Goal: Information Seeking & Learning: Learn about a topic

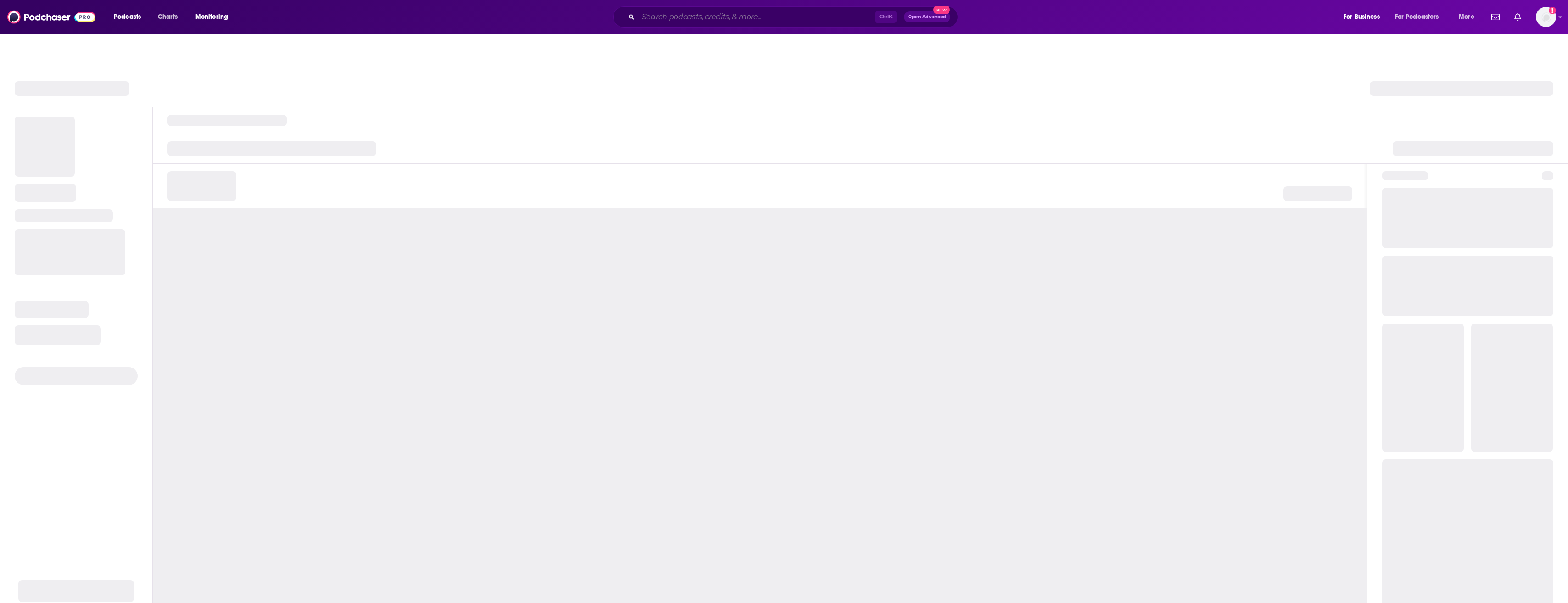
click at [696, 11] on input "Search podcasts, credits, & more..." at bounding box center [757, 17] width 237 height 15
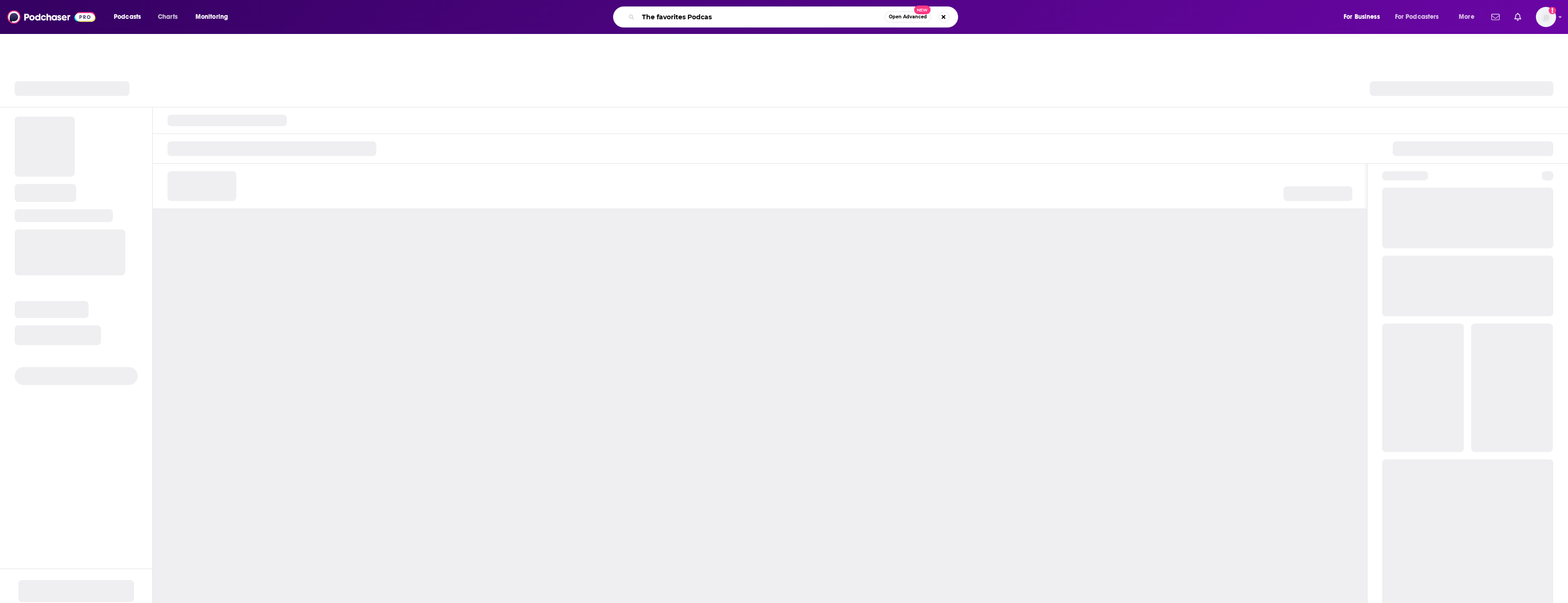
type input "The favorites Podcast"
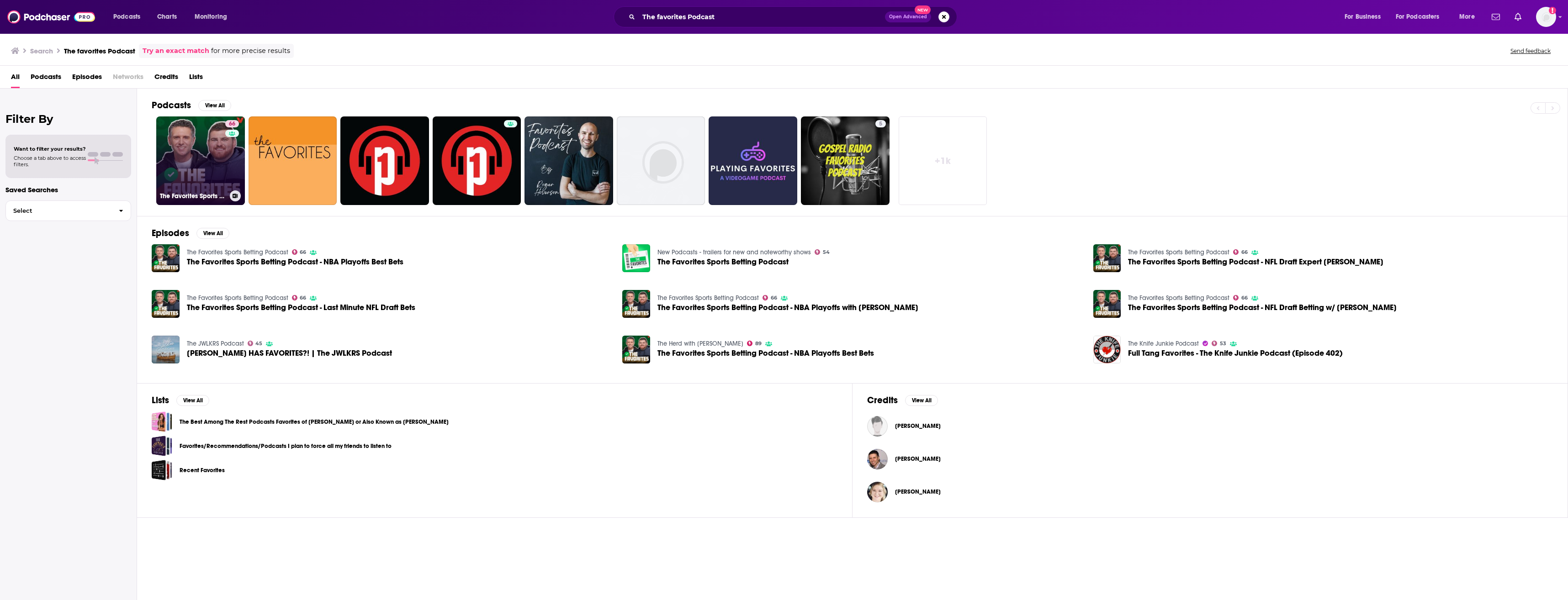
click at [198, 158] on link "66 The Favorites Sports Betting Podcast" at bounding box center [200, 160] width 88 height 88
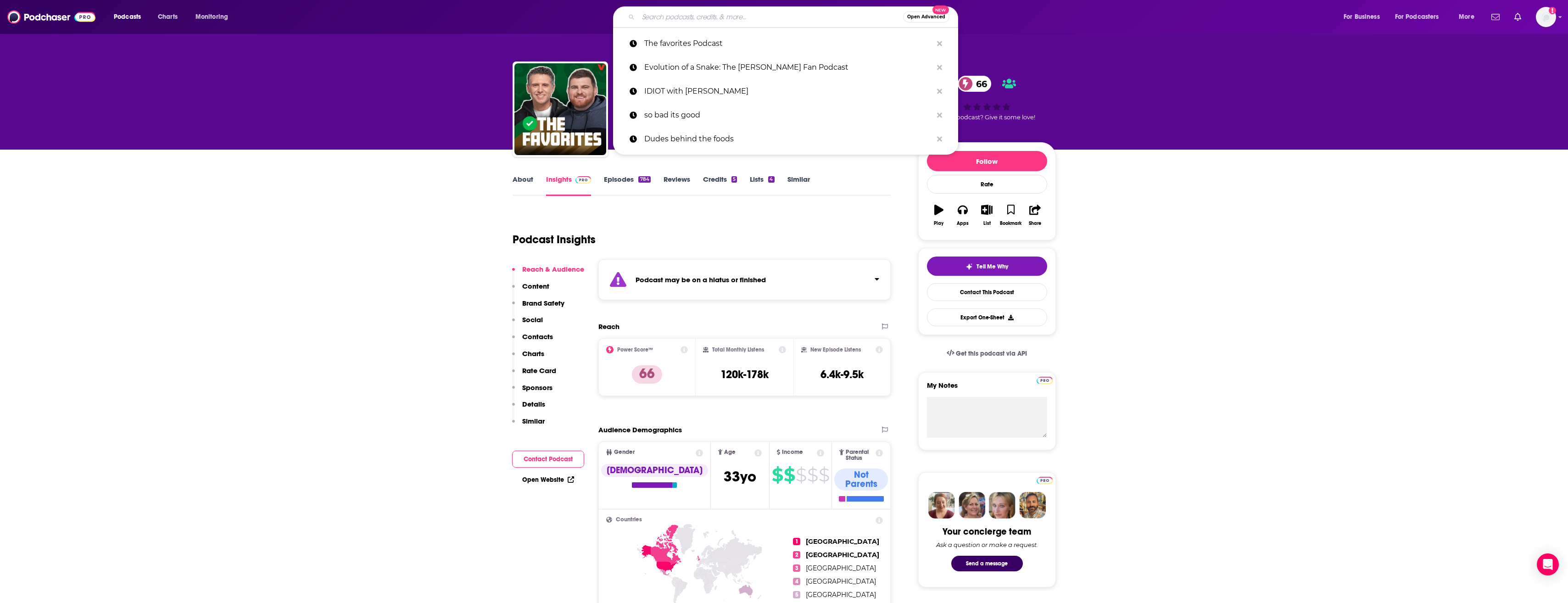
click at [681, 20] on input "Search podcasts, credits, & more..." at bounding box center [771, 17] width 265 height 15
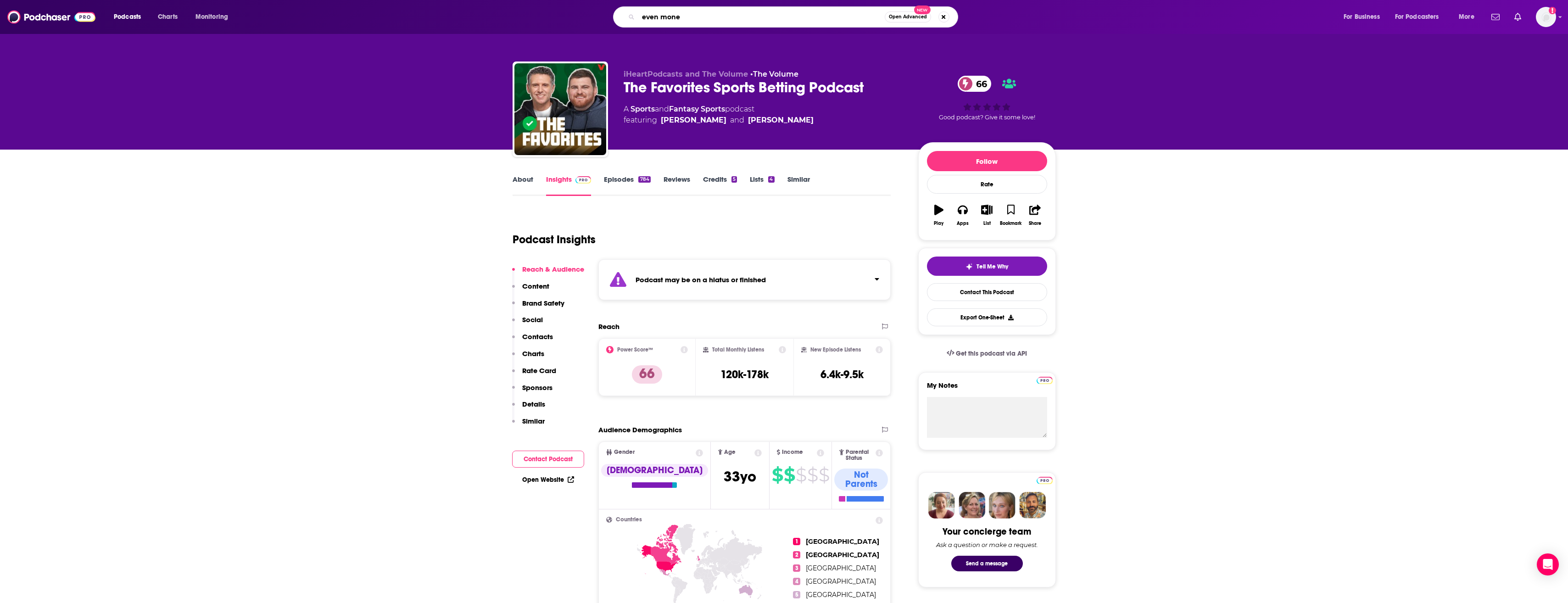
type input "even money"
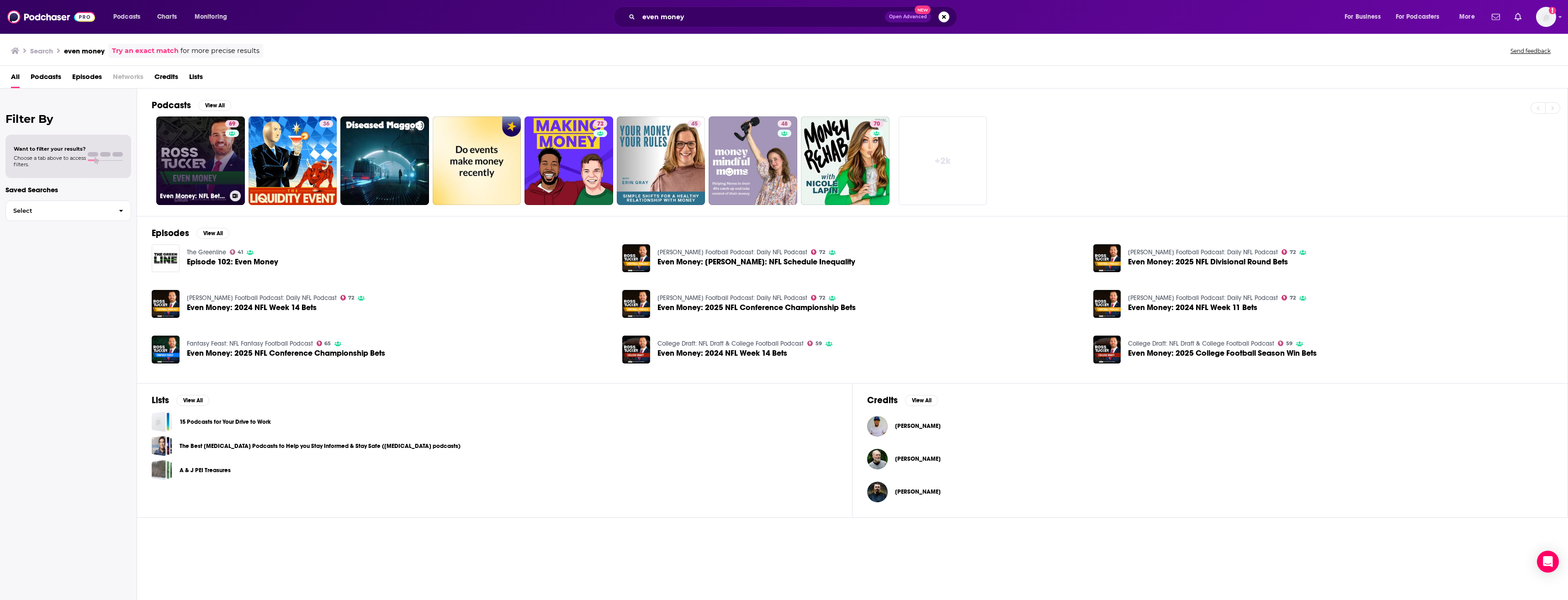
click at [199, 136] on link "69 Even Money: NFL Betting Podcast" at bounding box center [200, 160] width 88 height 88
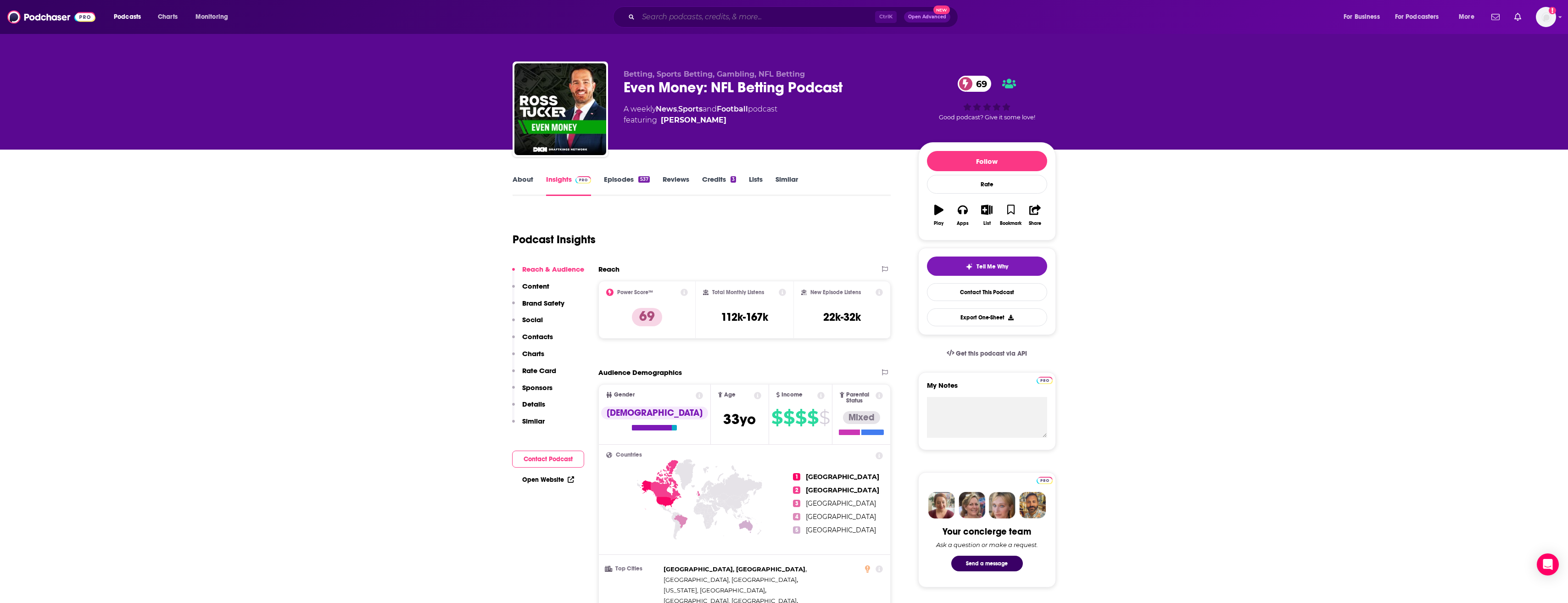
click at [836, 16] on input "Search podcasts, credits, & more..." at bounding box center [757, 17] width 237 height 15
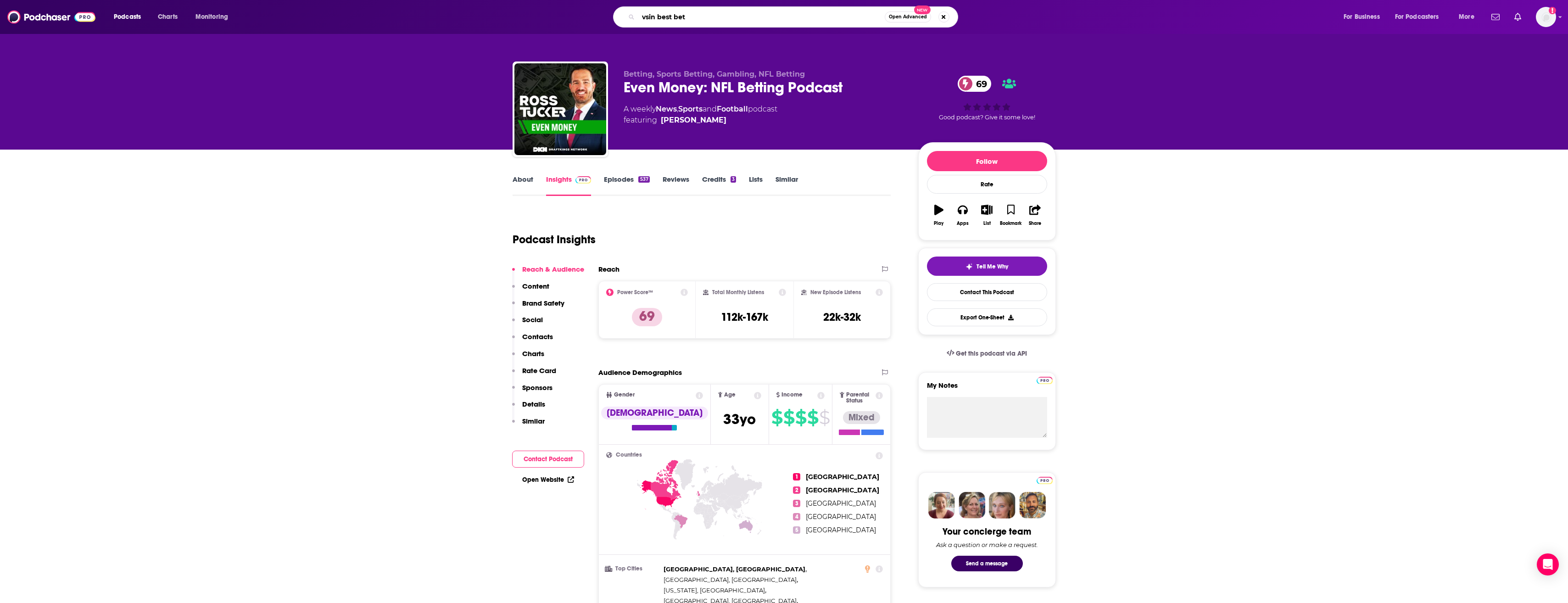
type input "vsin best bets"
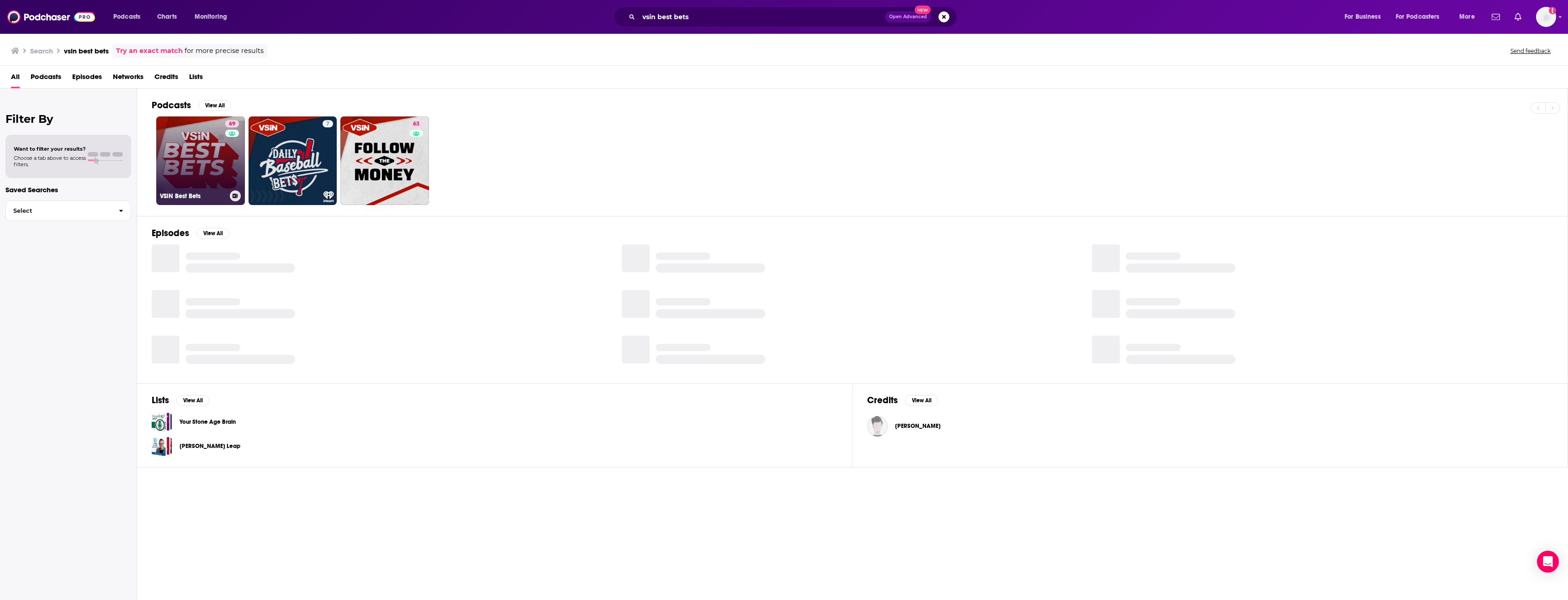
click at [225, 169] on div "69" at bounding box center [232, 155] width 16 height 70
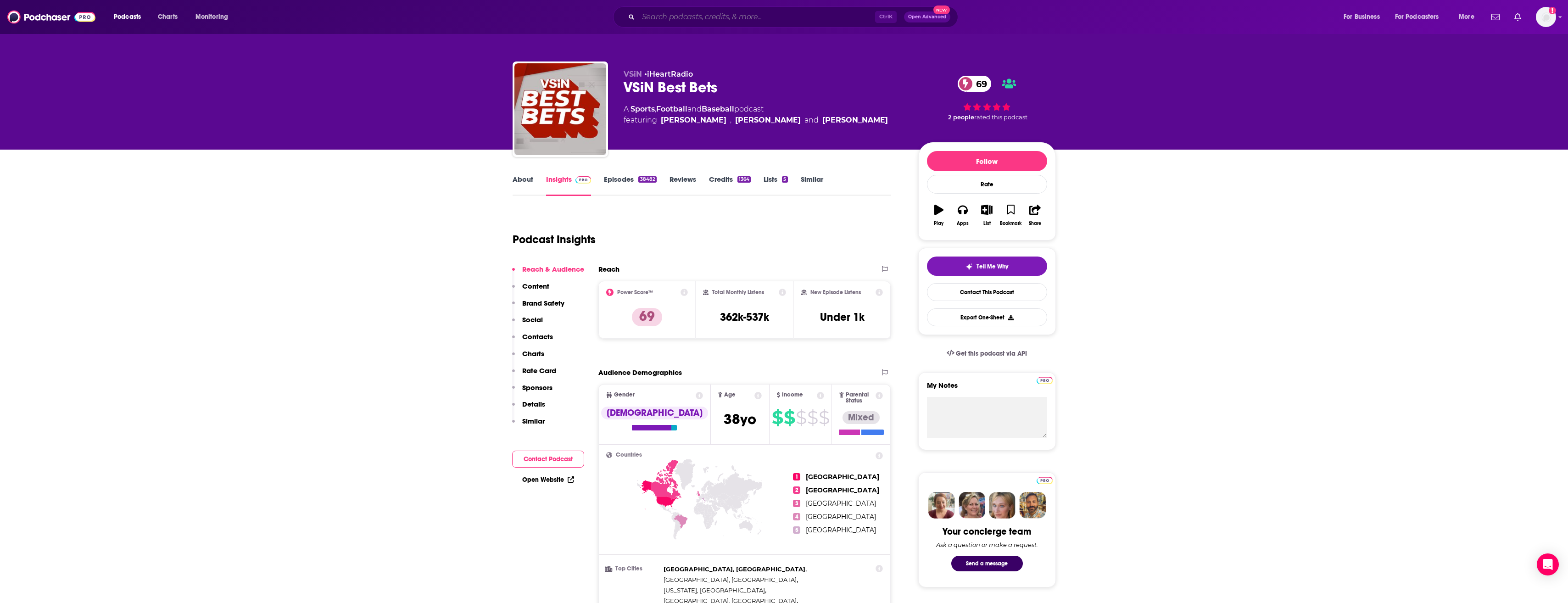
click at [696, 12] on input "Search podcasts, credits, & more..." at bounding box center [757, 17] width 237 height 15
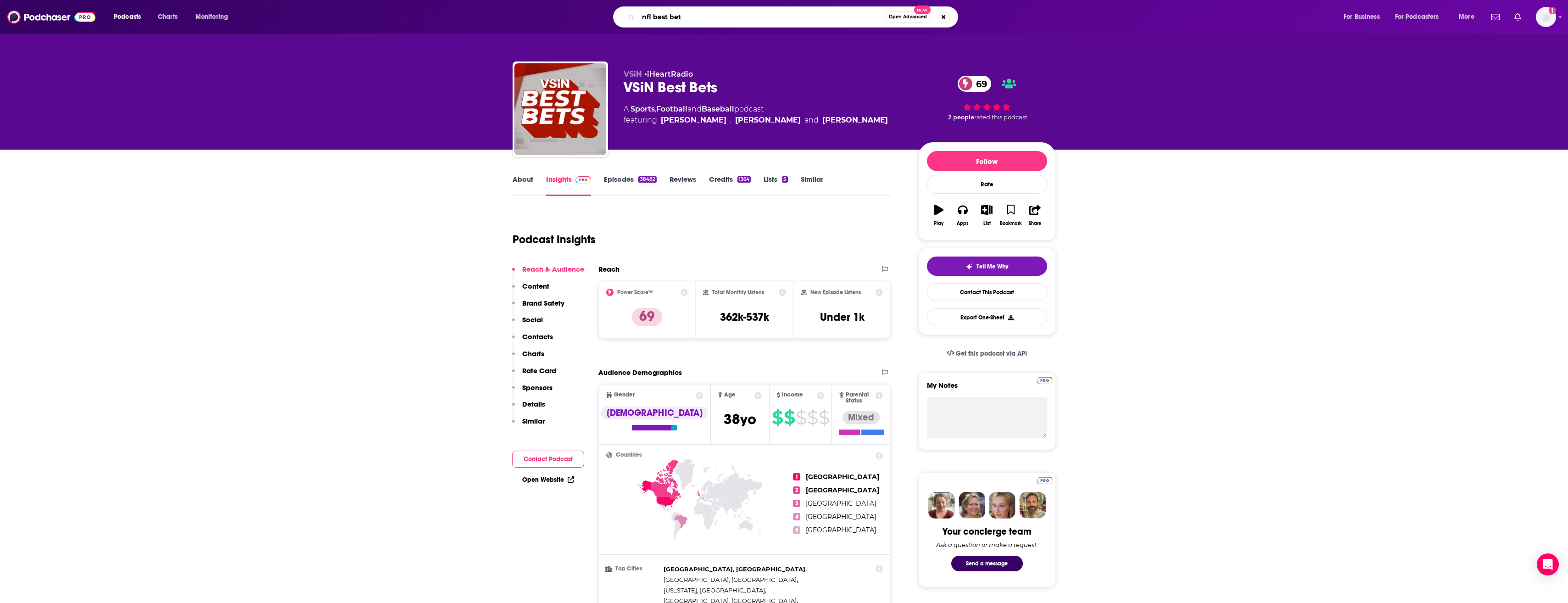
type input "nfl best bets"
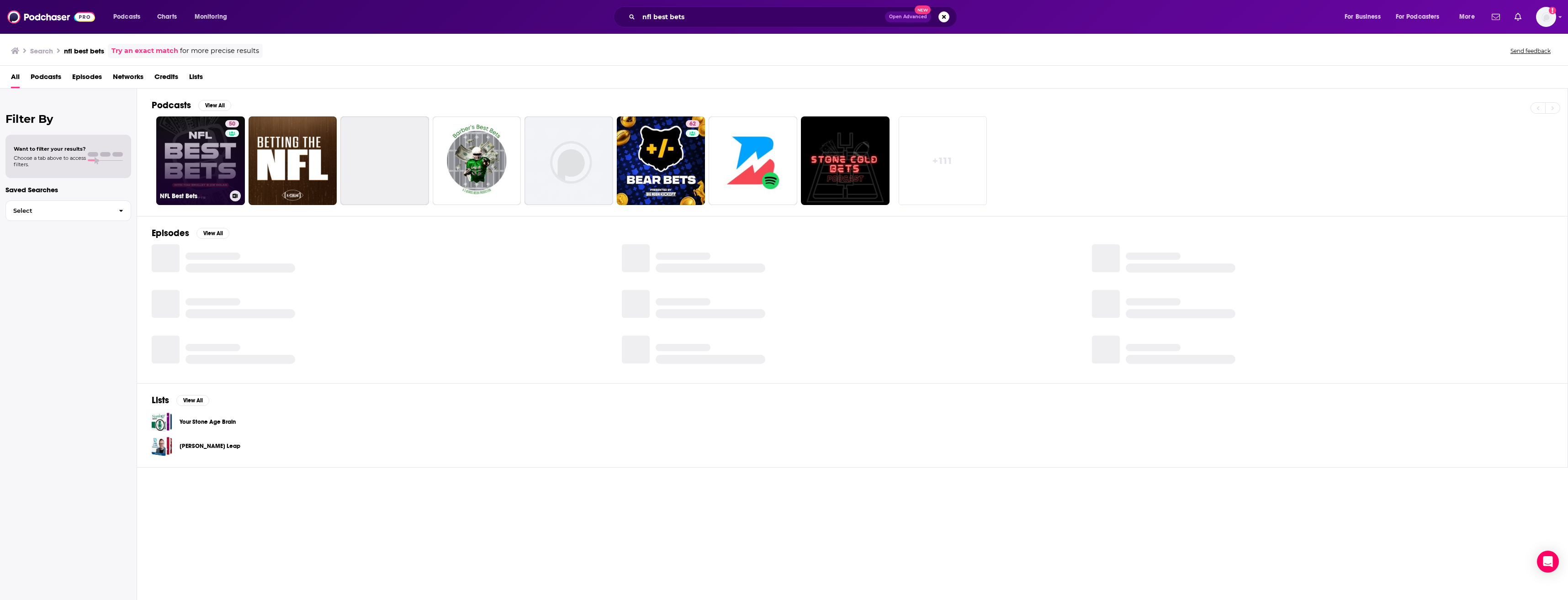
click at [184, 164] on link "50 NFL Best Bets" at bounding box center [200, 160] width 88 height 88
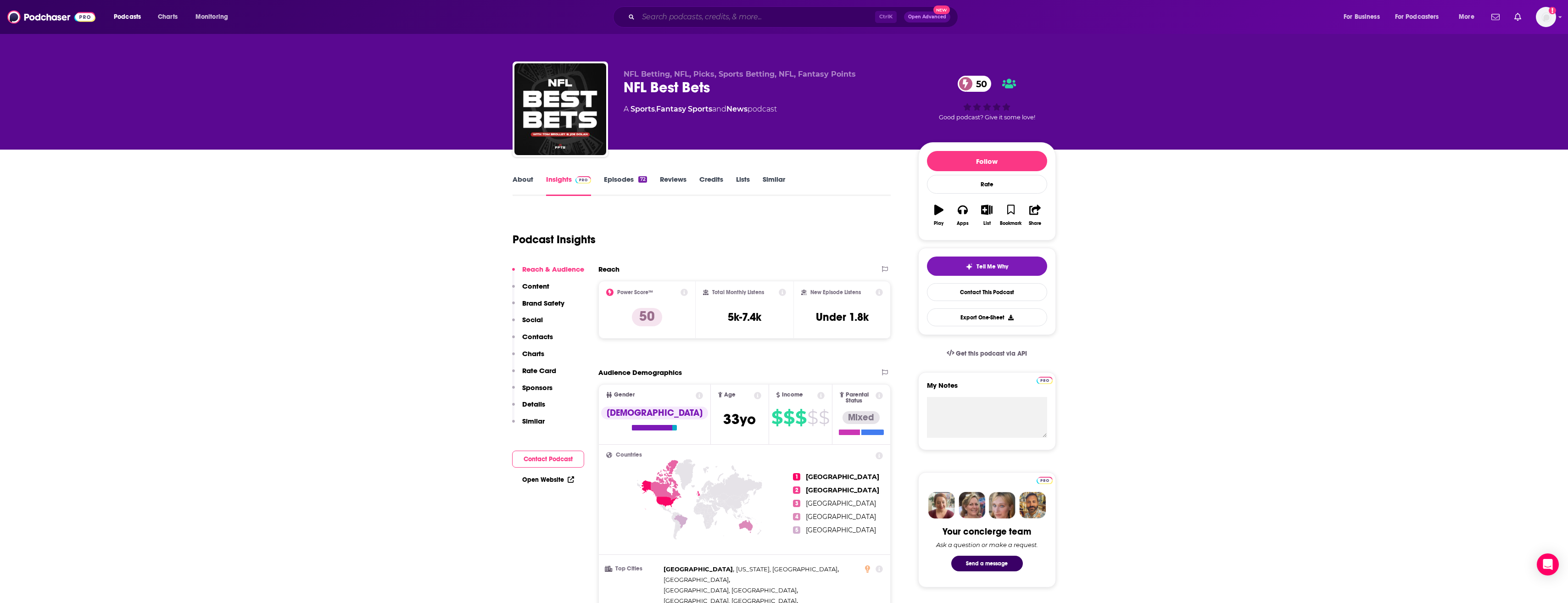
click at [722, 21] on input "Search podcasts, credits, & more..." at bounding box center [757, 17] width 237 height 15
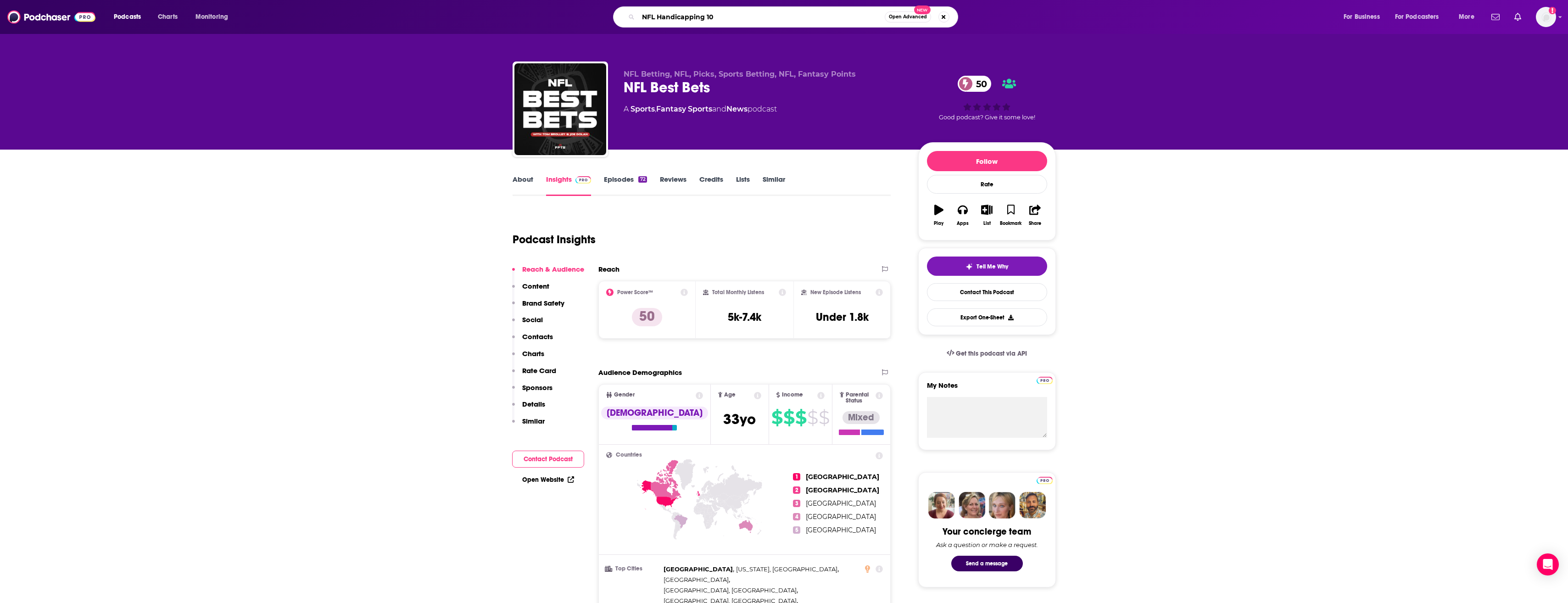
type input "NFL Handicapping 101"
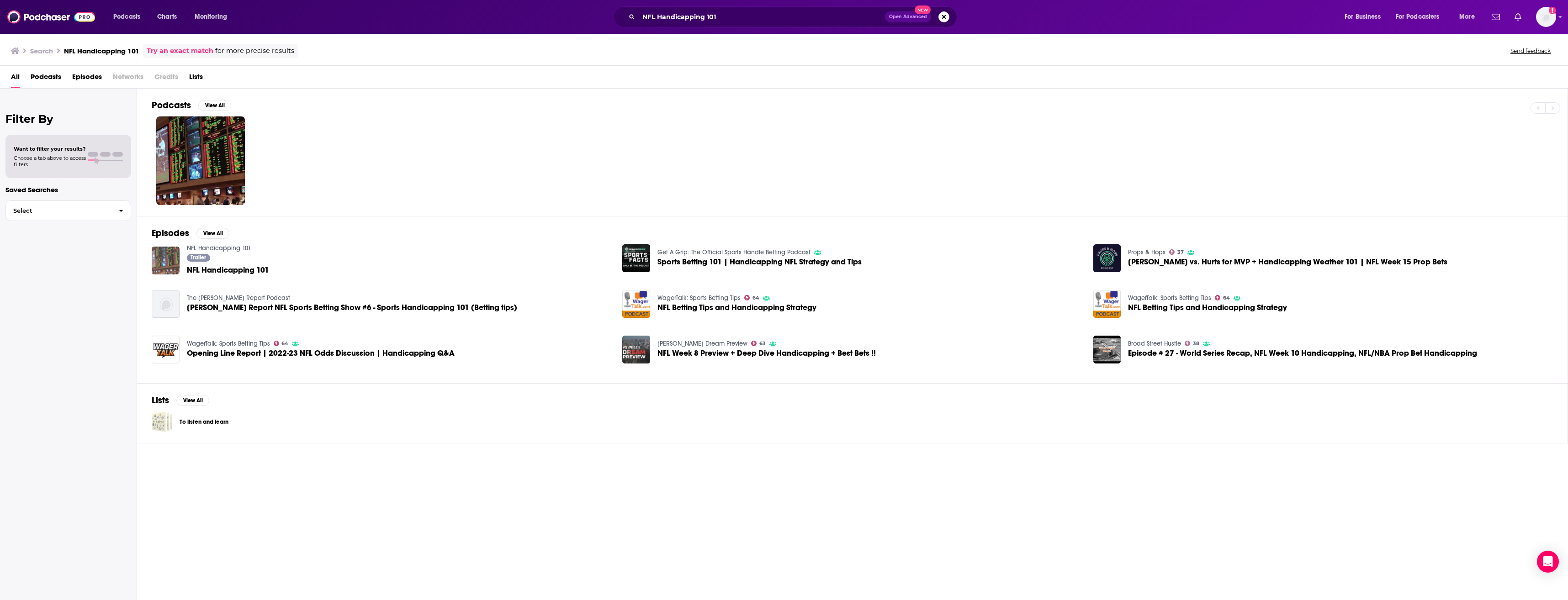
click at [164, 254] on img "NFL Handicapping 101" at bounding box center [165, 260] width 28 height 28
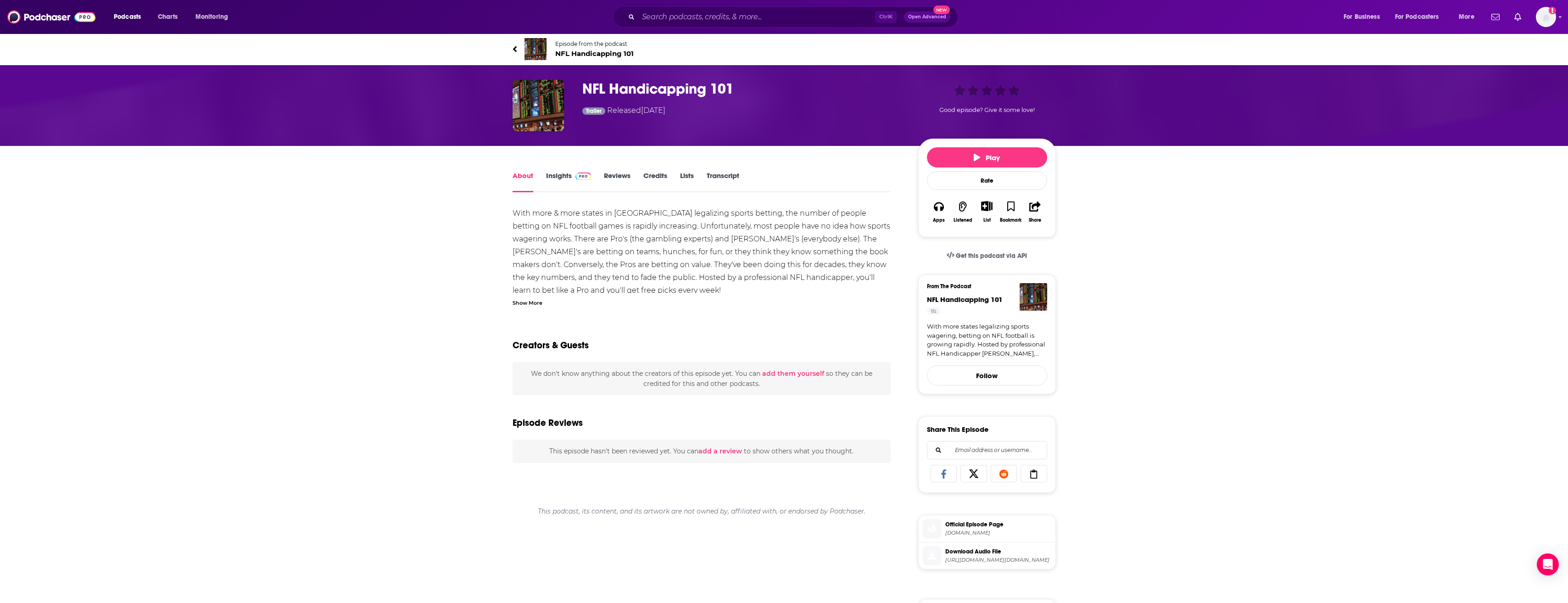
click at [563, 179] on link "Insights" at bounding box center [568, 181] width 46 height 21
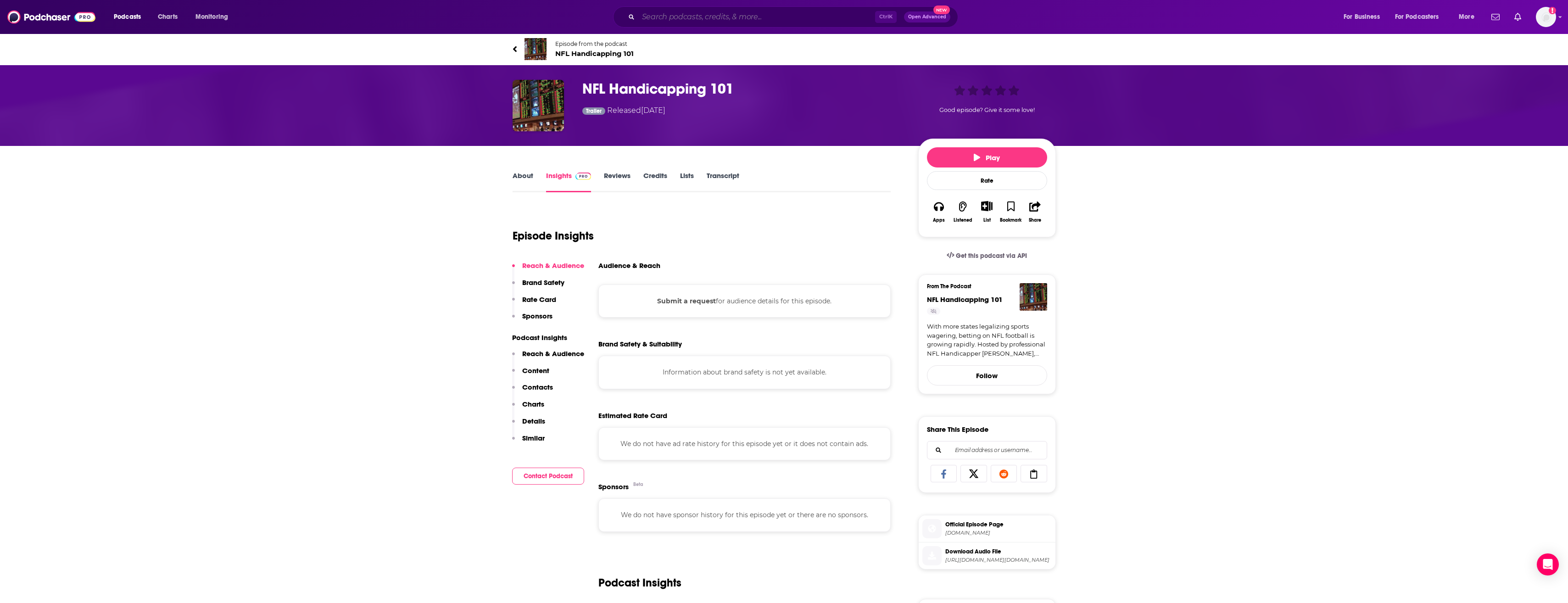
click at [664, 19] on input "Search podcasts, credits, & more..." at bounding box center [757, 17] width 237 height 15
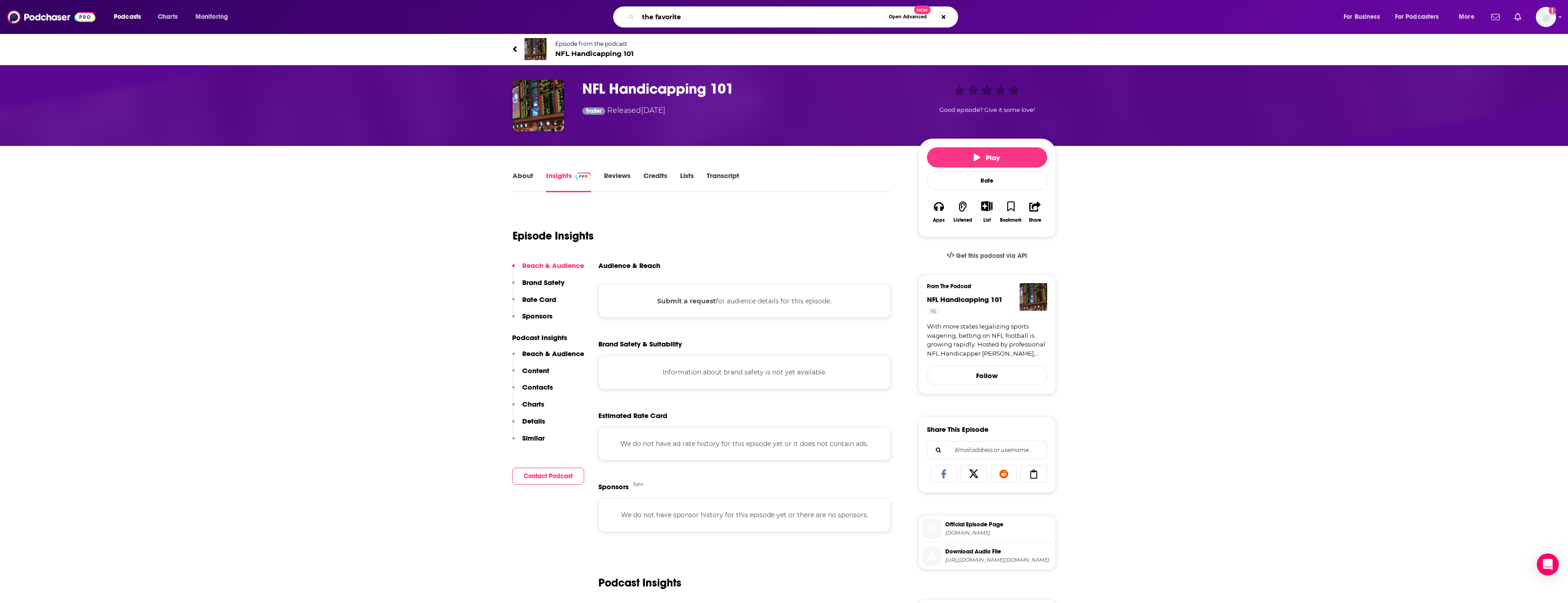
type input "the favorites"
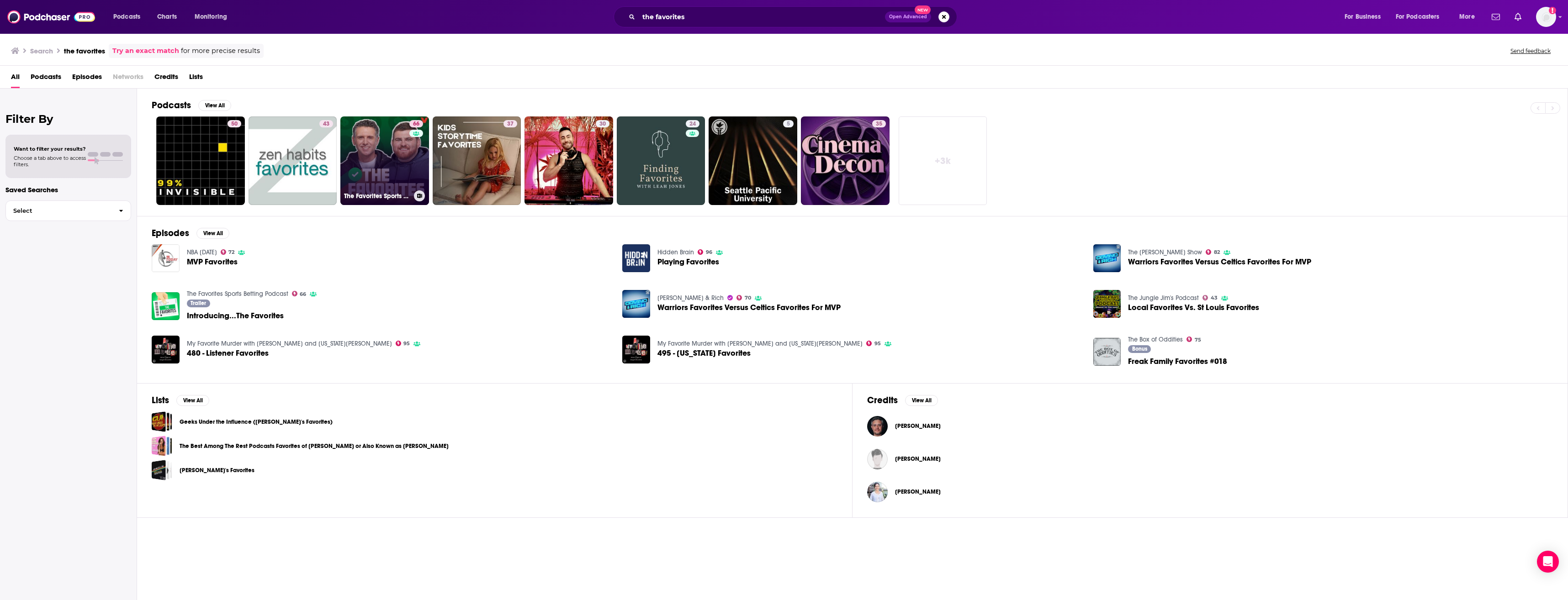
click at [359, 155] on link "66 The Favorites Sports Betting Podcast" at bounding box center [385, 160] width 88 height 88
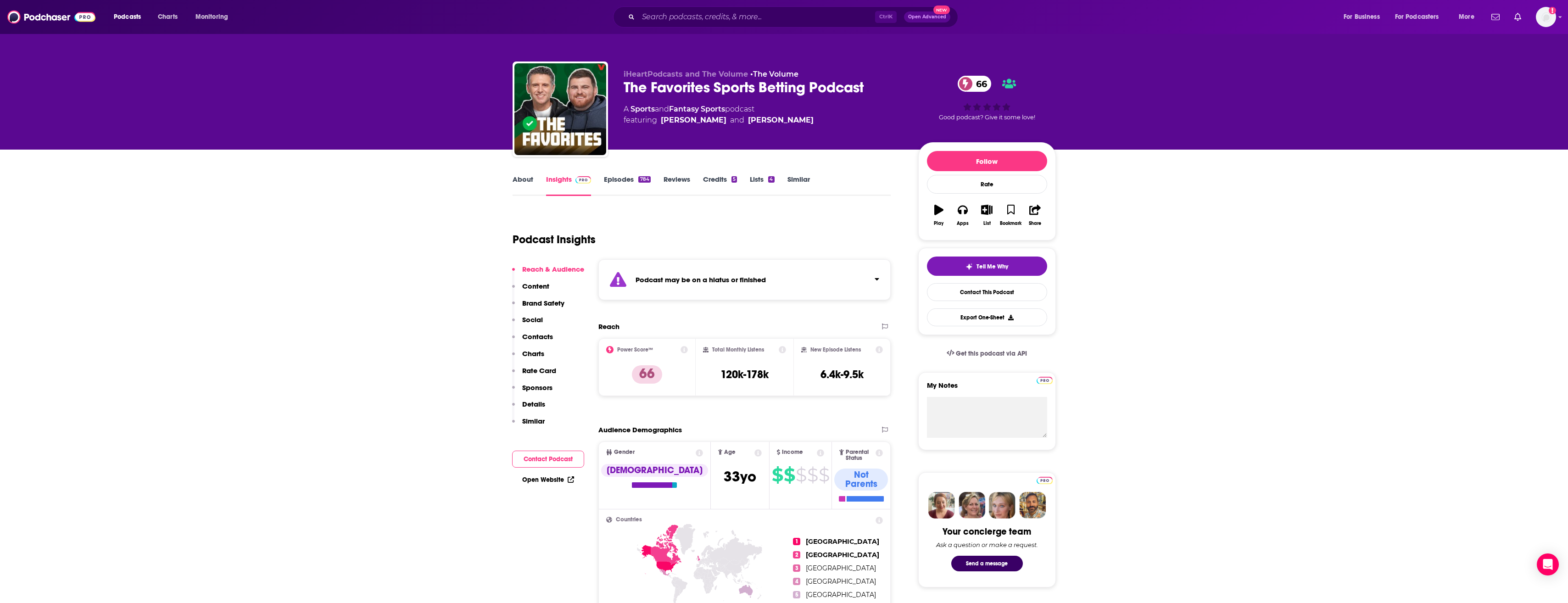
click at [626, 177] on link "Episodes 784" at bounding box center [627, 185] width 47 height 21
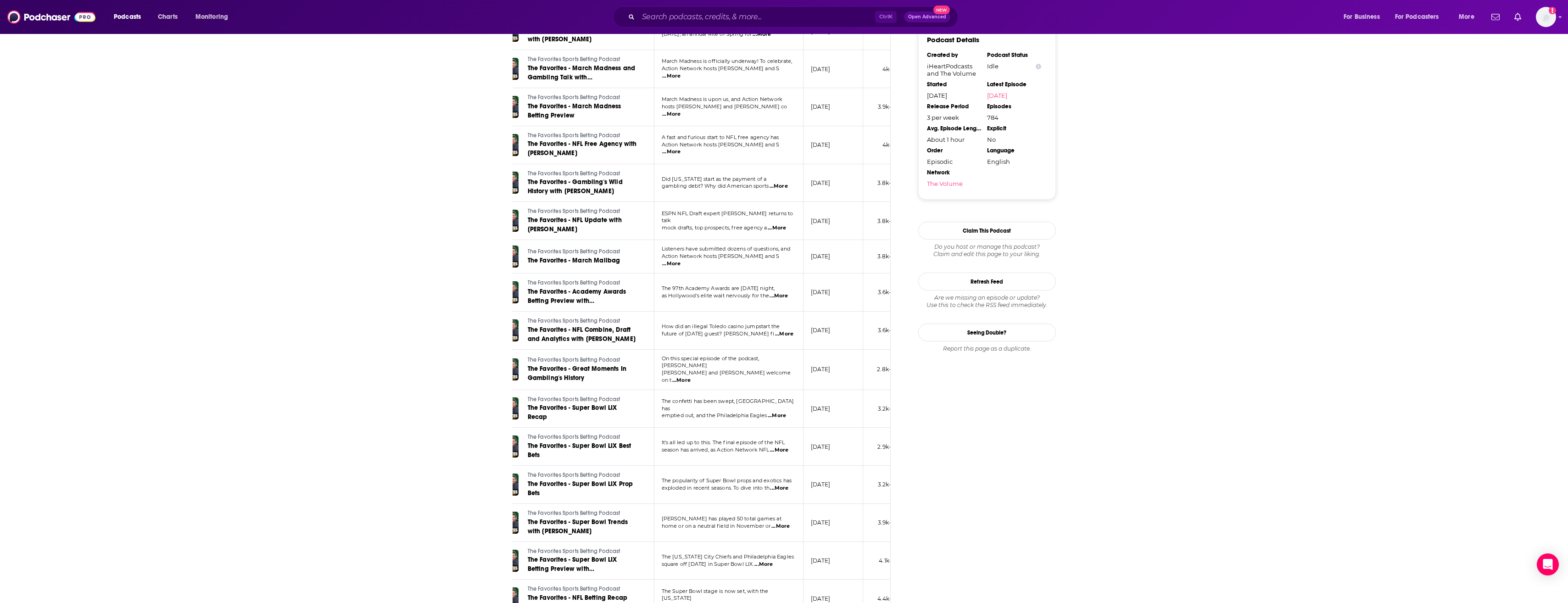
scroll to position [828, 0]
click at [701, 19] on input "Search podcasts, credits, & more..." at bounding box center [757, 17] width 237 height 15
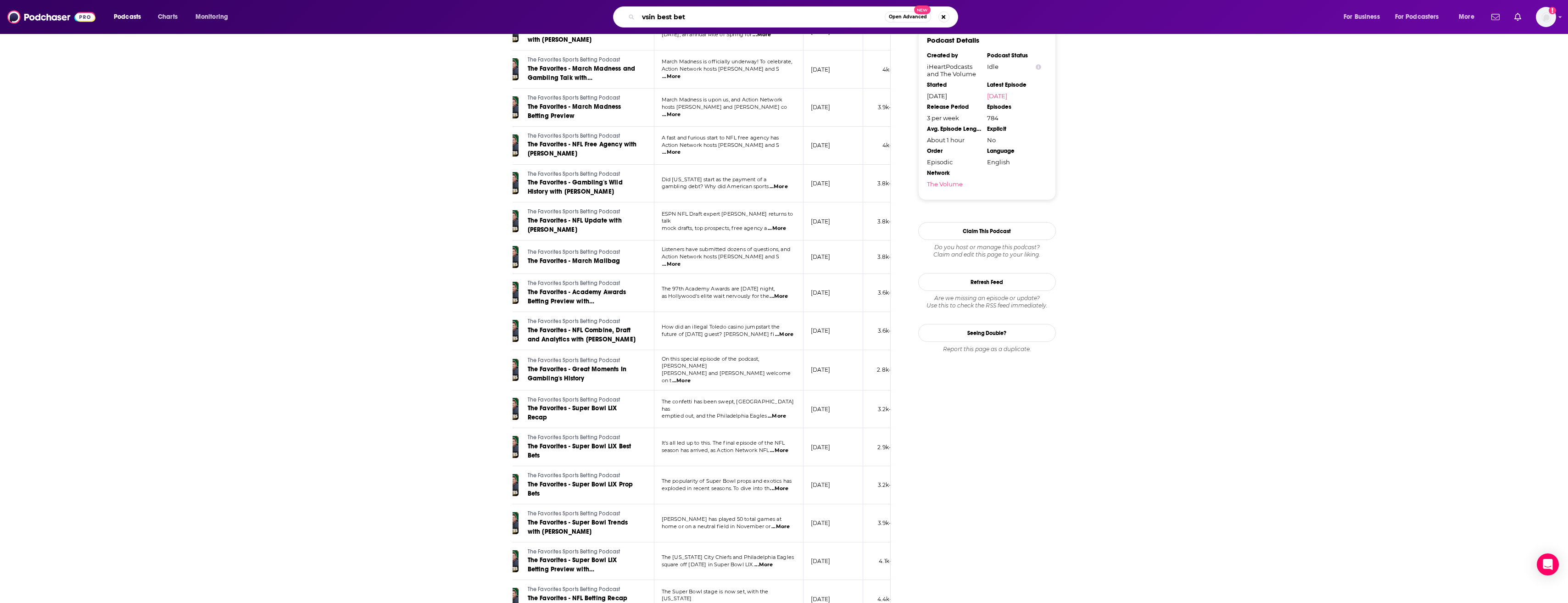
type input "vsin best bets"
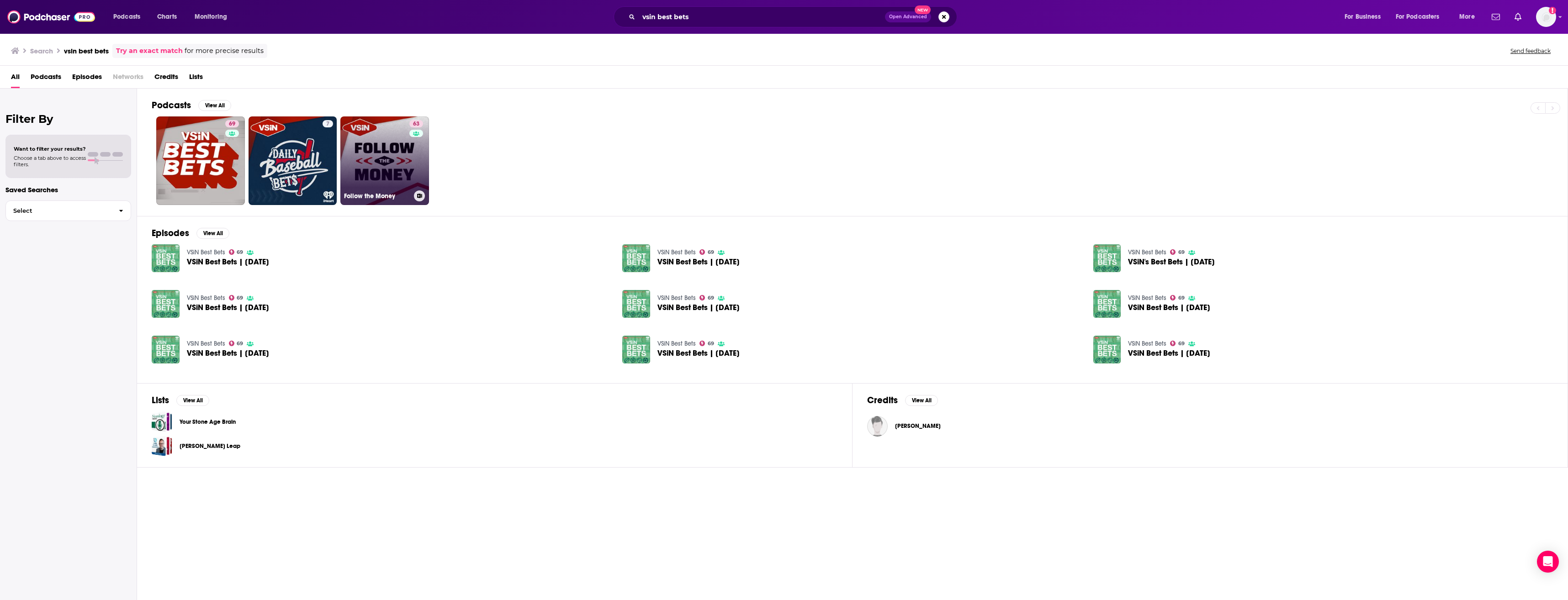
click at [383, 142] on link "63 Follow the Money" at bounding box center [385, 160] width 88 height 88
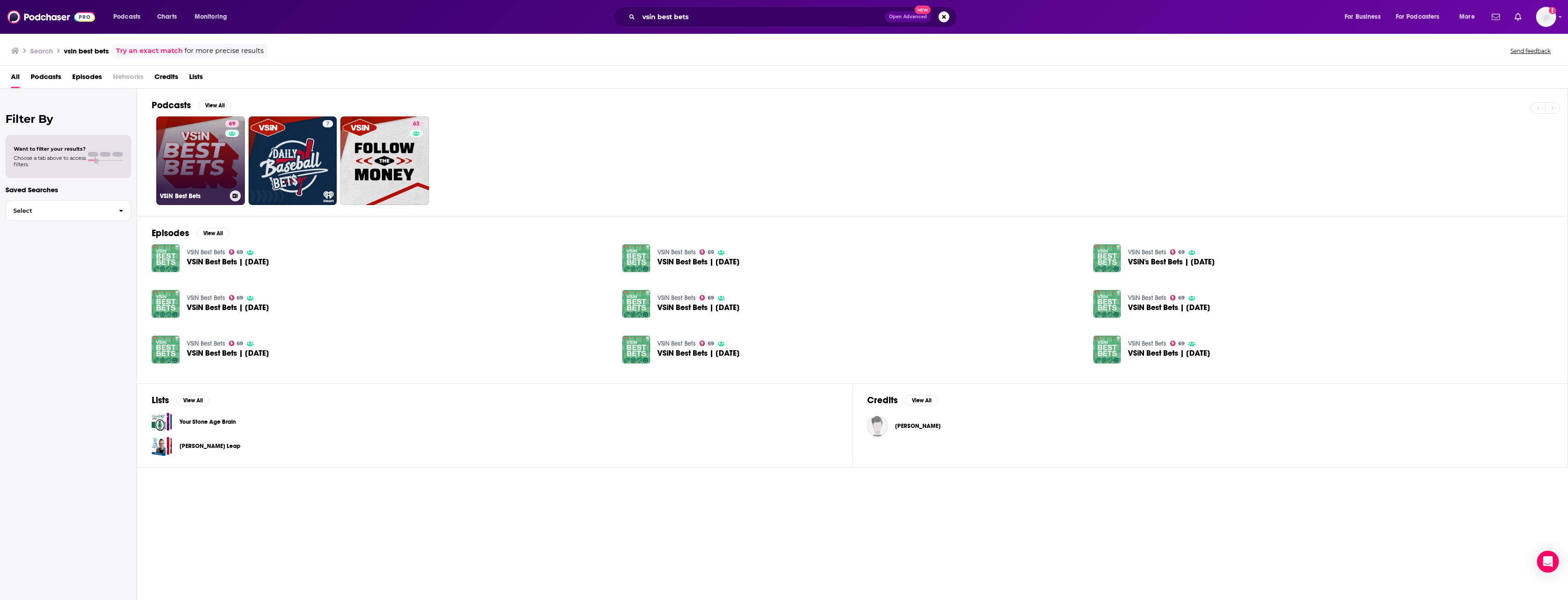
click at [193, 166] on link "69 VSiN Best Bets" at bounding box center [200, 160] width 88 height 88
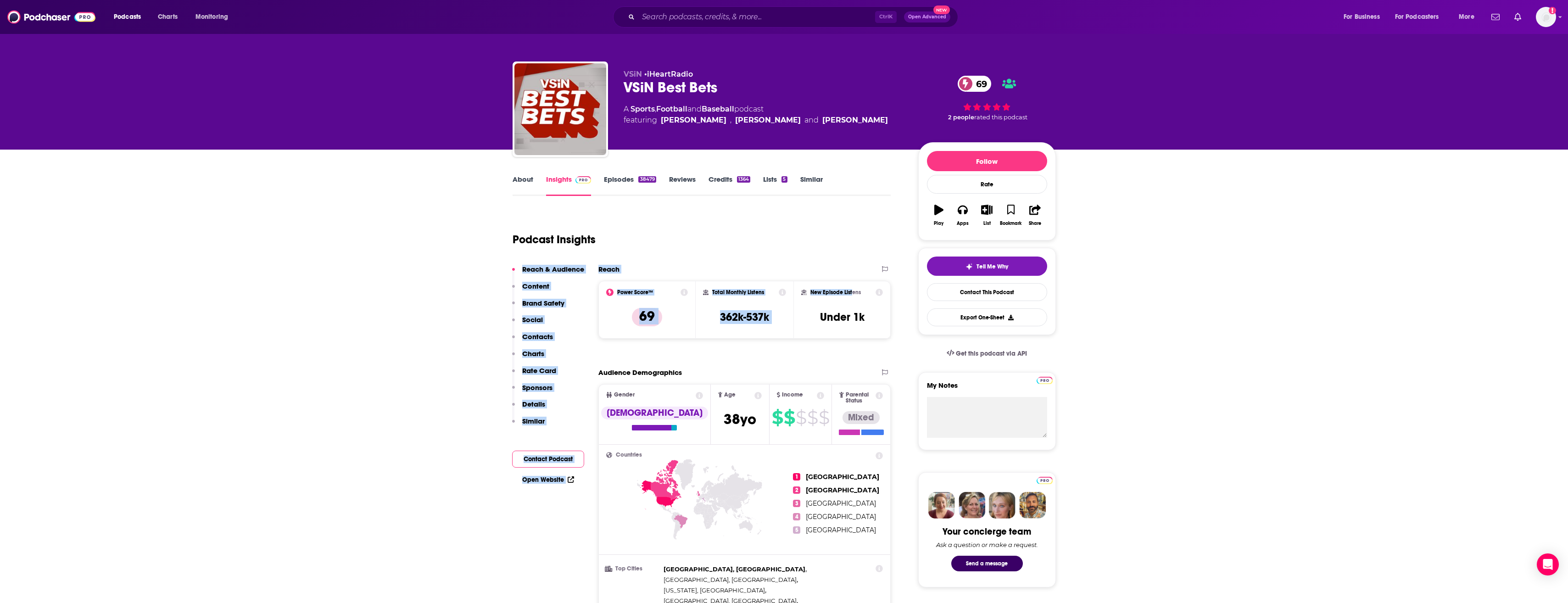
drag, startPoint x: 854, startPoint y: 300, endPoint x: 806, endPoint y: 233, distance: 82.4
click at [656, 233] on div "Podcast Insights" at bounding box center [698, 234] width 371 height 47
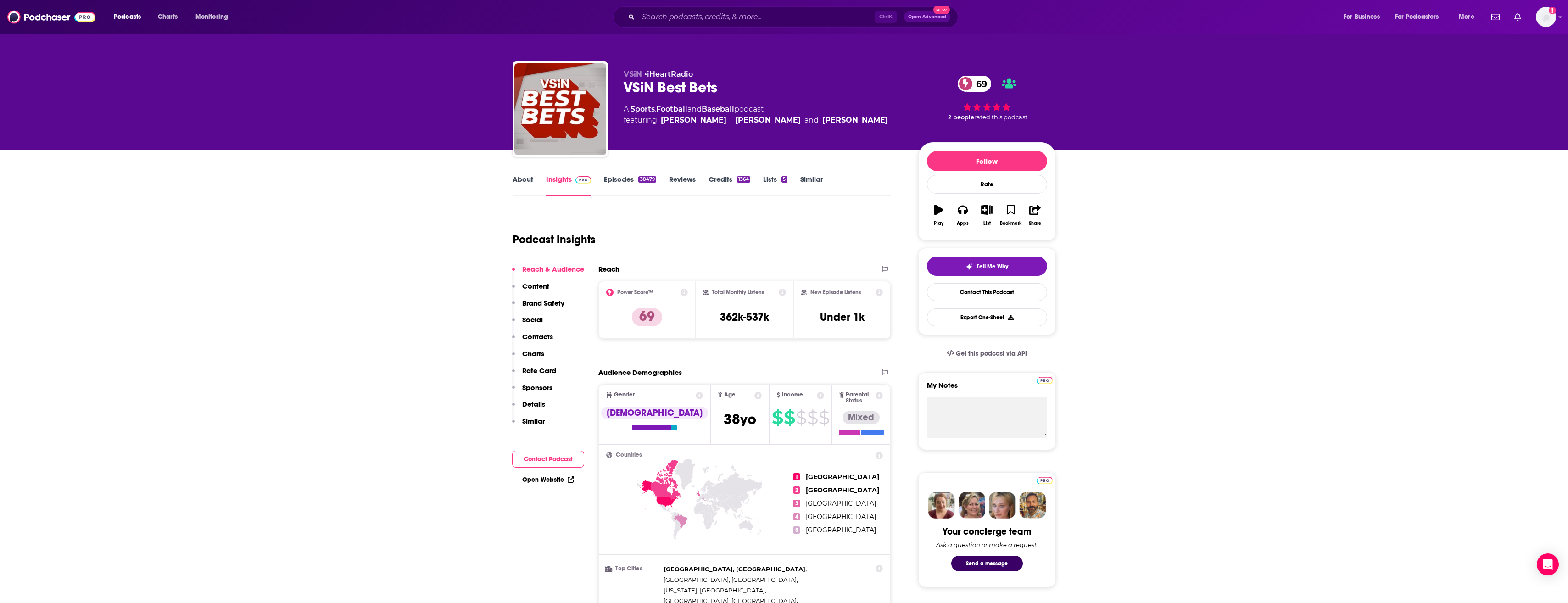
click at [530, 187] on link "About" at bounding box center [522, 185] width 21 height 21
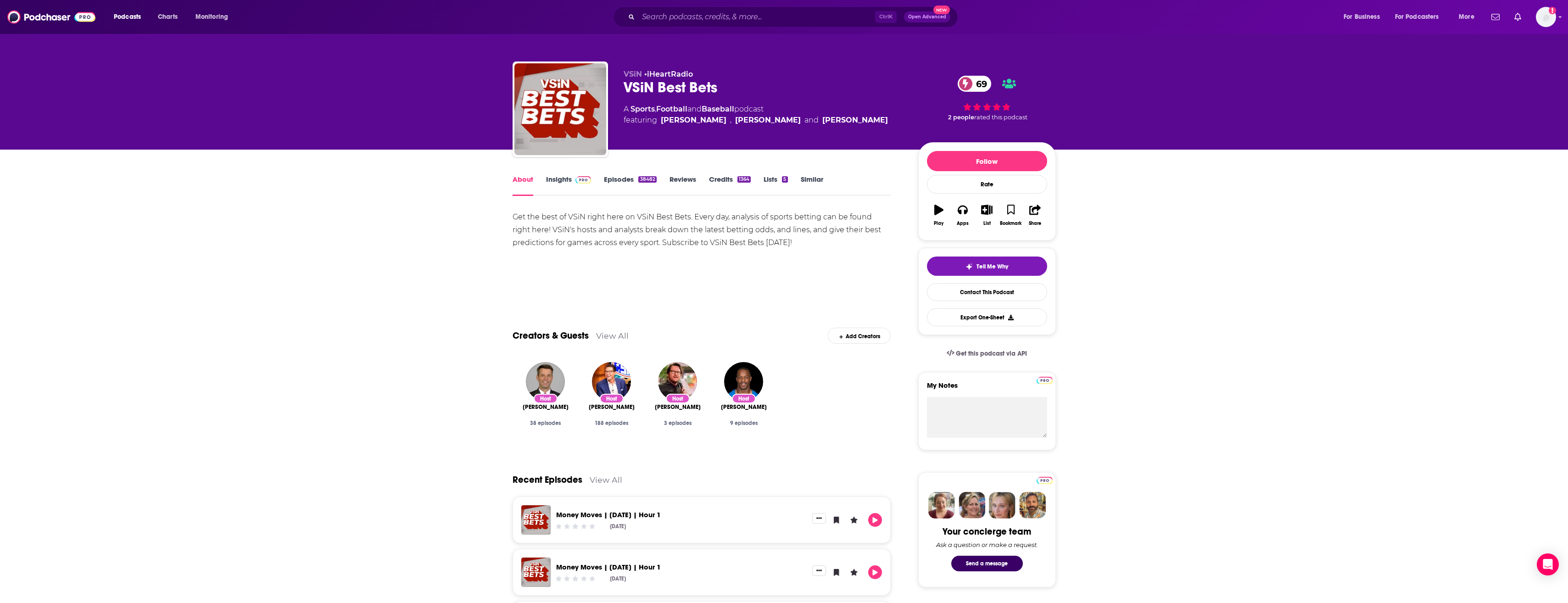
click at [624, 183] on link "Episodes 38482" at bounding box center [630, 185] width 52 height 21
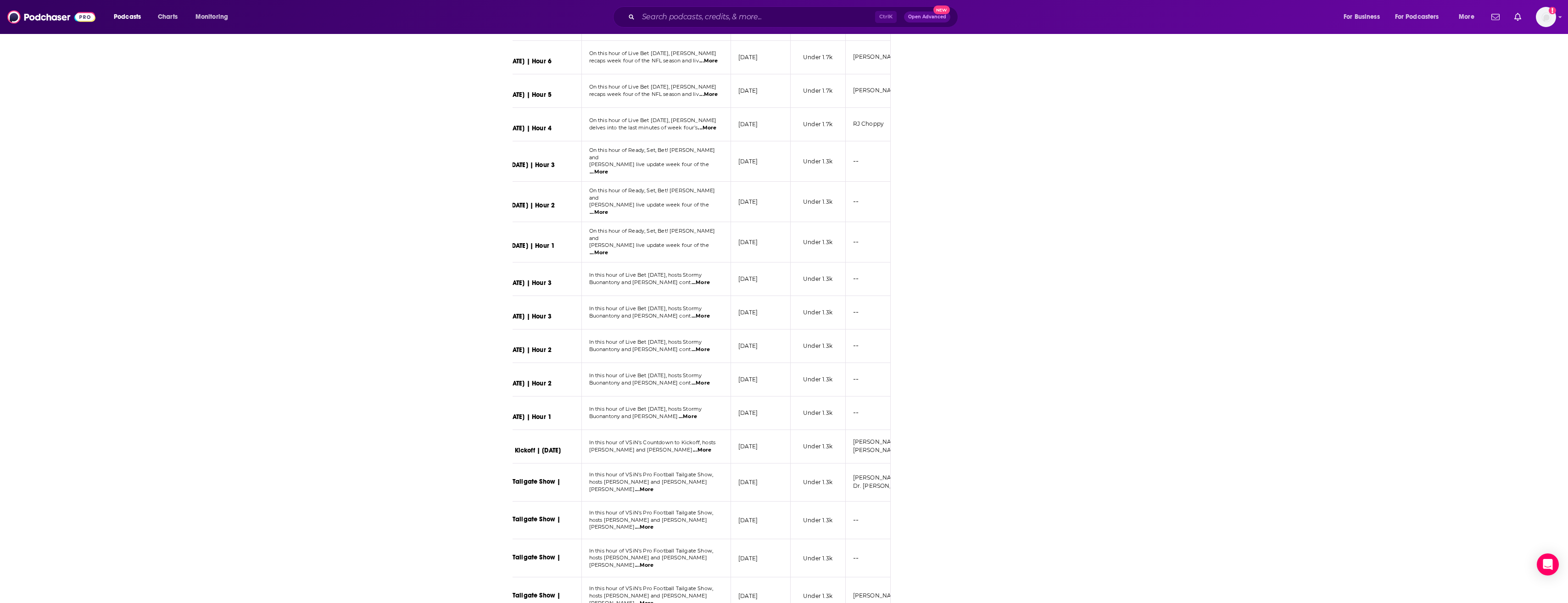
scroll to position [3496, 0]
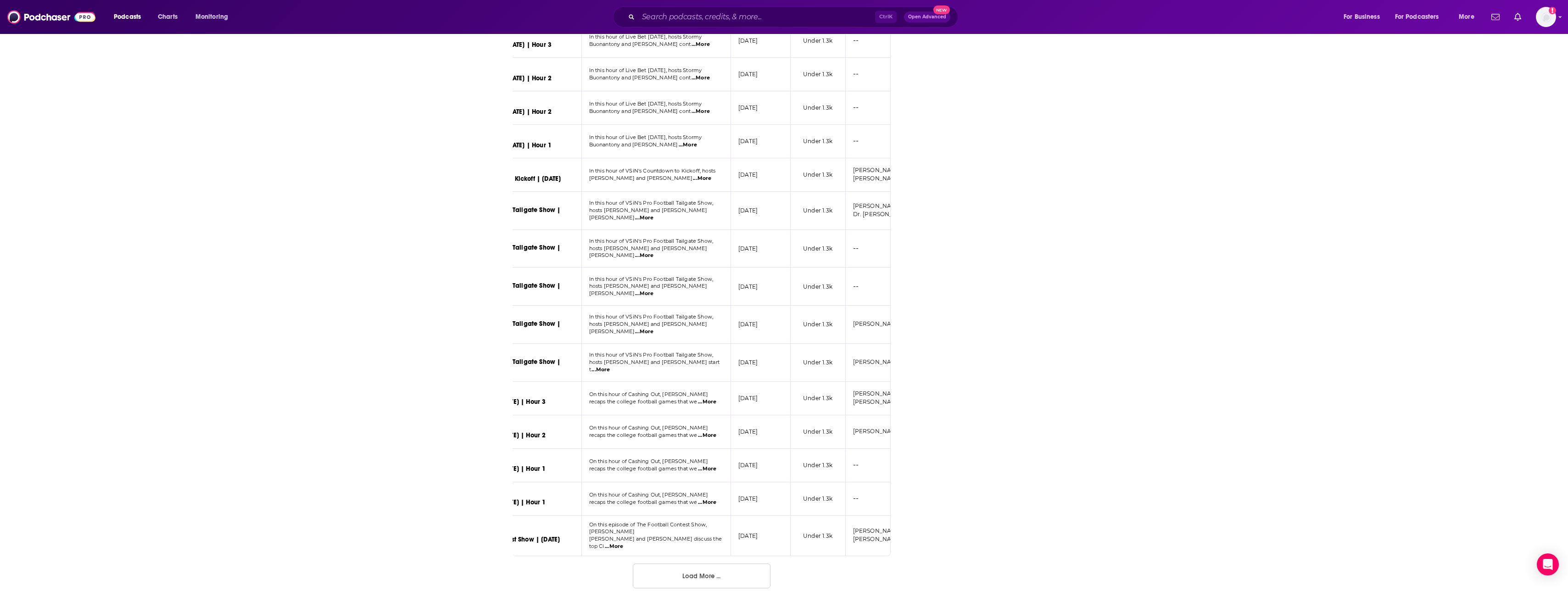
click at [718, 570] on button "Load More ..." at bounding box center [702, 576] width 138 height 25
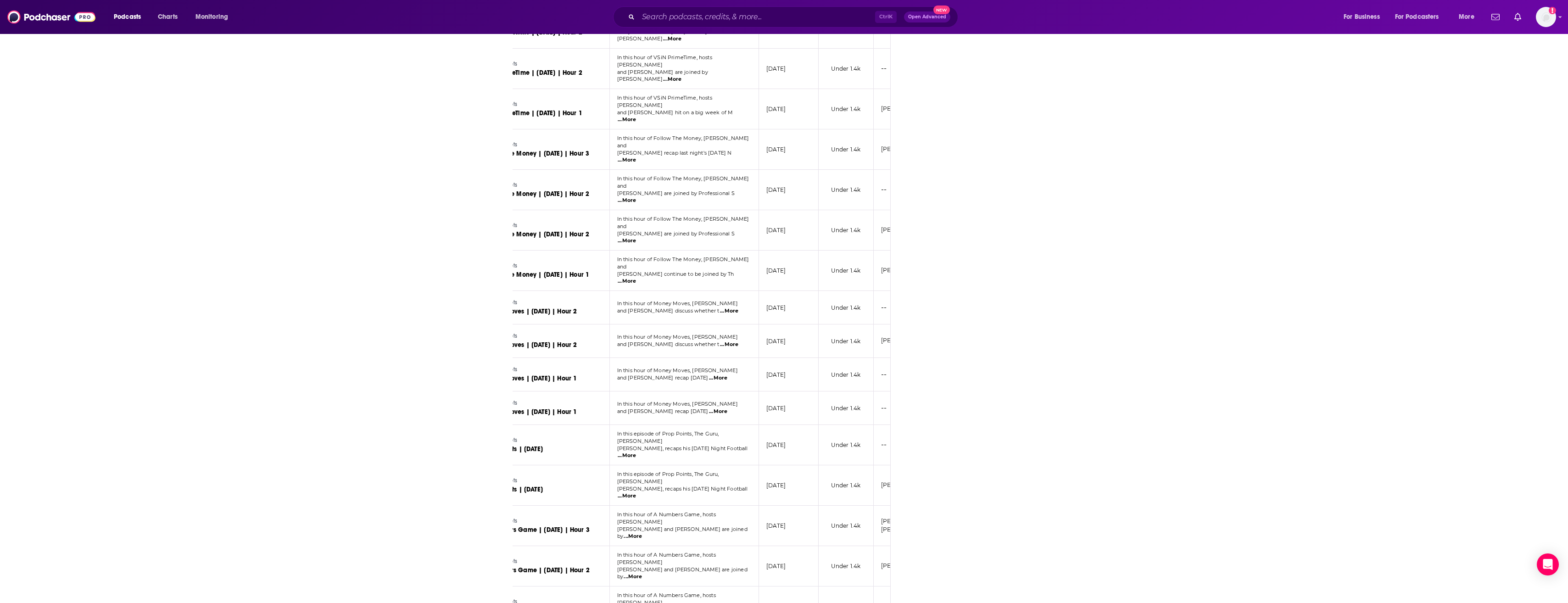
scroll to position [7272, 0]
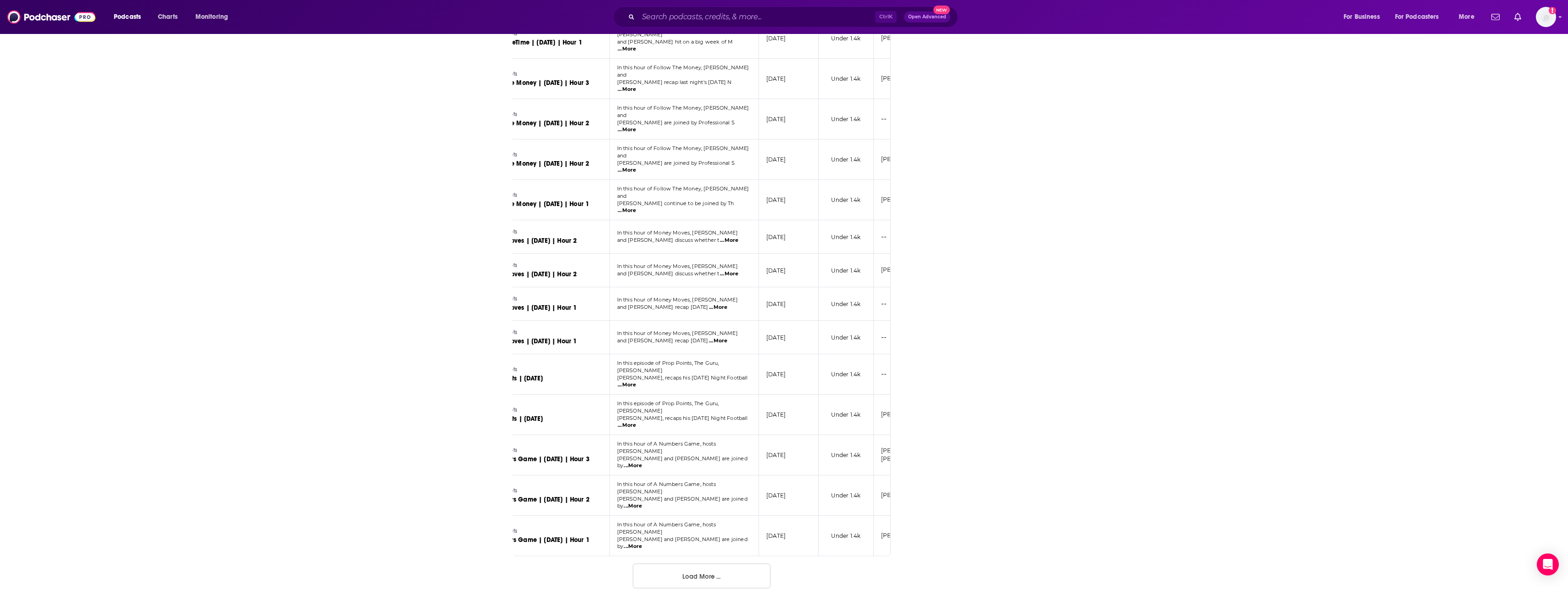
click at [693, 580] on button "Load More ..." at bounding box center [702, 576] width 138 height 25
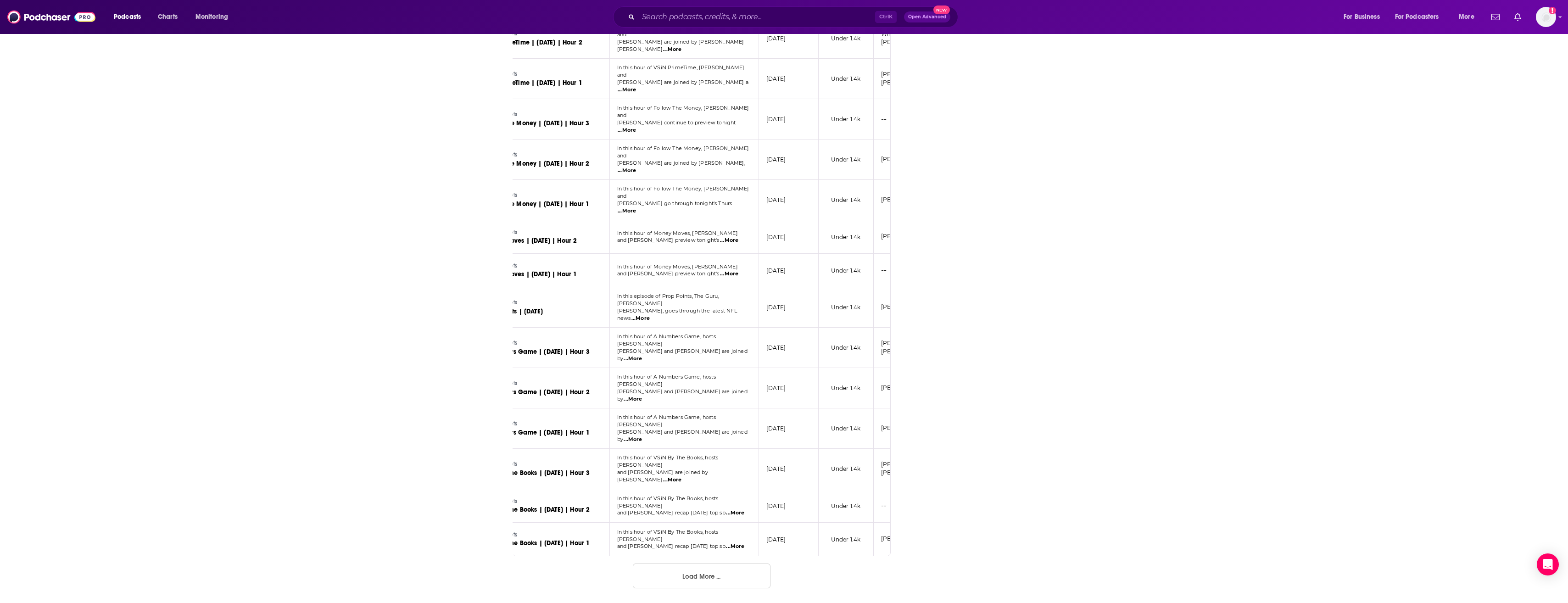
scroll to position [11056, 0]
click at [701, 20] on input "Search podcasts, credits, & more..." at bounding box center [757, 17] width 237 height 15
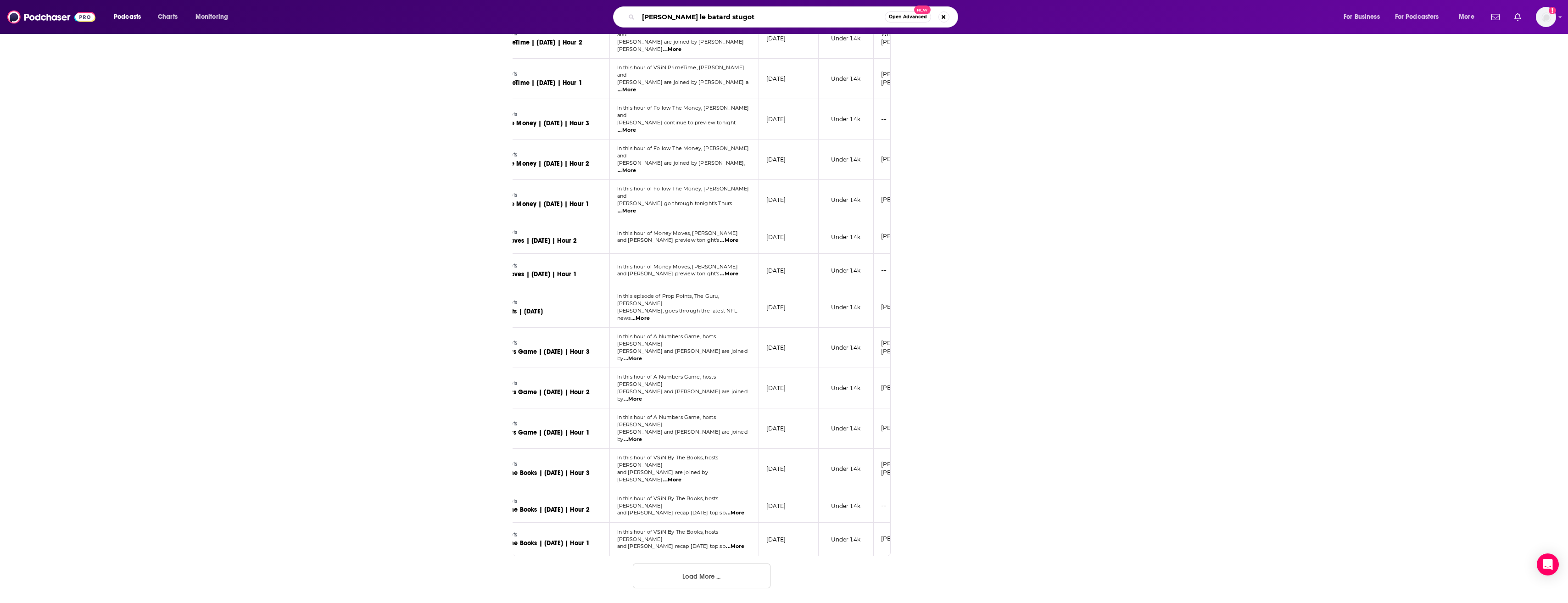
type input "dan le batard stugotz"
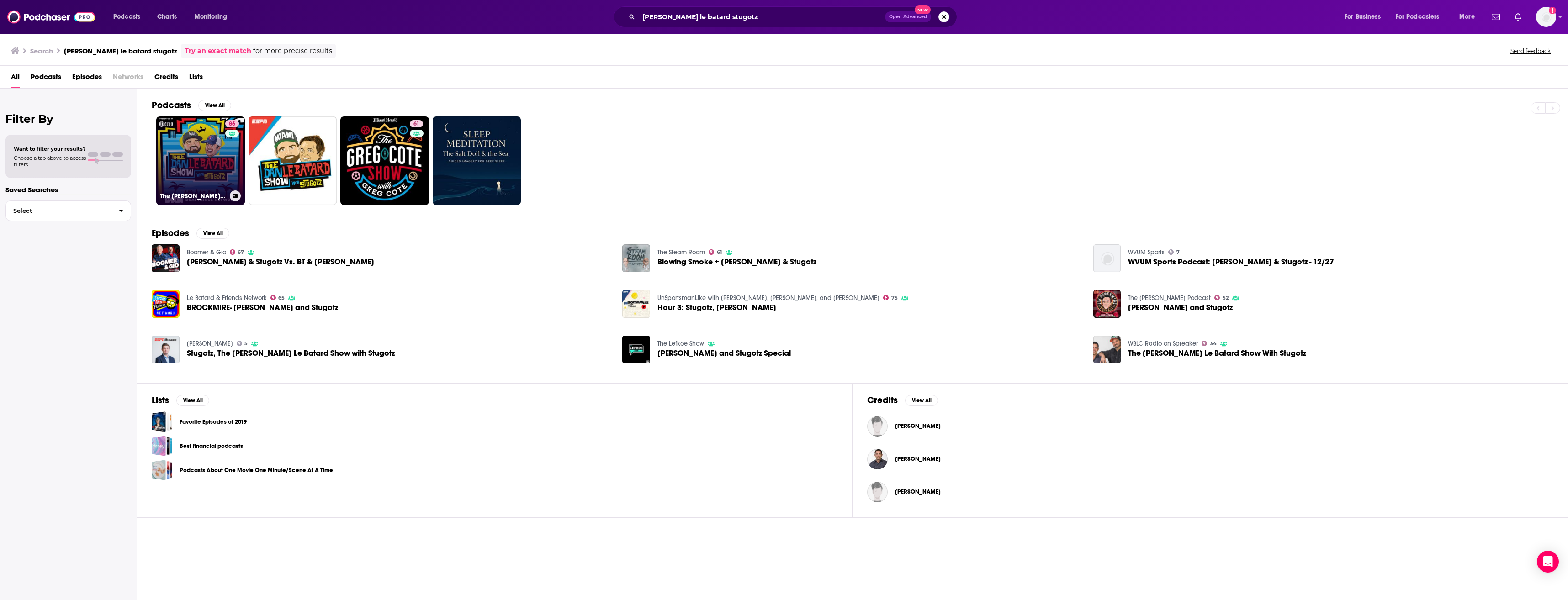
click at [221, 149] on link "86 The Dan Le Batard Show with Stugotz" at bounding box center [200, 160] width 88 height 88
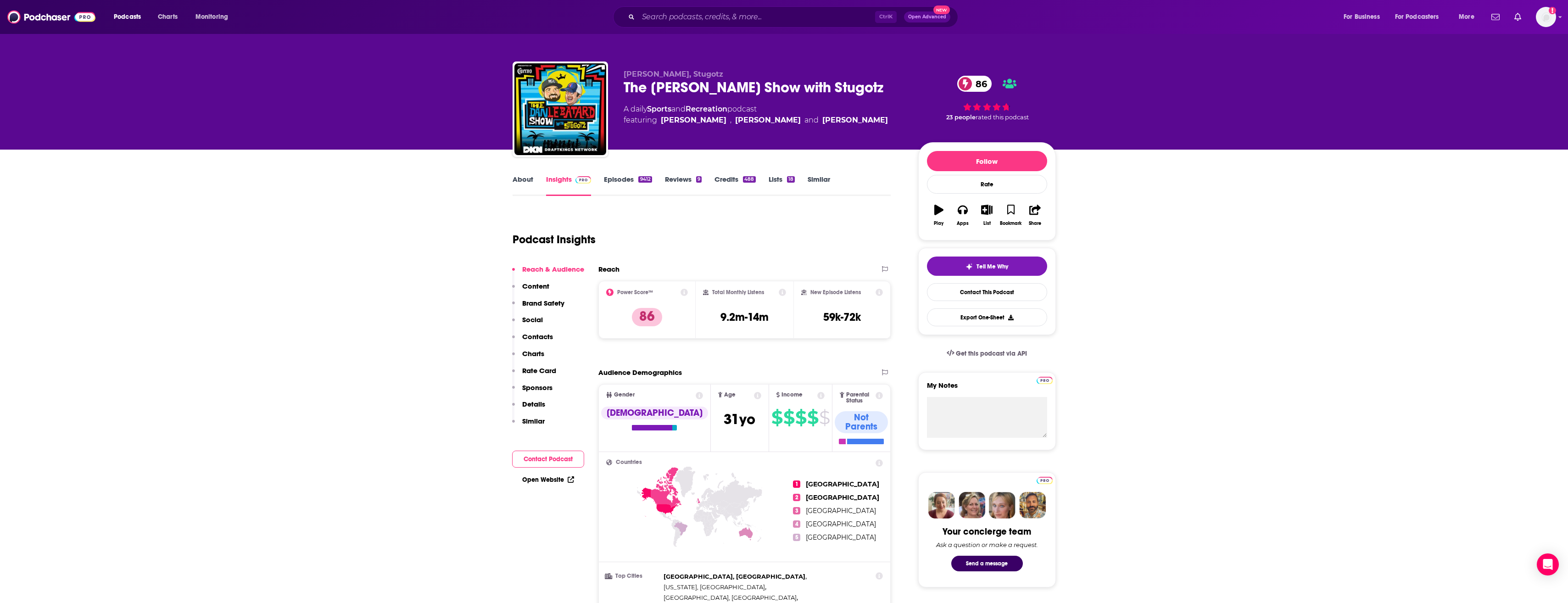
click at [527, 181] on link "About" at bounding box center [522, 185] width 21 height 21
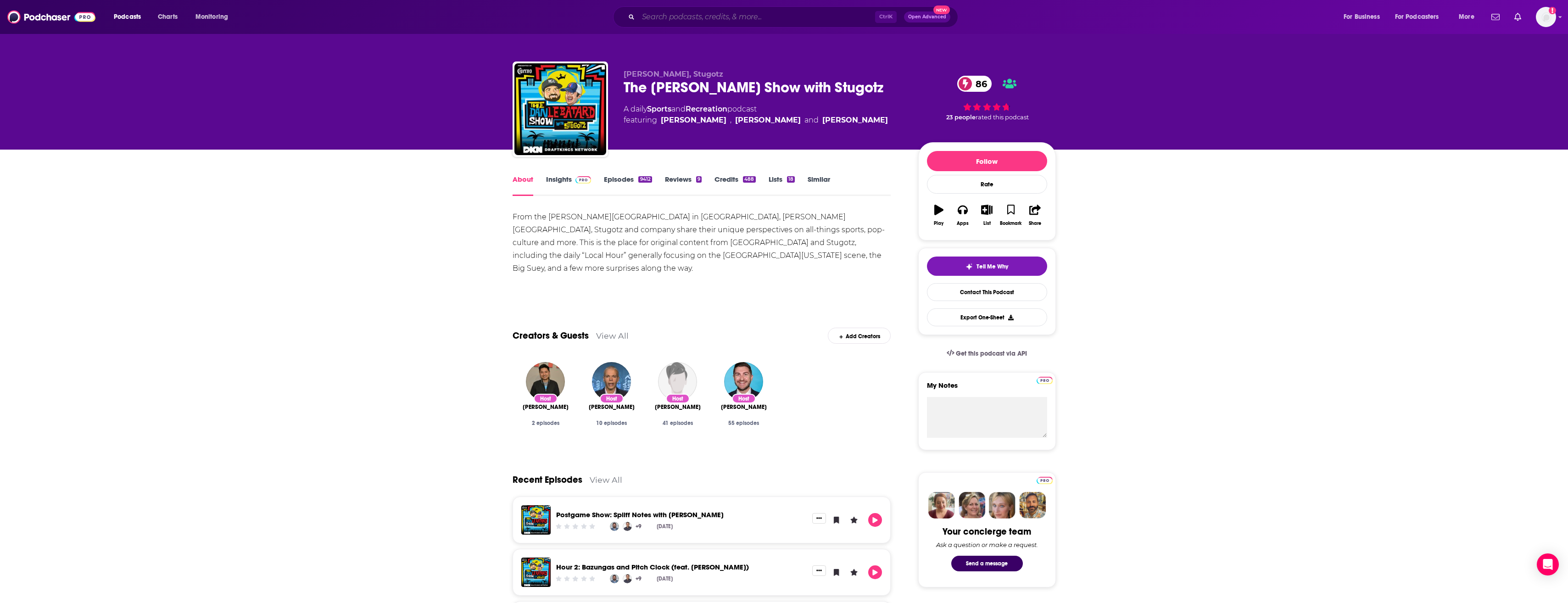
click at [730, 12] on input "Search podcasts, credits, & more..." at bounding box center [757, 17] width 237 height 15
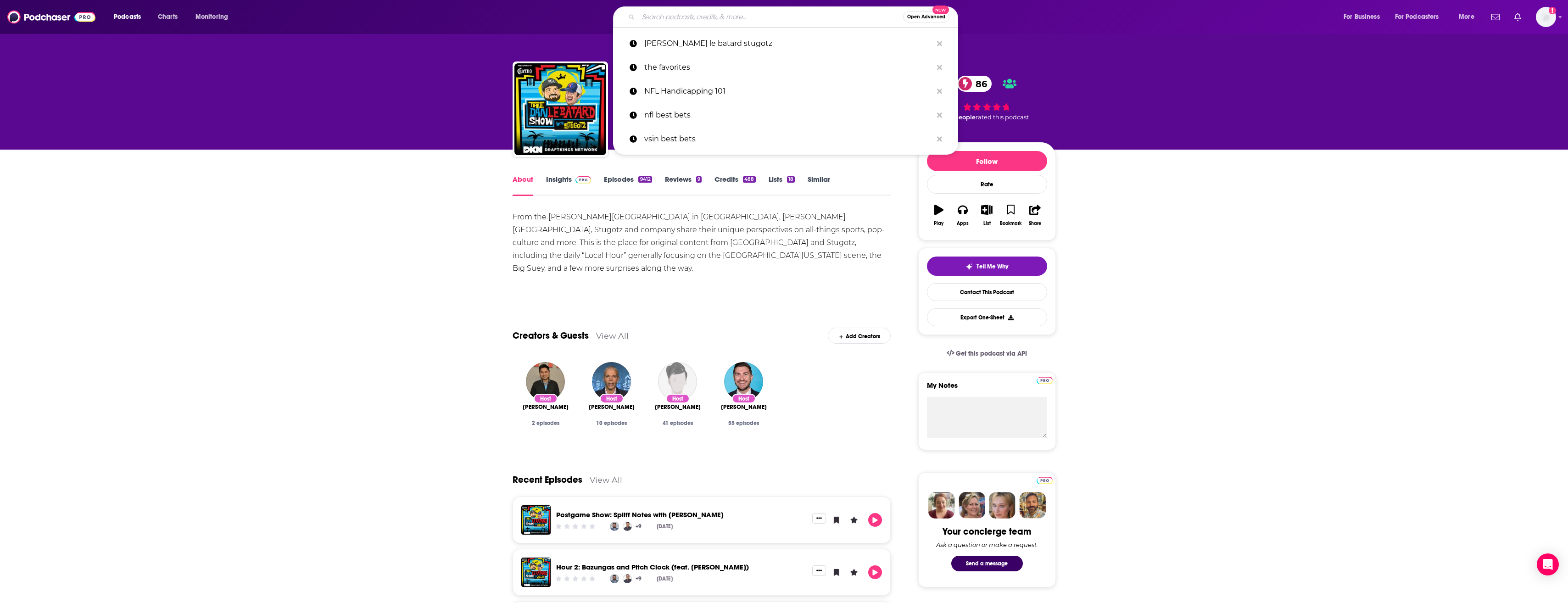
click at [772, 16] on input "Search podcasts, credits, & more..." at bounding box center [771, 17] width 265 height 15
paste input "Props & Drops with [PERSON_NAME] & [PERSON_NAME]"
type input "Props & Drops with [PERSON_NAME] & [PERSON_NAME]"
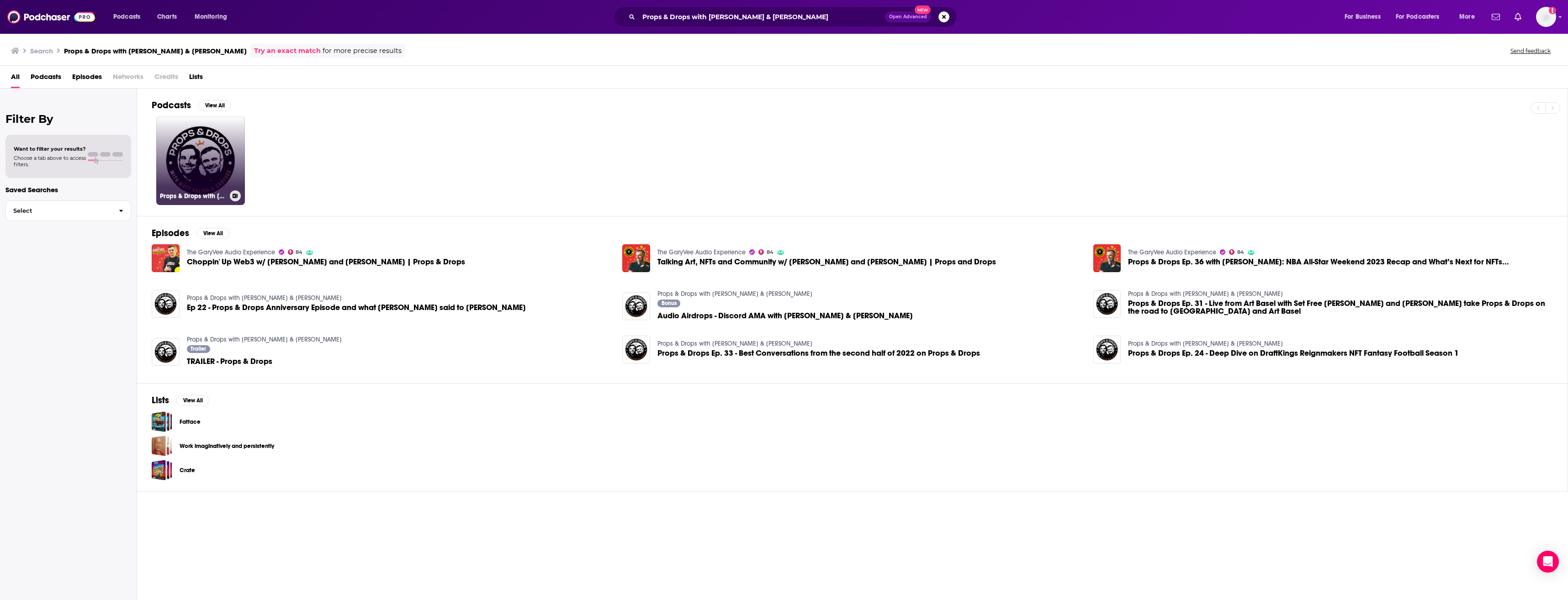
click at [206, 160] on link "Props & Drops with [PERSON_NAME] & [PERSON_NAME]" at bounding box center [200, 160] width 88 height 88
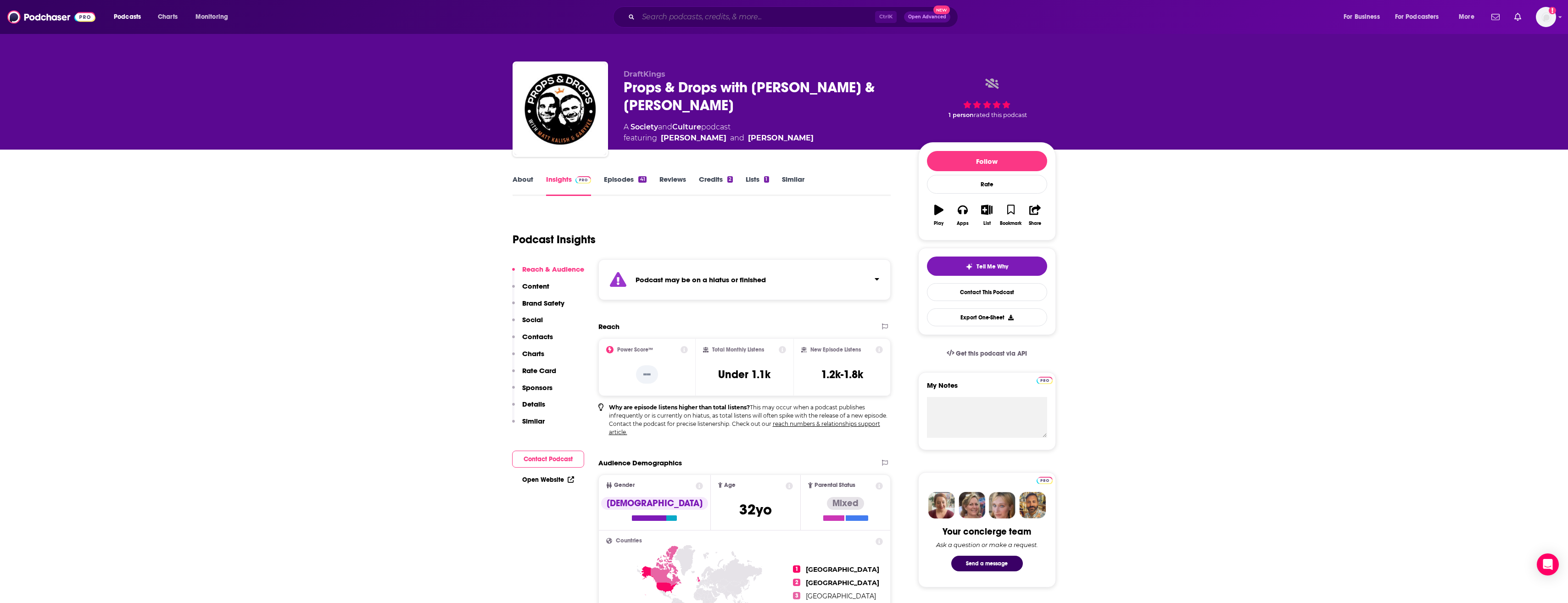
click at [707, 19] on input "Search podcasts, credits, & more..." at bounding box center [757, 17] width 237 height 15
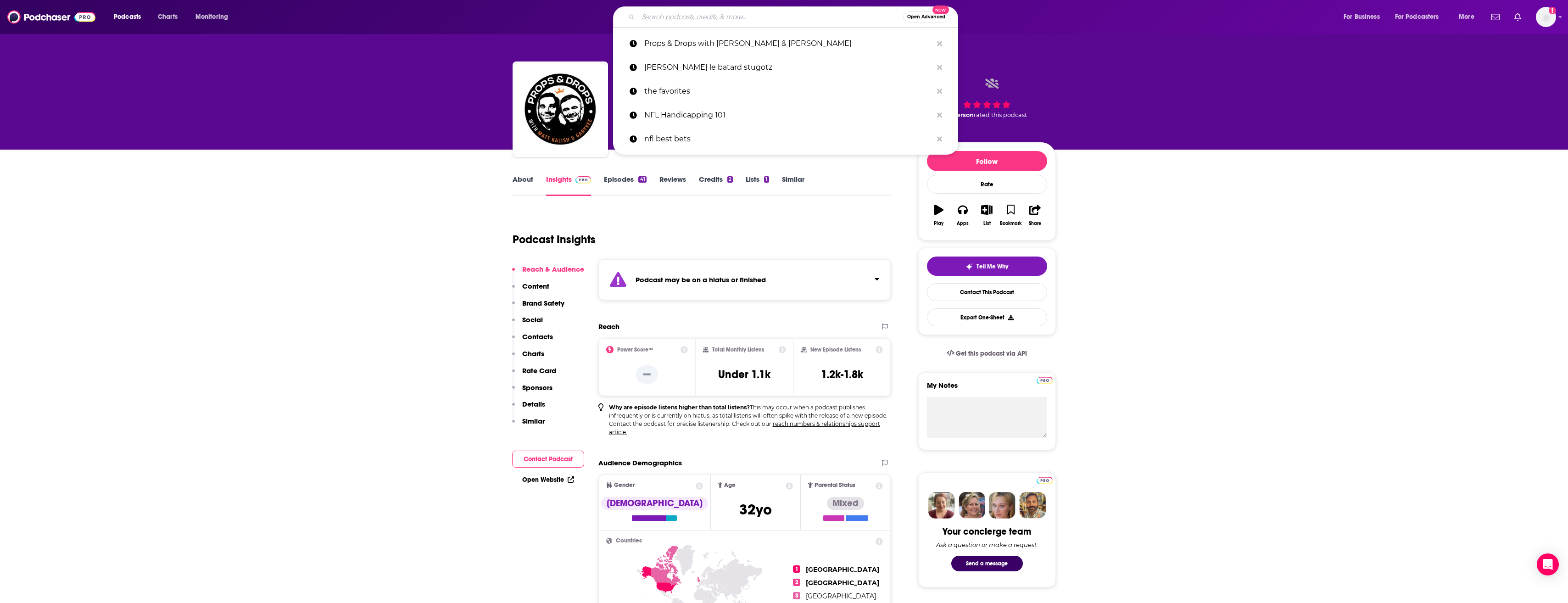
paste input "The GM Shuffle"
type input "The GM Shuffle"
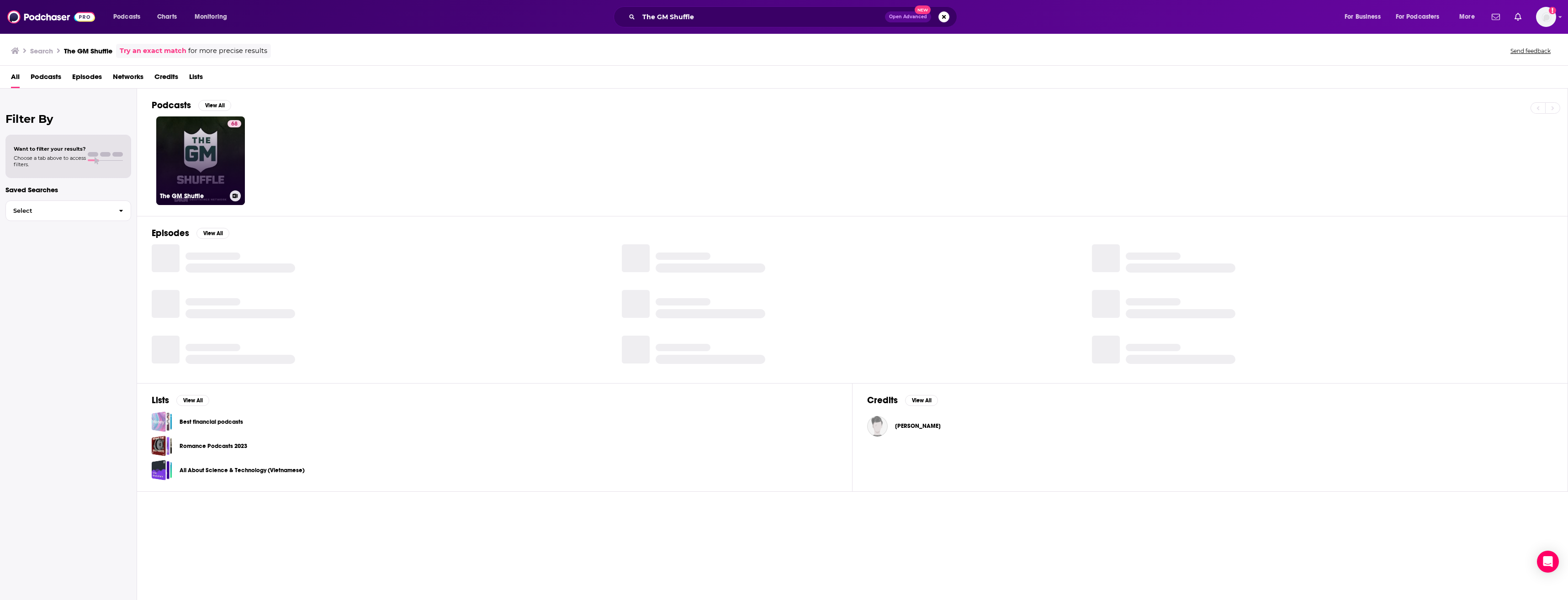
click at [208, 164] on link "68 The GM Shuffle" at bounding box center [200, 160] width 88 height 88
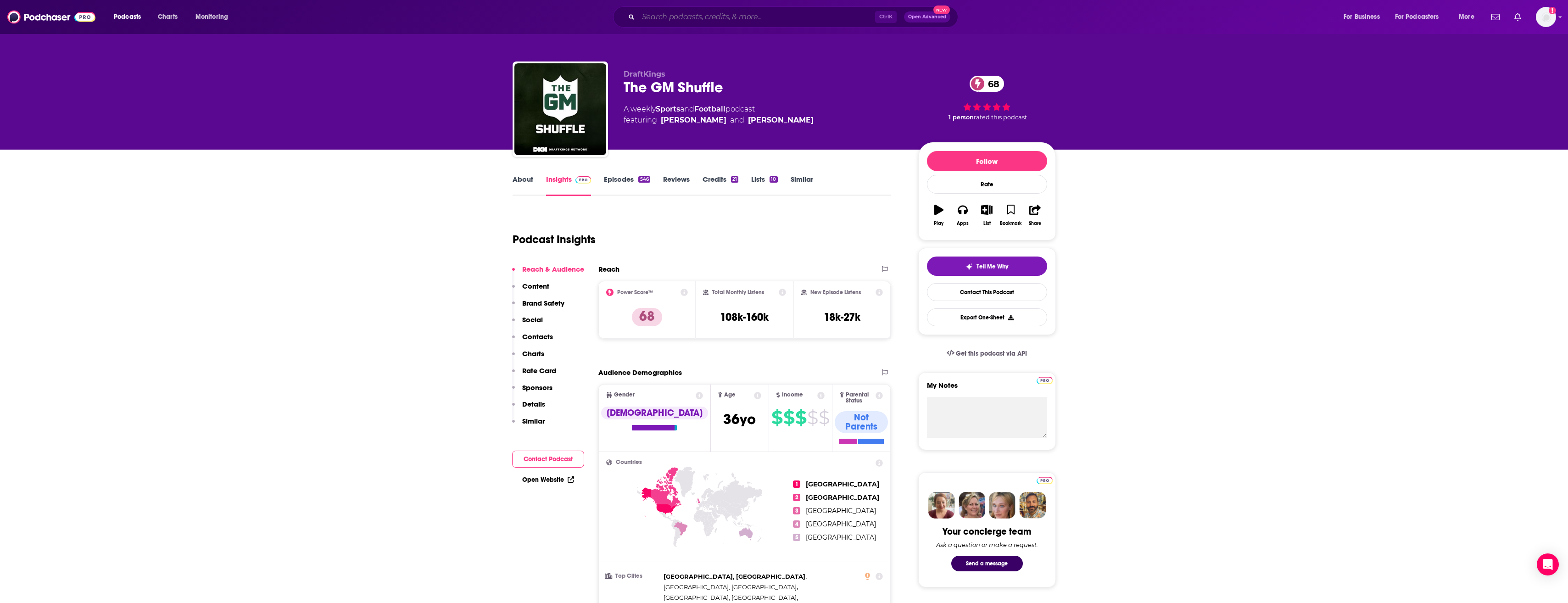
click at [702, 17] on input "Search podcasts, credits, & more..." at bounding box center [757, 17] width 237 height 15
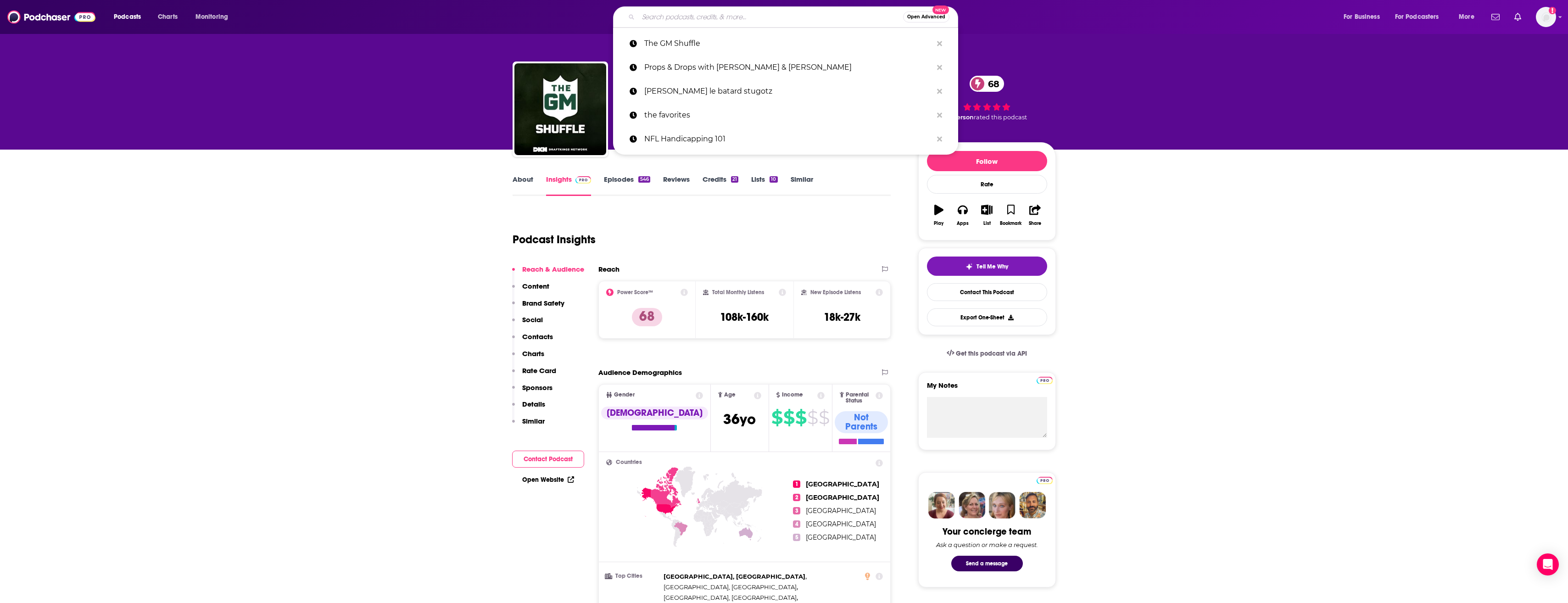
paste input "DKN Daily Bets"
type input "DKN Daily Bets"
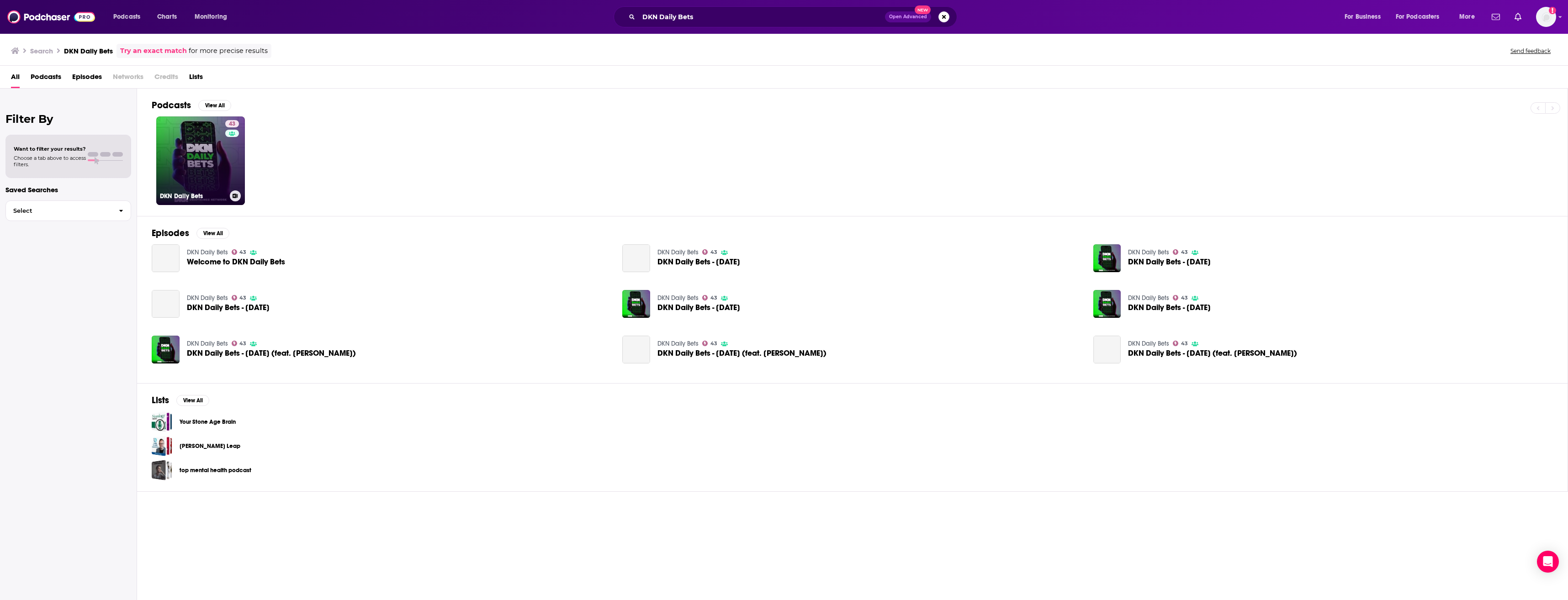
click at [195, 155] on link "43 DKN Daily Bets" at bounding box center [200, 160] width 88 height 88
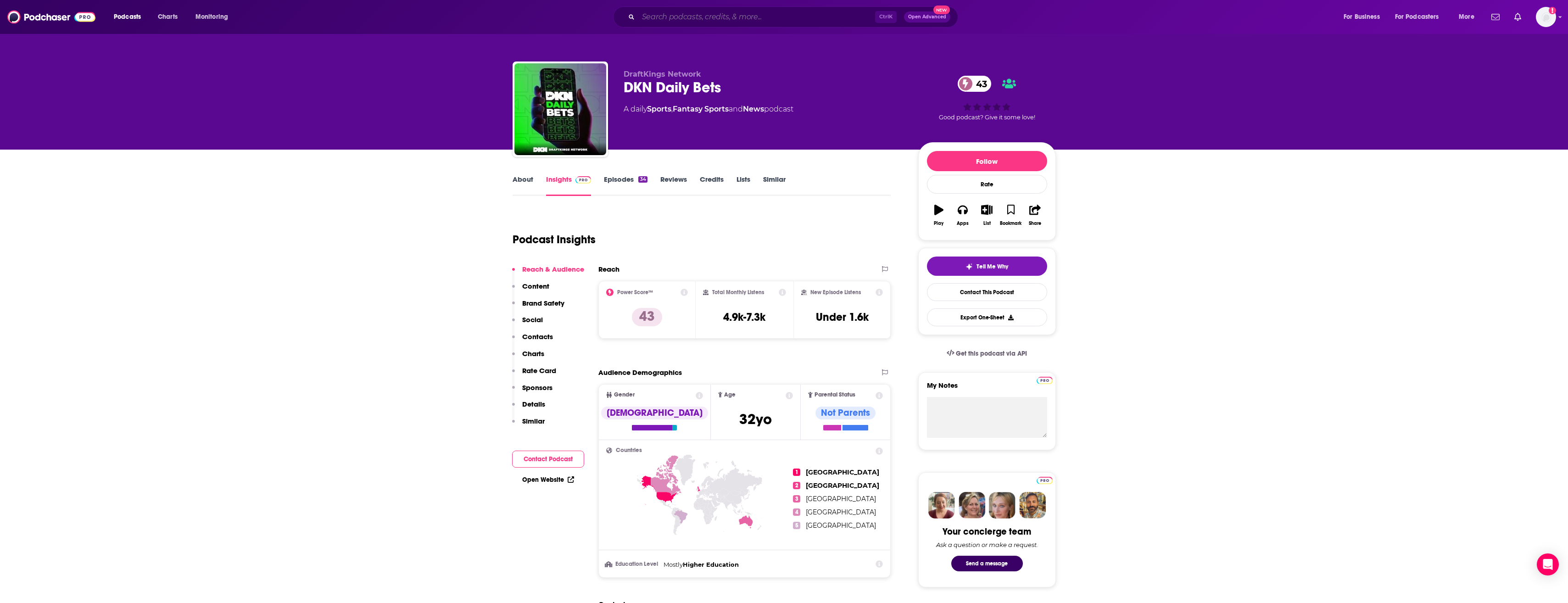
click at [687, 21] on input "Search podcasts, credits, & more..." at bounding box center [757, 17] width 237 height 15
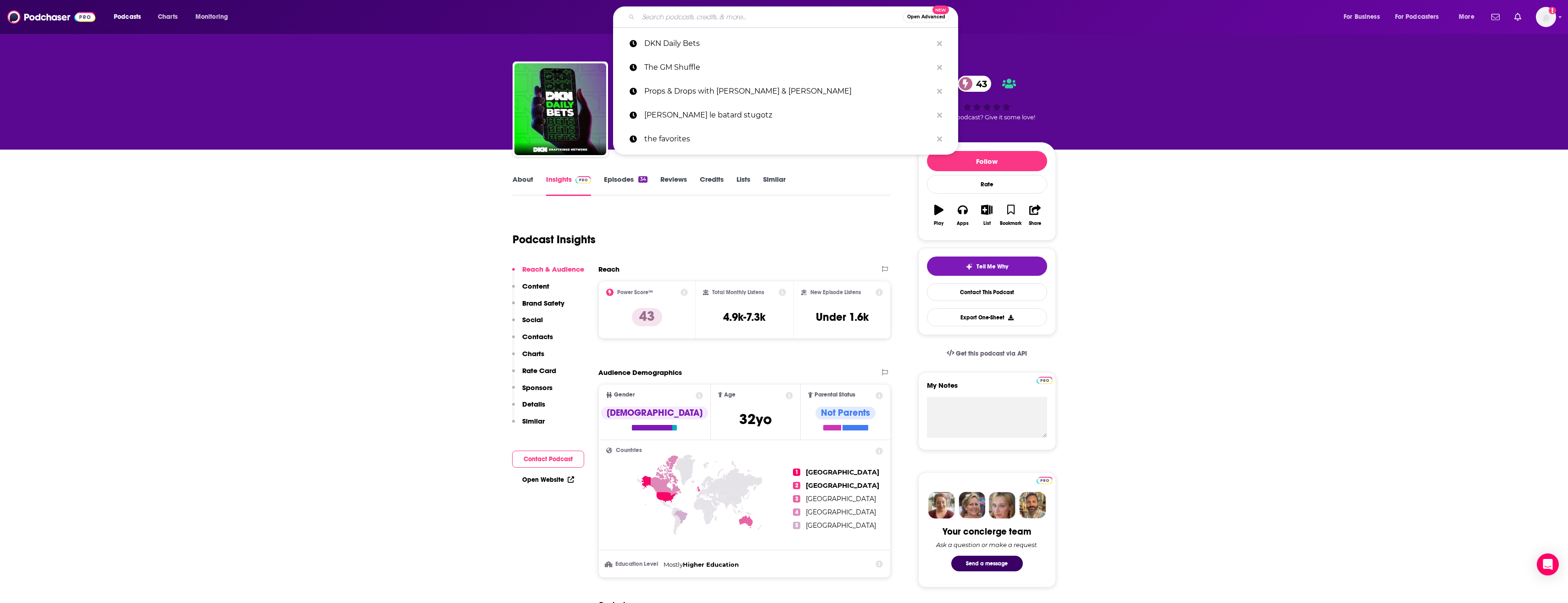
paste input "The Anik & Florian Podcast"
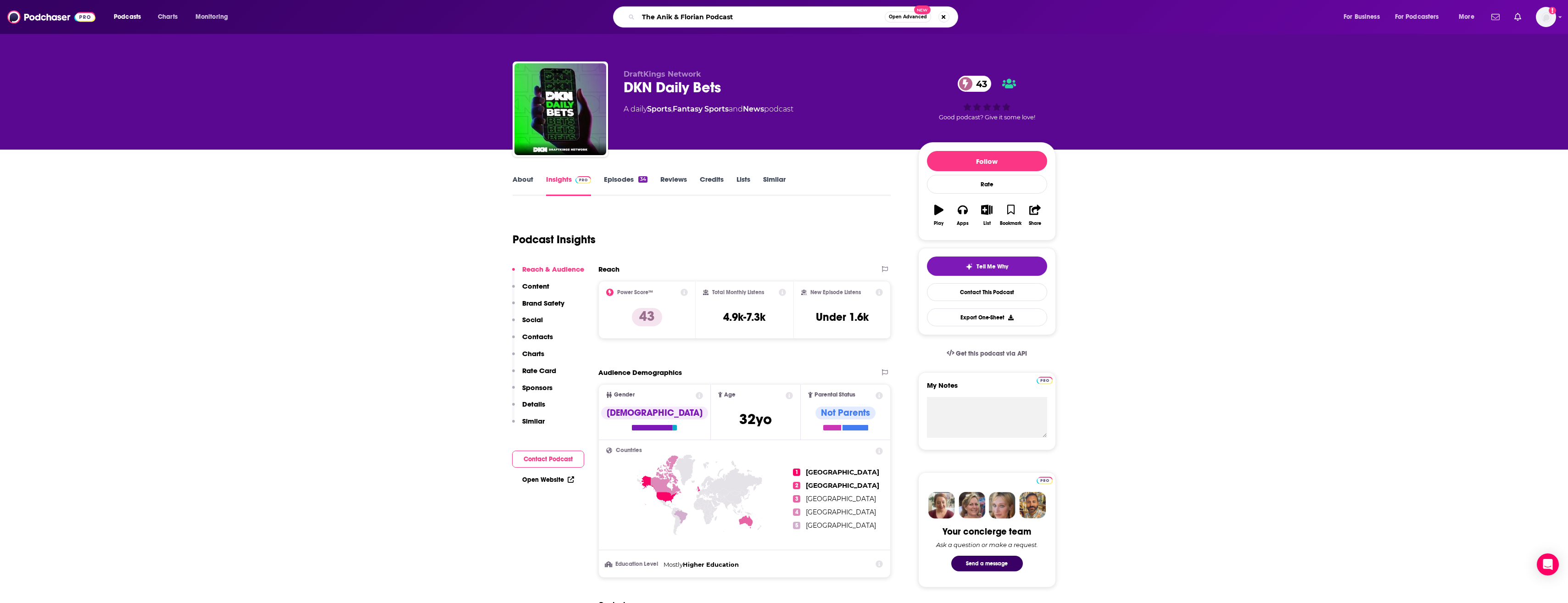
type input "The Anik & Florian Podcast"
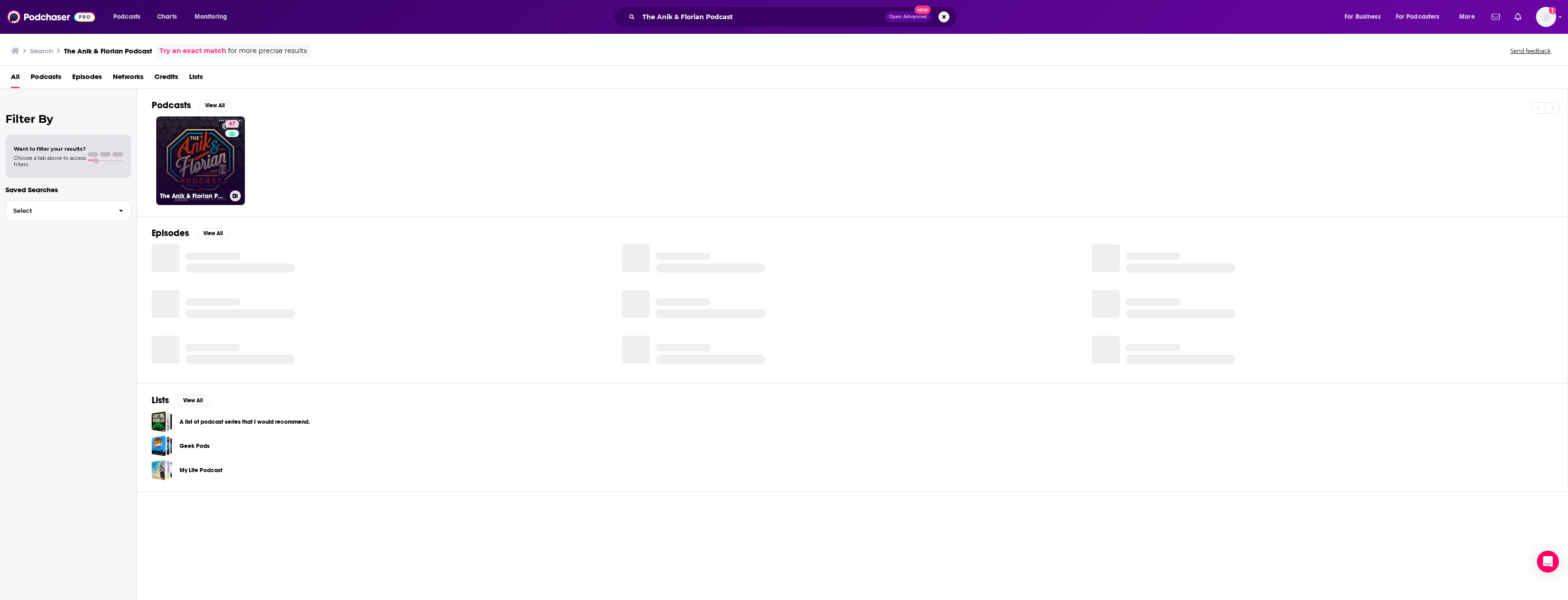
click at [176, 165] on link "67 The Anik & Florian Podcast" at bounding box center [200, 160] width 88 height 88
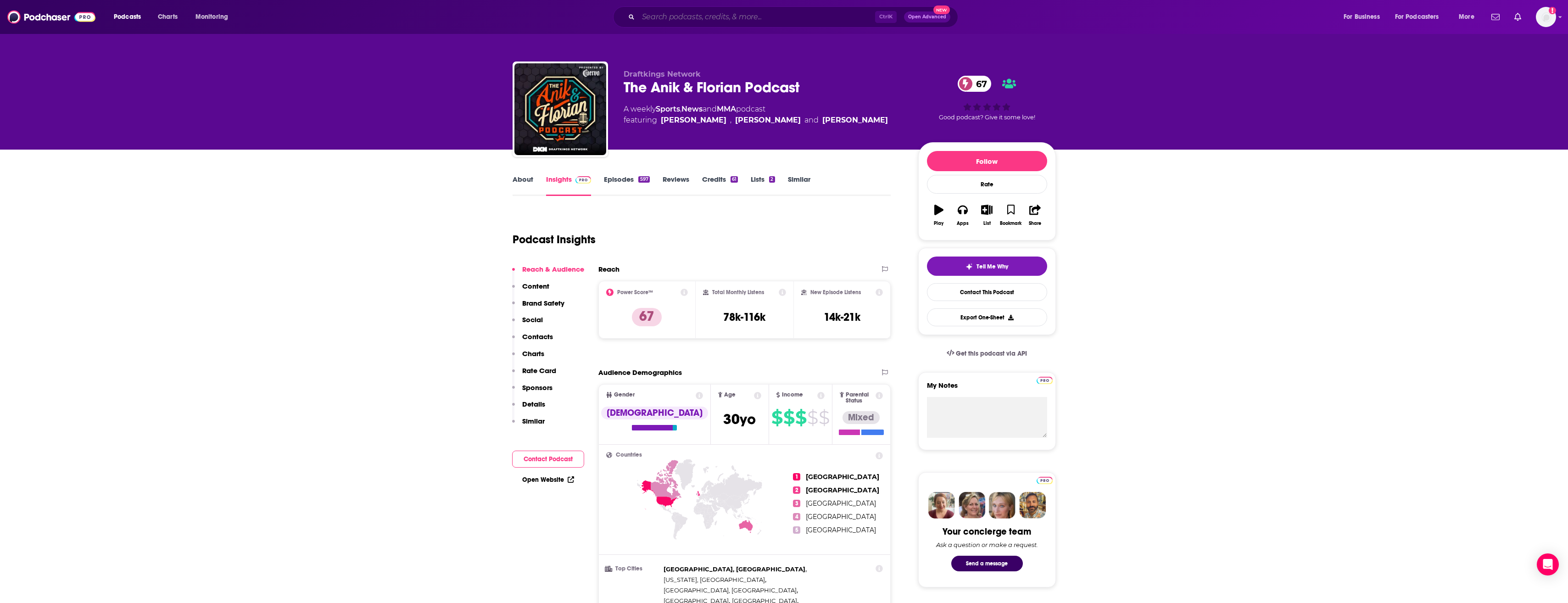
click at [705, 19] on input "Search podcasts, credits, & more..." at bounding box center [757, 17] width 237 height 15
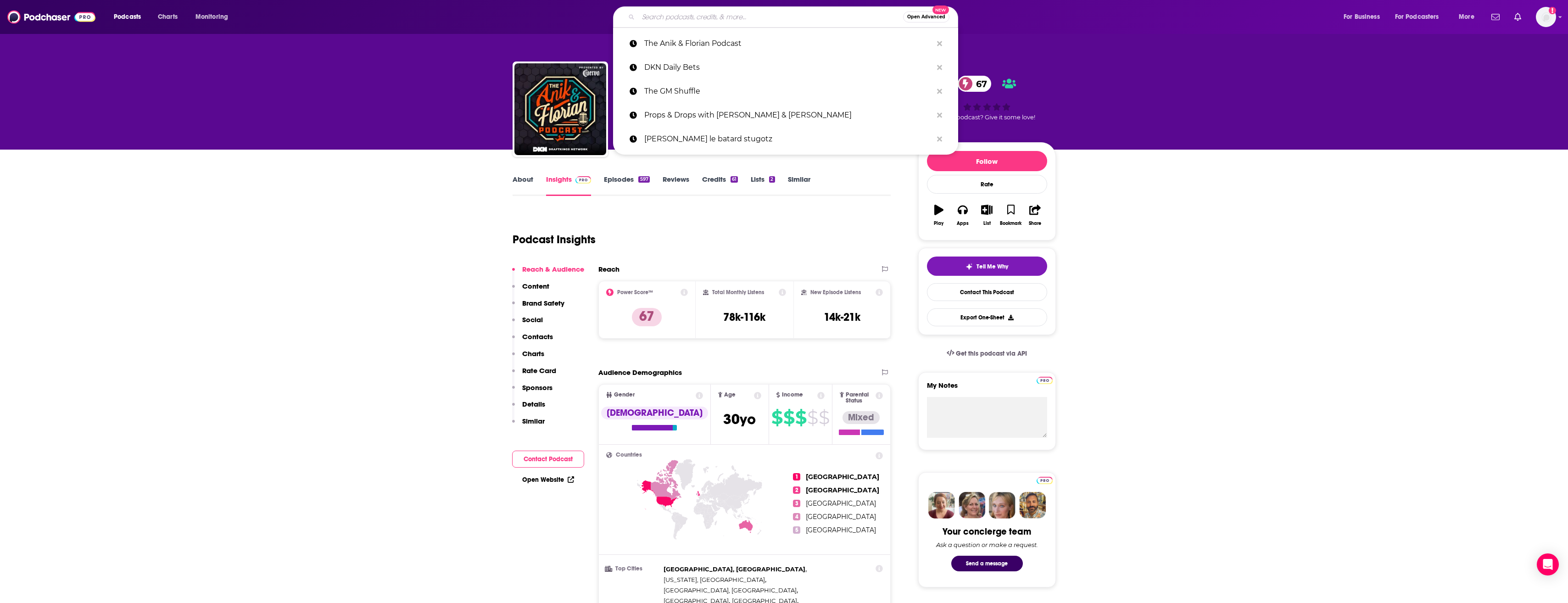
paste input "The Ride In DFS & Betting Podcast"
type input "The Ride In DFS & Betting Podcast"
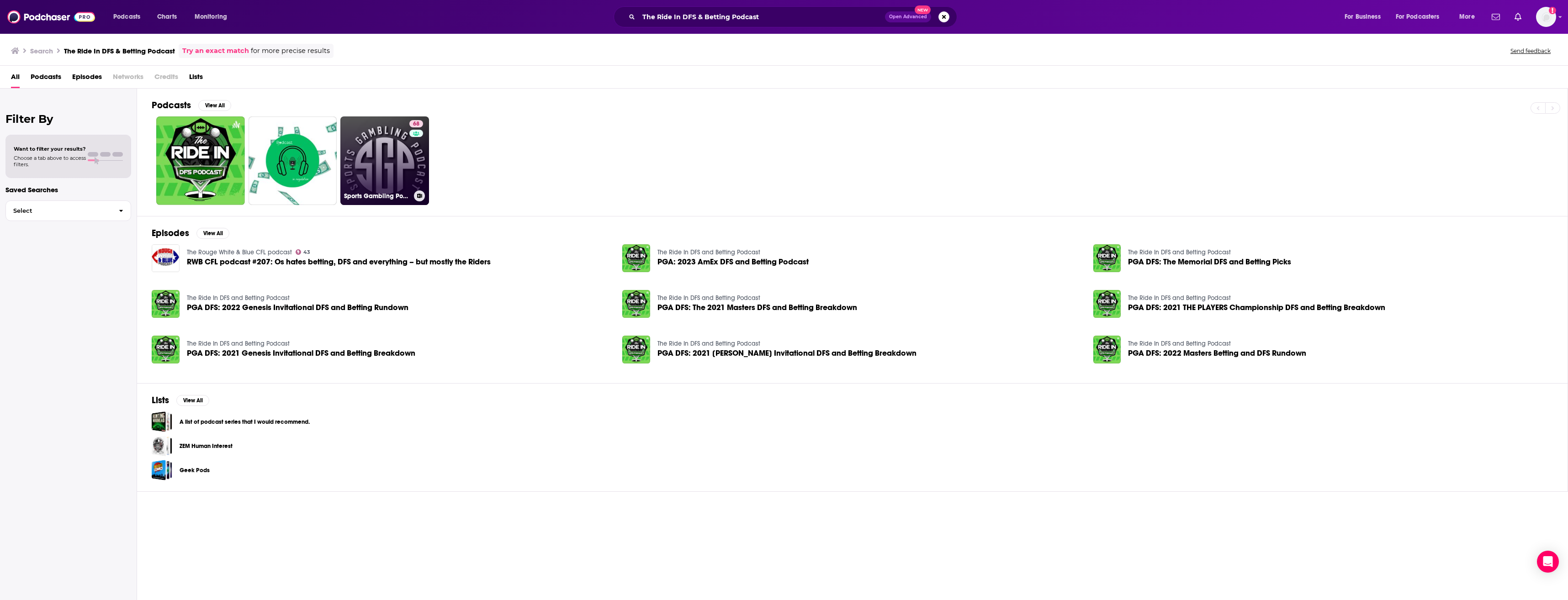
click at [375, 175] on link "68 Sports Gambling Podcast" at bounding box center [385, 160] width 88 height 88
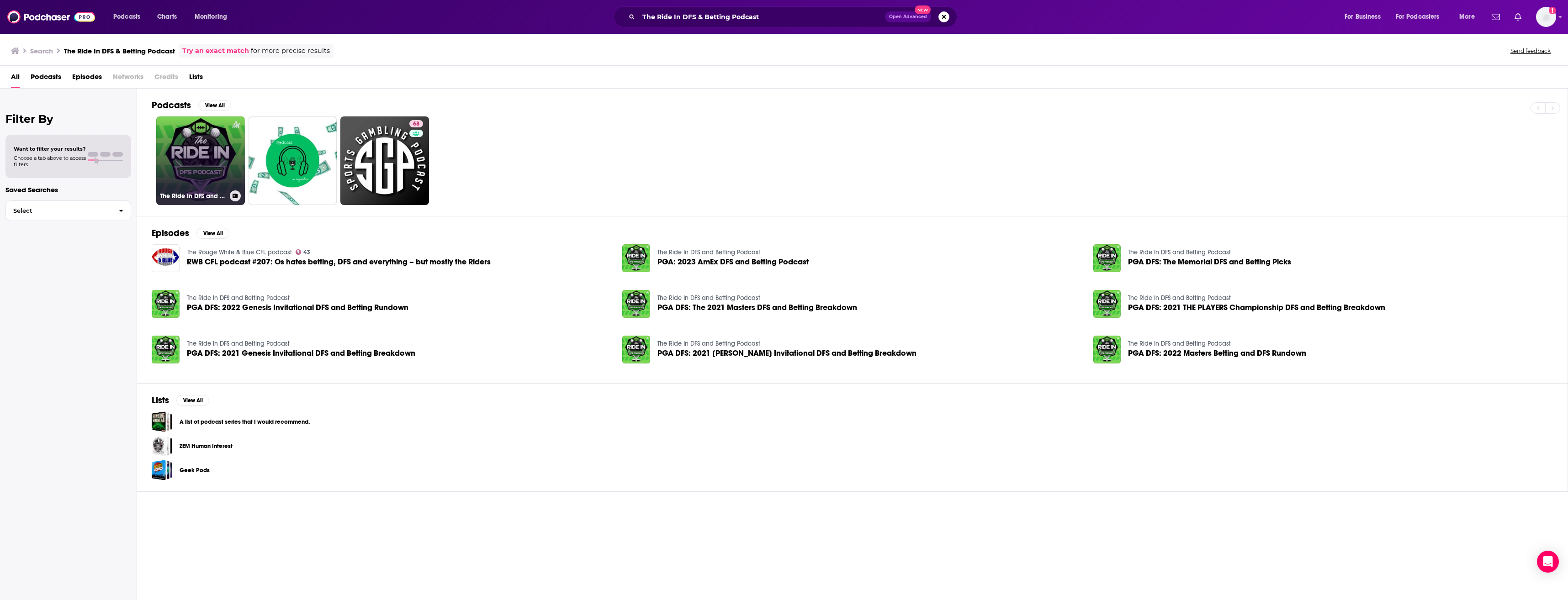
click at [183, 157] on link "The Ride In DFS and Betting Podcast" at bounding box center [200, 160] width 88 height 88
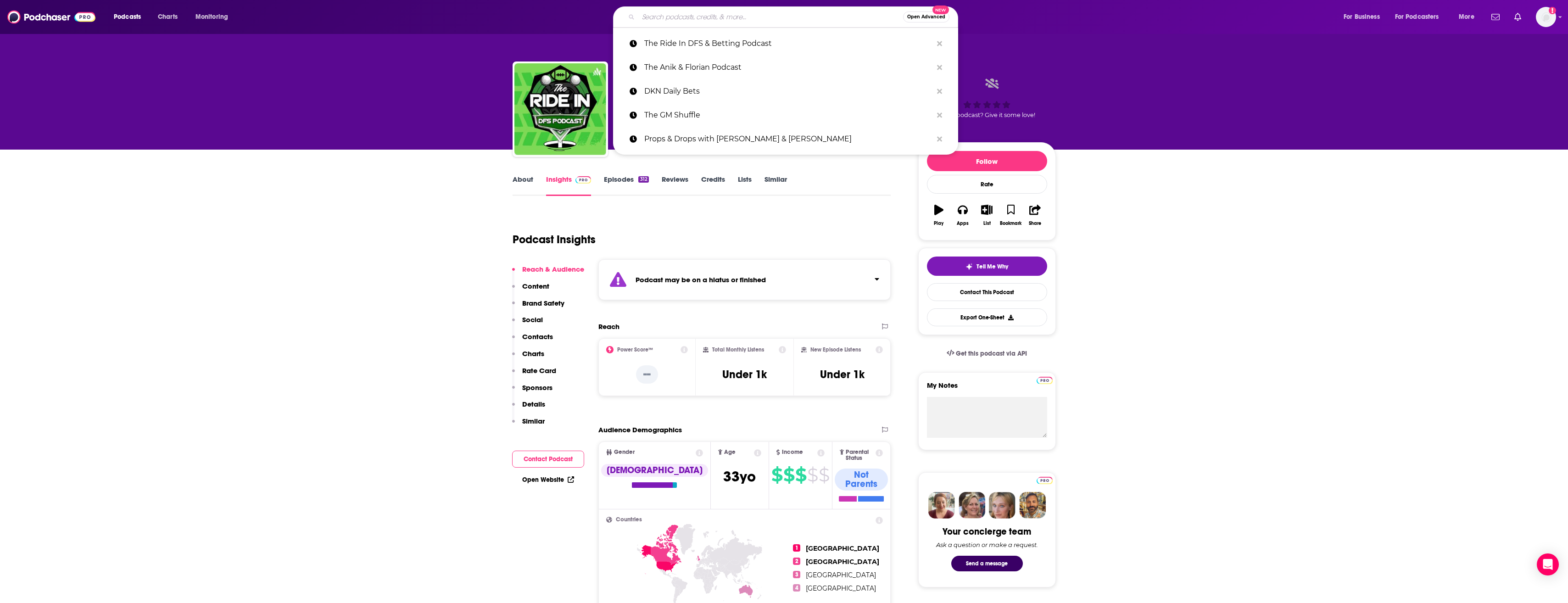
click at [698, 17] on input "Search podcasts, credits, & more..." at bounding box center [771, 17] width 265 height 15
paste input "Props & Drops with [PERSON_NAME] & [PERSON_NAME]"
type input "Props & Drops with [PERSON_NAME] & [PERSON_NAME]"
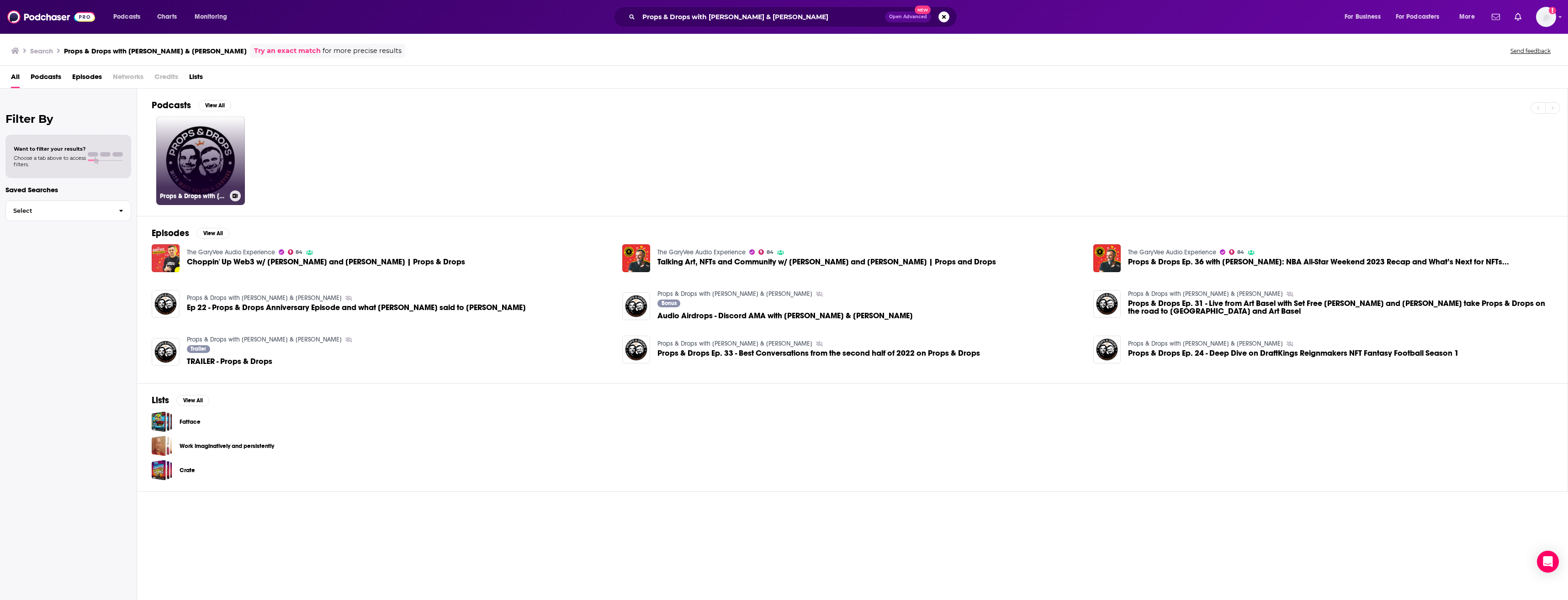
click at [219, 166] on link "Props & Drops with [PERSON_NAME] & [PERSON_NAME]" at bounding box center [200, 160] width 88 height 88
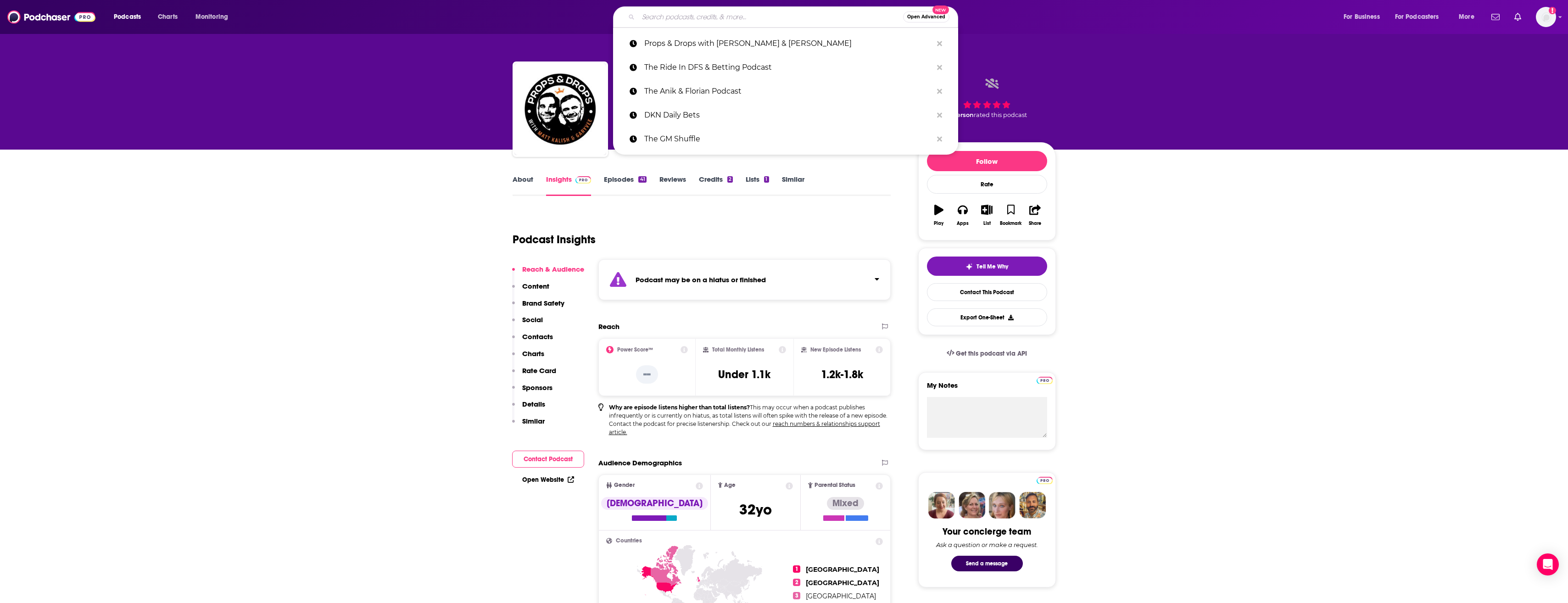
click at [737, 15] on input "Search podcasts, credits, & more..." at bounding box center [771, 17] width 265 height 15
paste input "WagerTalk: Sports Betting Tips"
type input "WagerTalk: Sports Betting Tips"
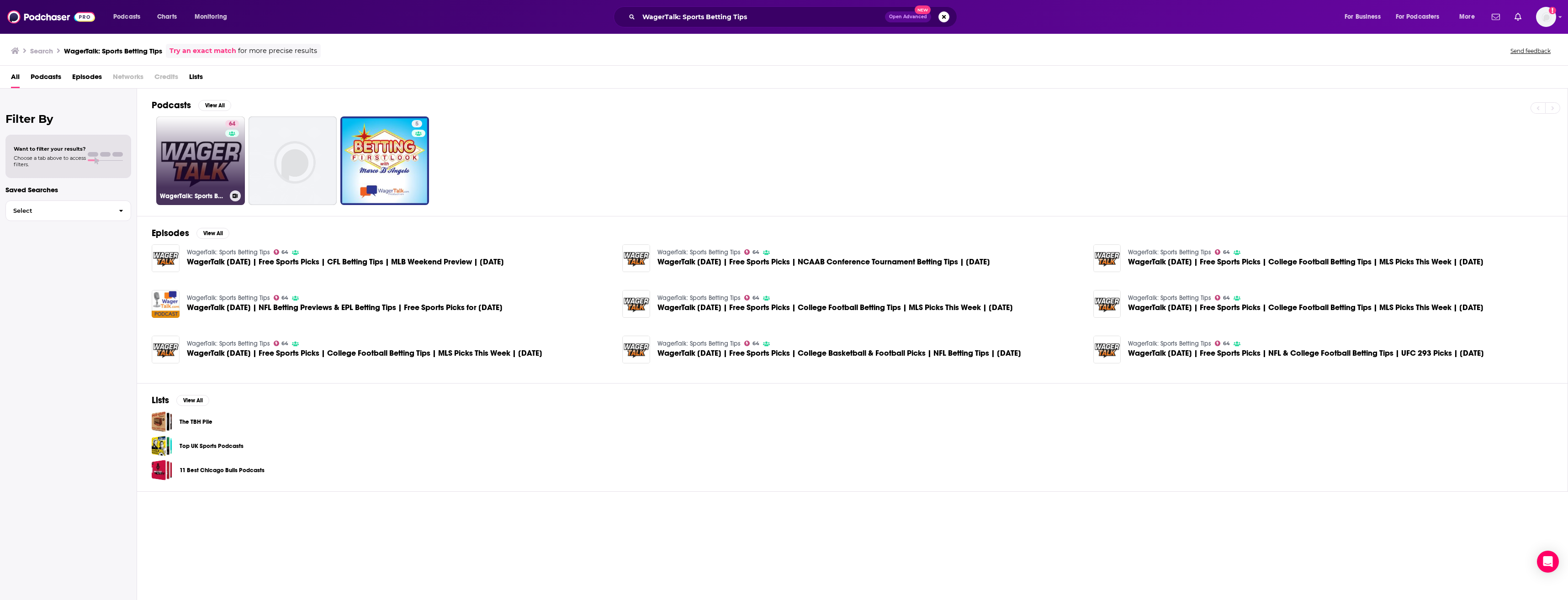
click at [209, 185] on link "64 WagerTalk: Sports Betting Tips" at bounding box center [200, 160] width 88 height 88
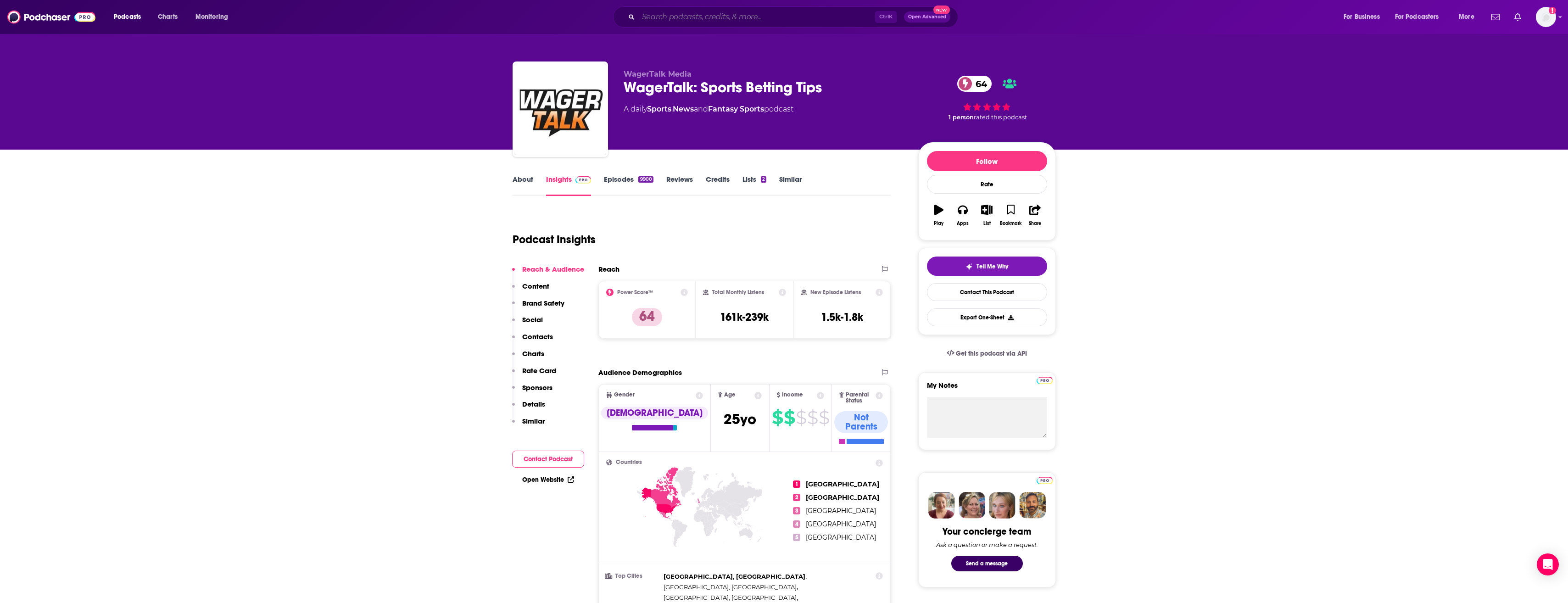
click at [695, 18] on input "Search podcasts, credits, & more..." at bounding box center [757, 17] width 237 height 15
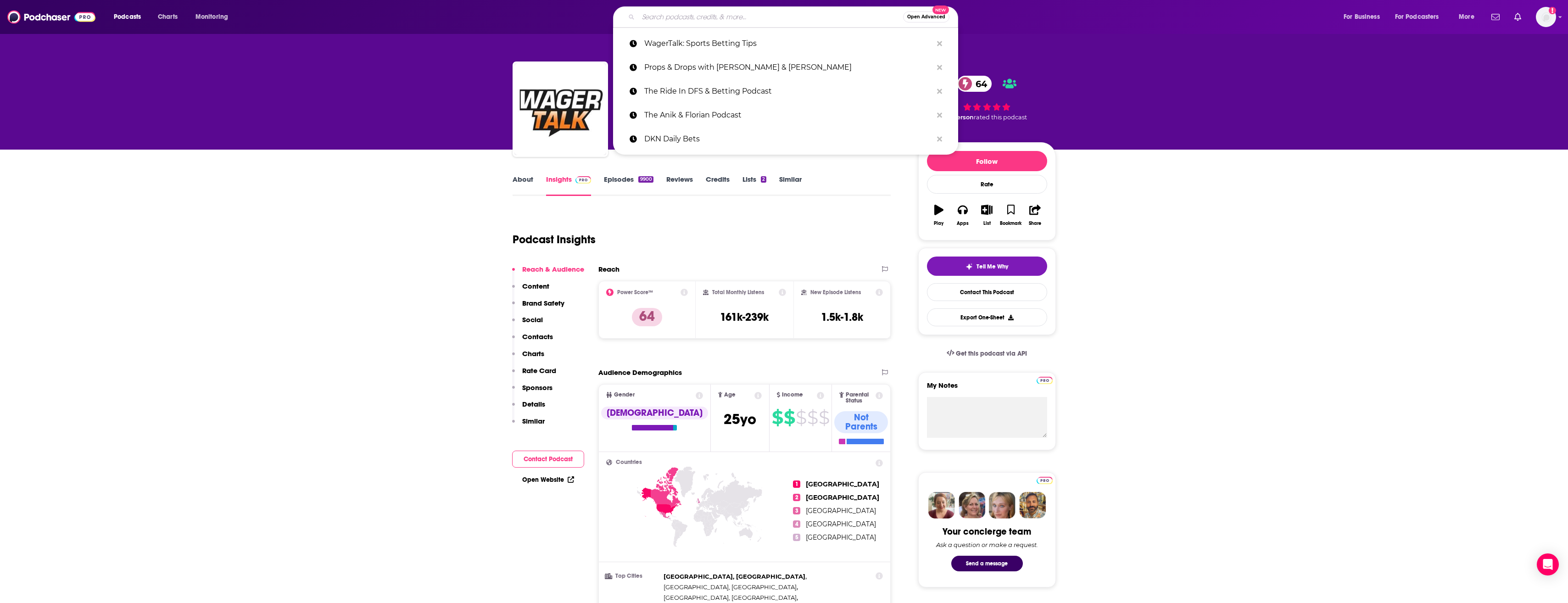
paste input "DKN Daily Bets"
type input "DKN Daily Bets"
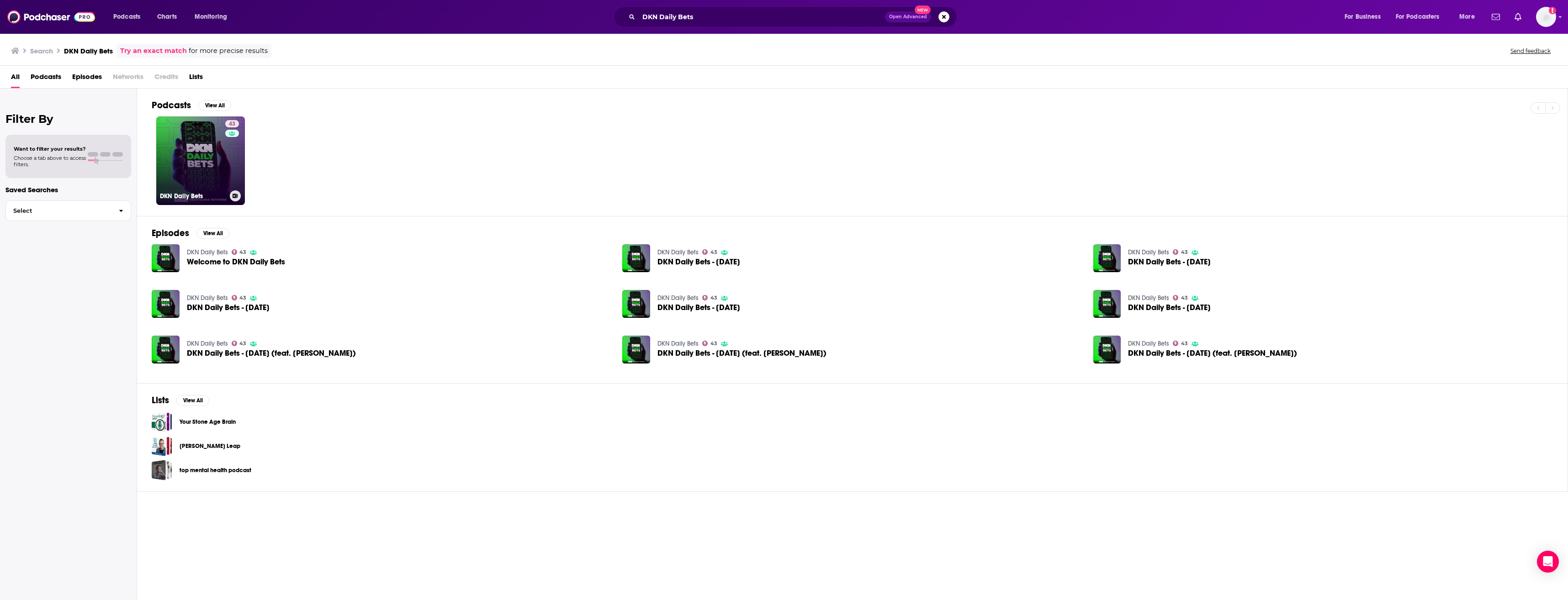
click at [218, 145] on link "43 DKN Daily Bets" at bounding box center [200, 160] width 88 height 88
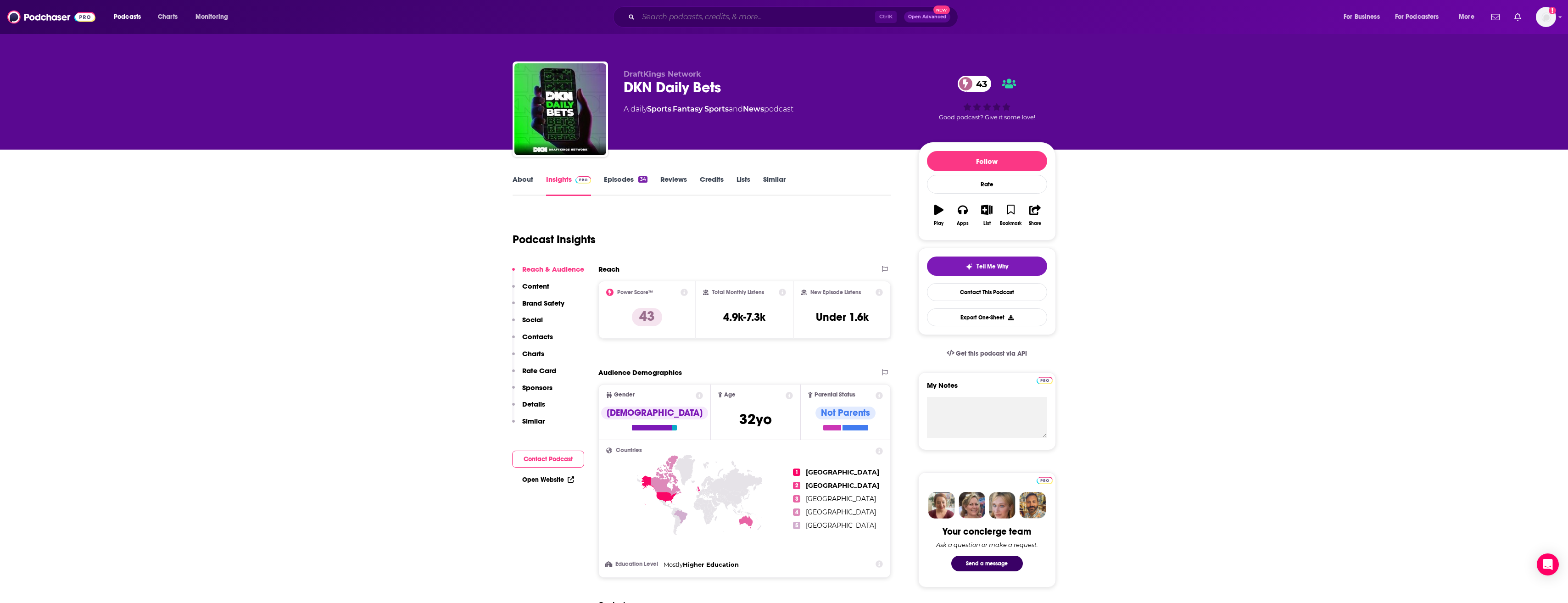
click at [684, 21] on input "Search podcasts, credits, & more..." at bounding box center [757, 17] width 237 height 15
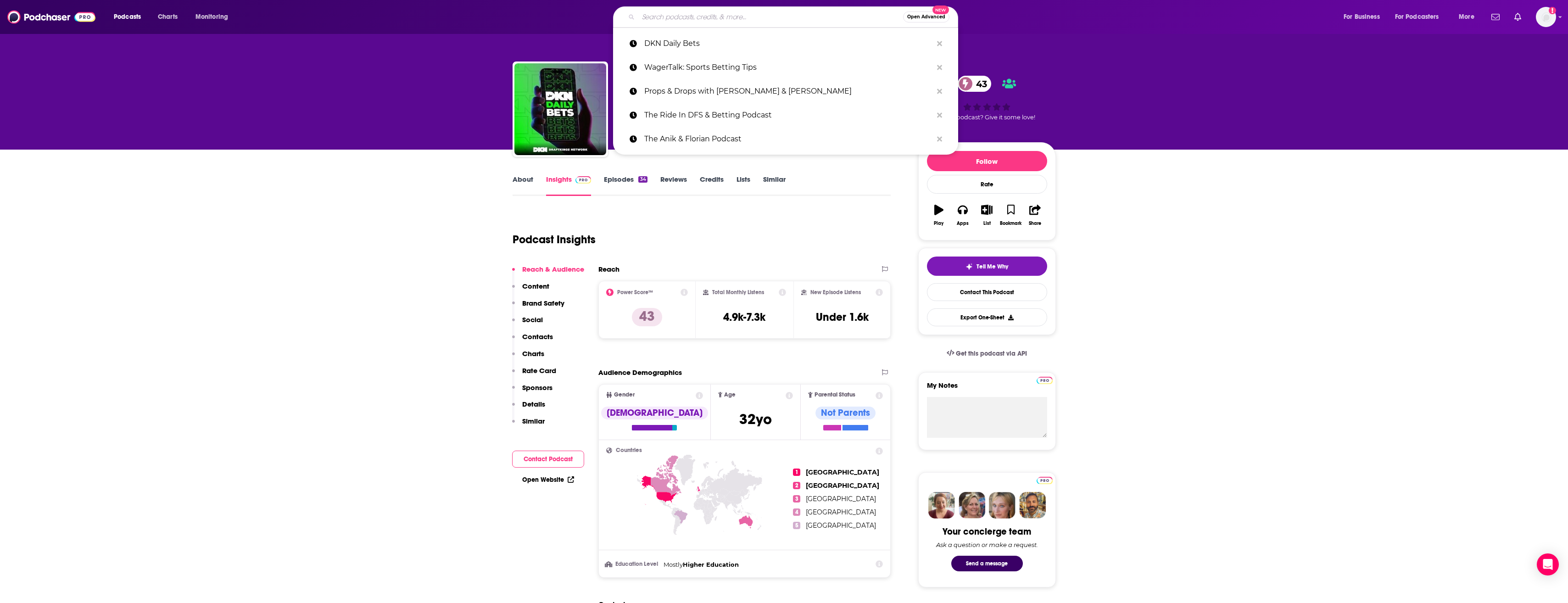
paste input "Bet The Board"
type input "Bet The Board"
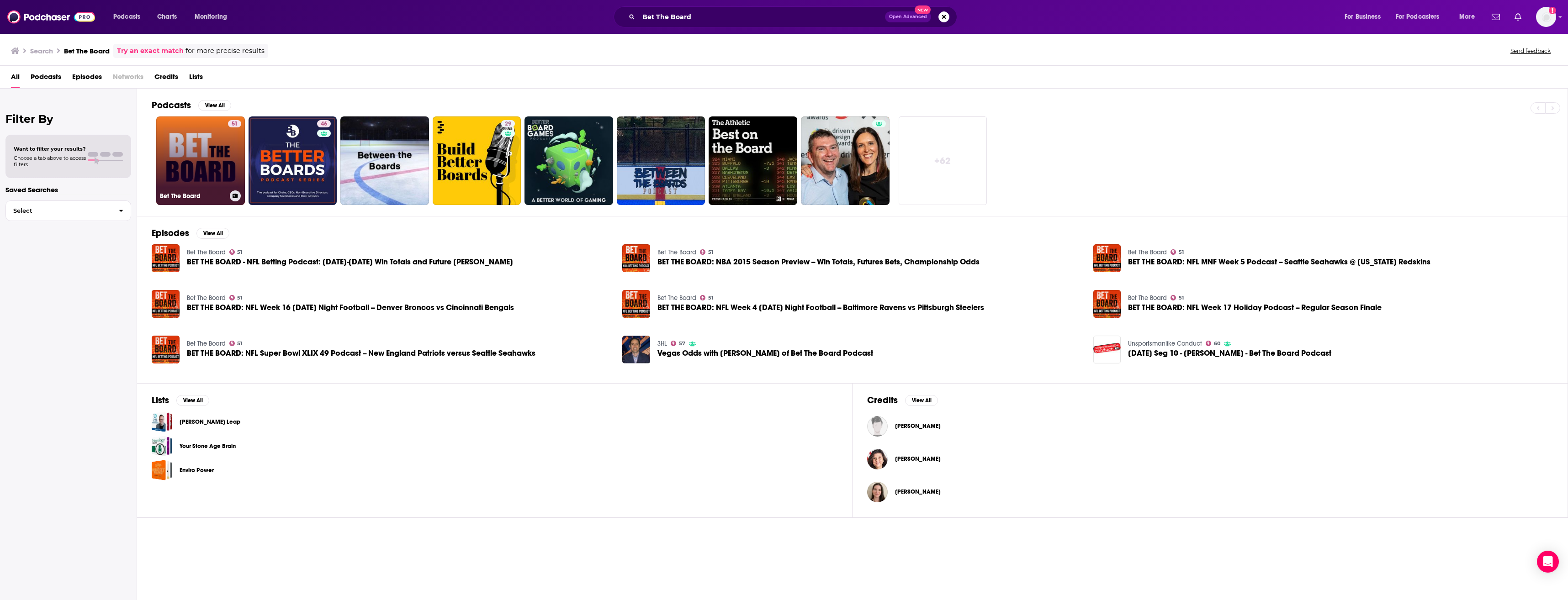
click at [202, 155] on link "51 Bet The Board" at bounding box center [200, 160] width 88 height 88
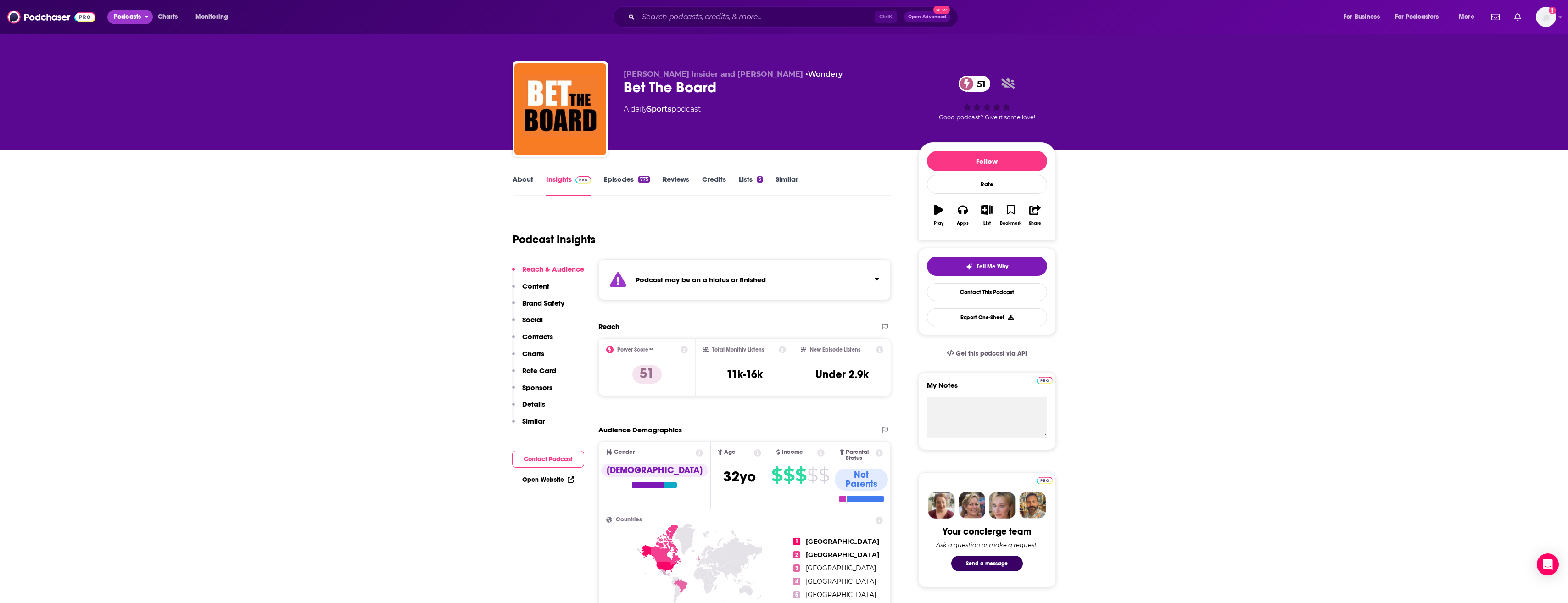
click at [134, 18] on span "Podcasts" at bounding box center [127, 17] width 27 height 12
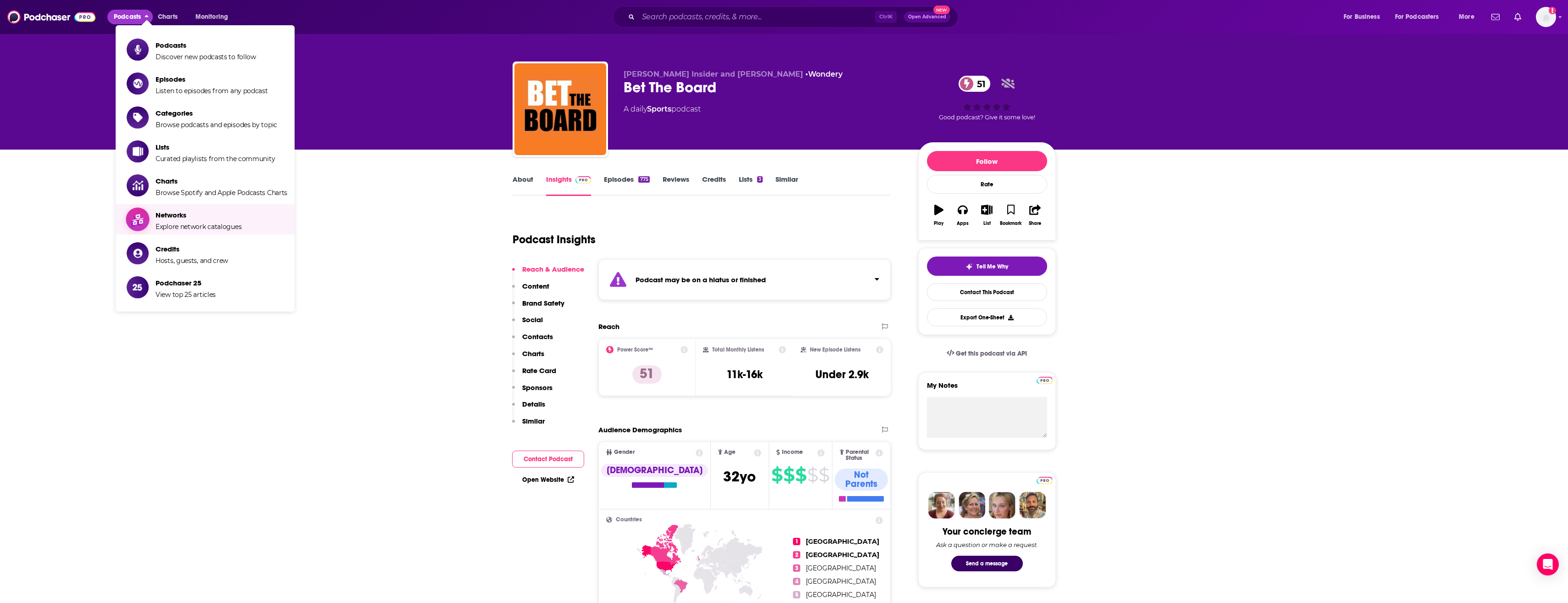
click at [198, 227] on span "Explore network catalogues" at bounding box center [198, 227] width 86 height 8
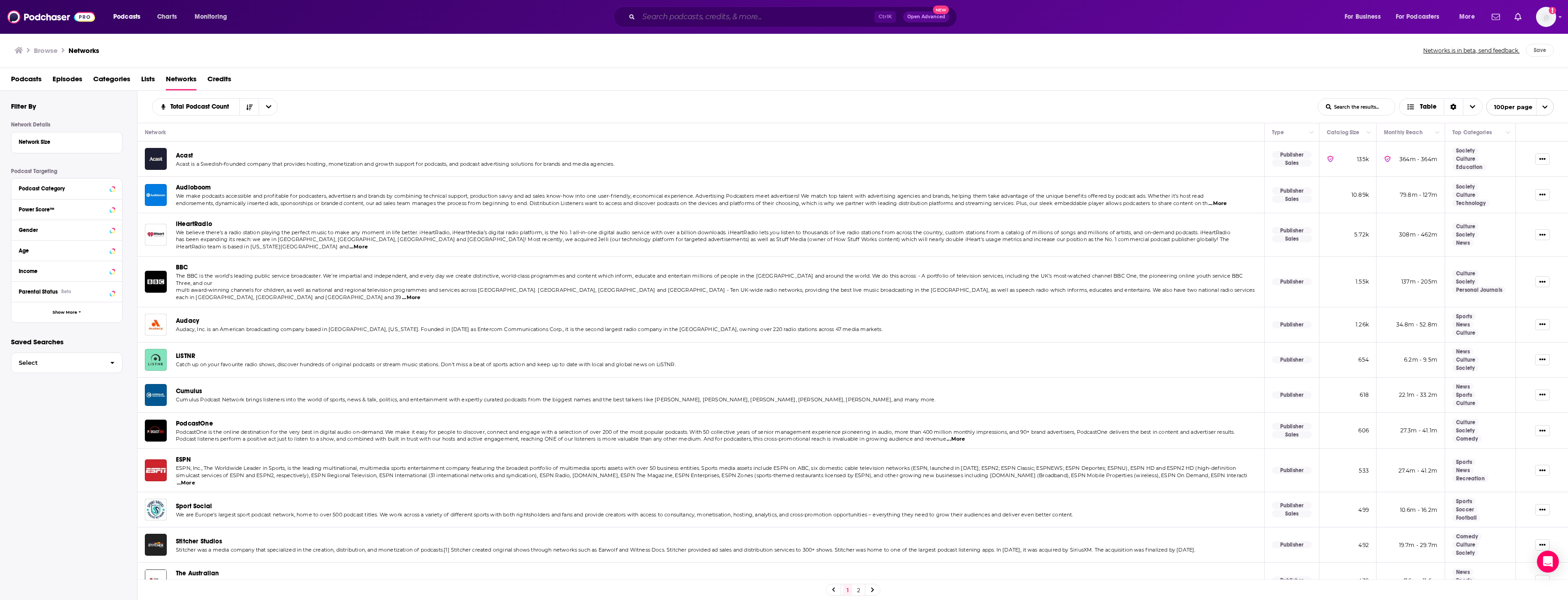
click at [754, 17] on input "Search podcasts, credits, & more..." at bounding box center [756, 17] width 236 height 15
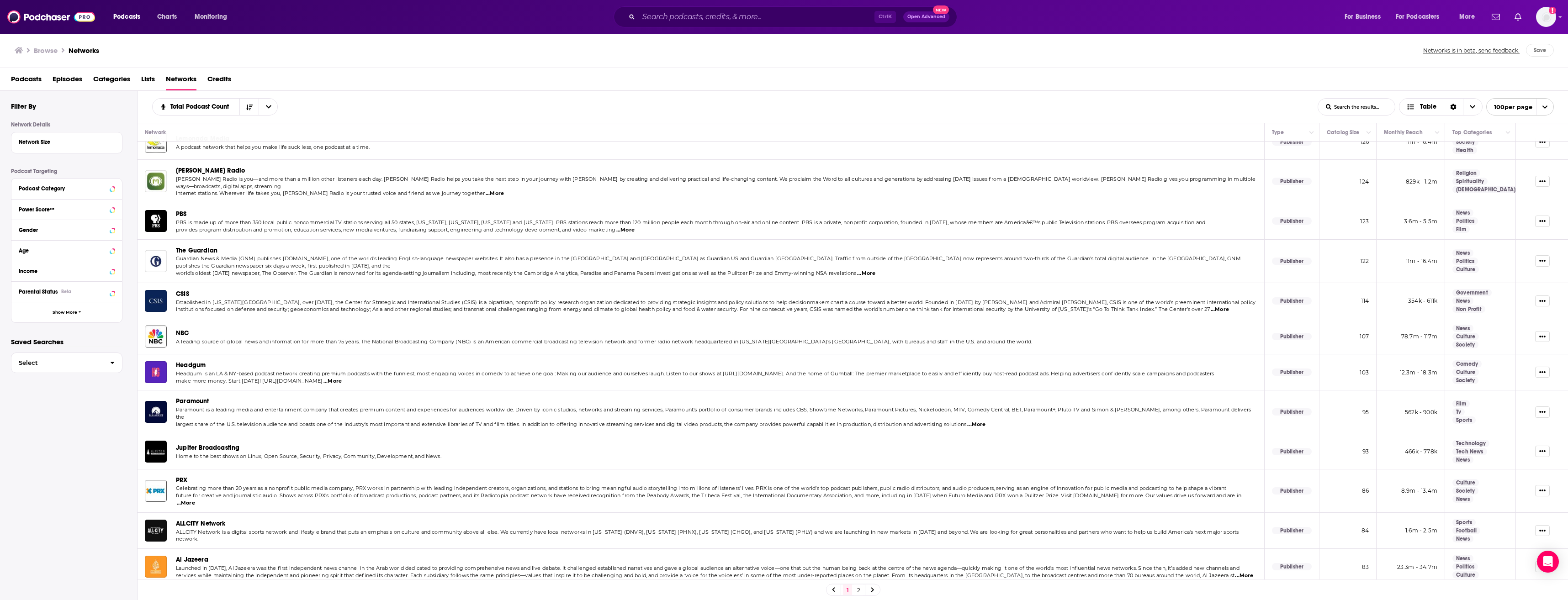
scroll to position [1938, 0]
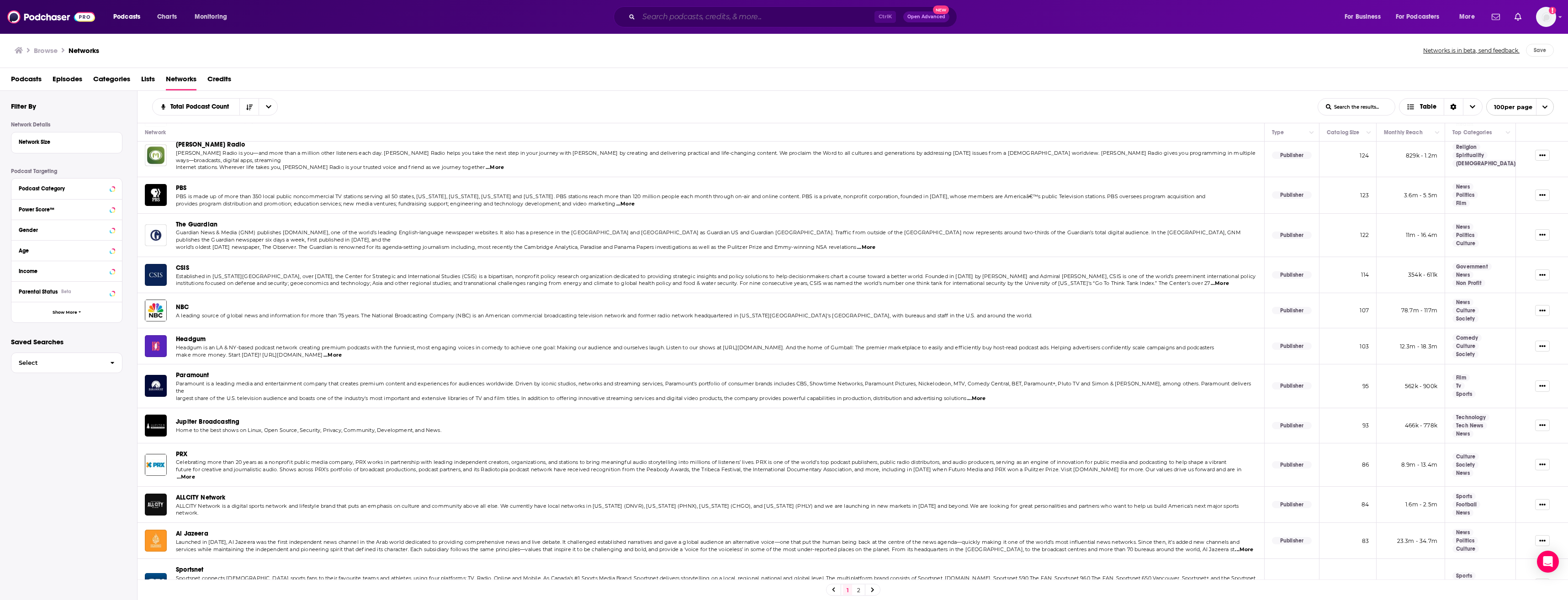
click at [669, 17] on input "Search podcasts, credits, & more..." at bounding box center [756, 17] width 236 height 15
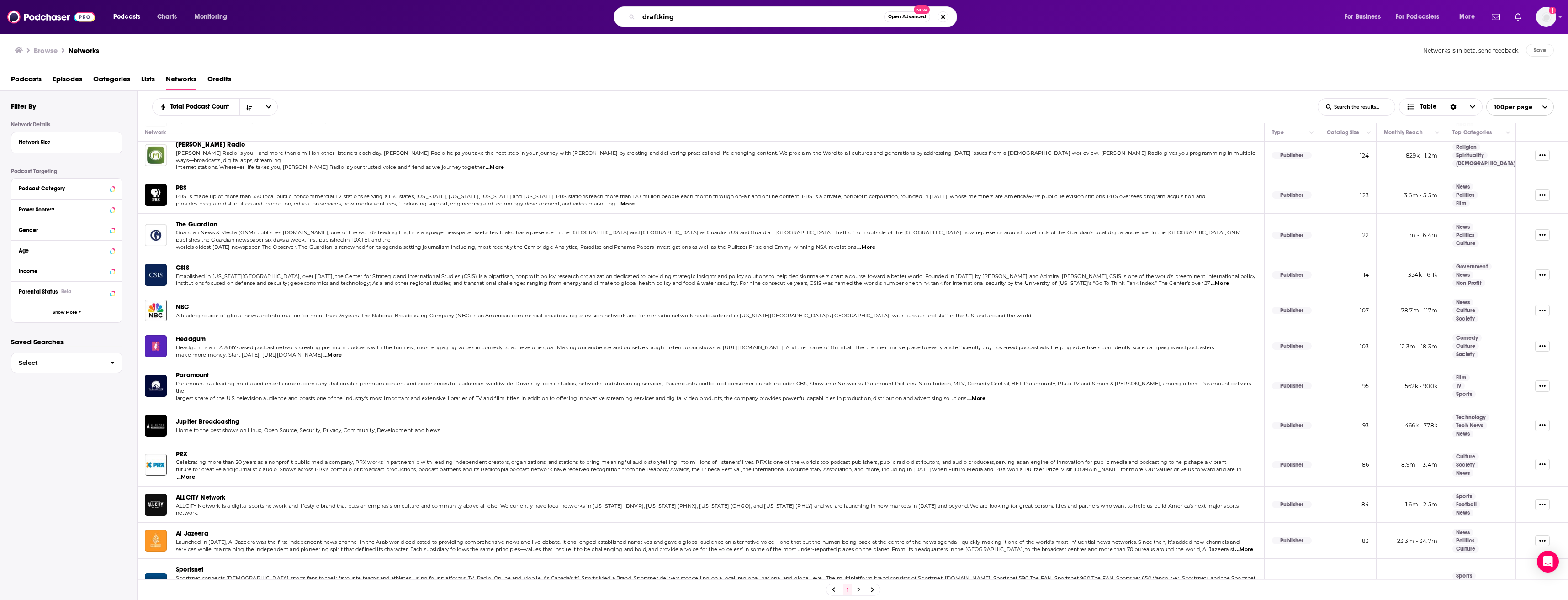
type input "draftkings"
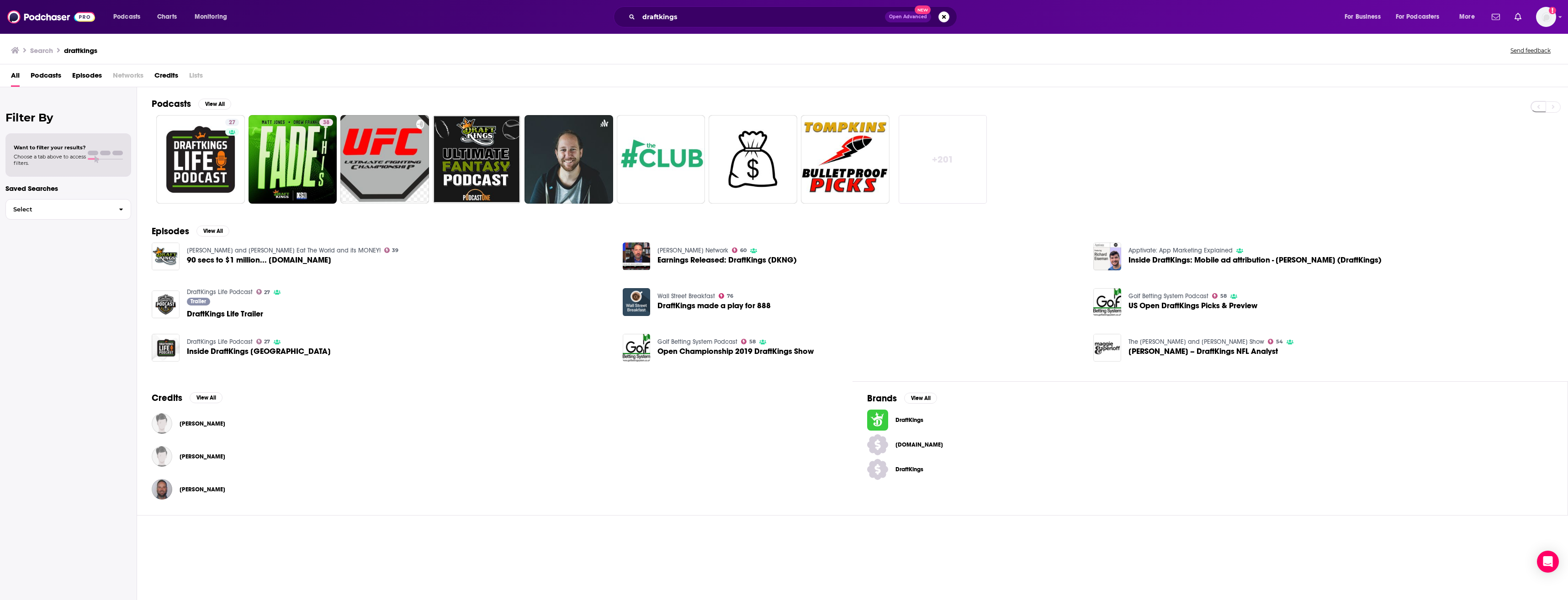
click at [895, 423] on link "DraftKings" at bounding box center [1210, 420] width 686 height 21
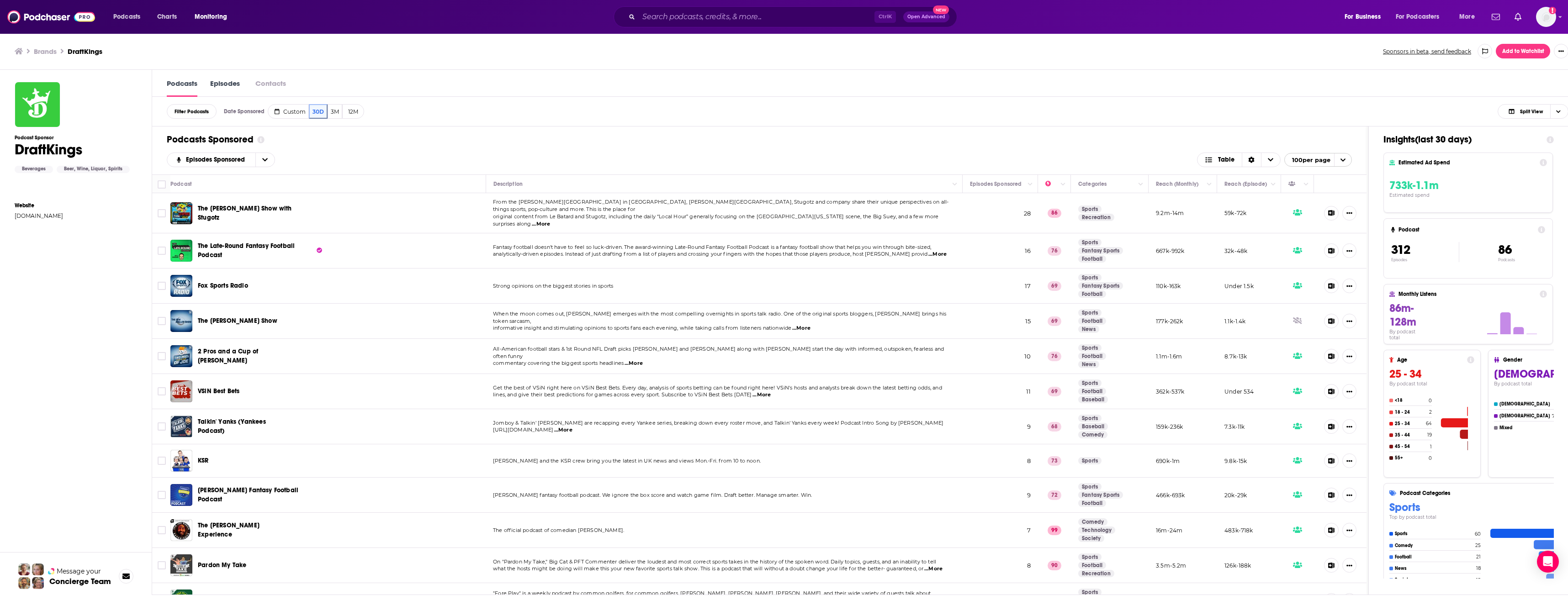
click at [636, 360] on span "...More" at bounding box center [633, 363] width 18 height 7
click at [476, 347] on td "2 Pros and a Cup of [PERSON_NAME]" at bounding box center [327, 356] width 315 height 36
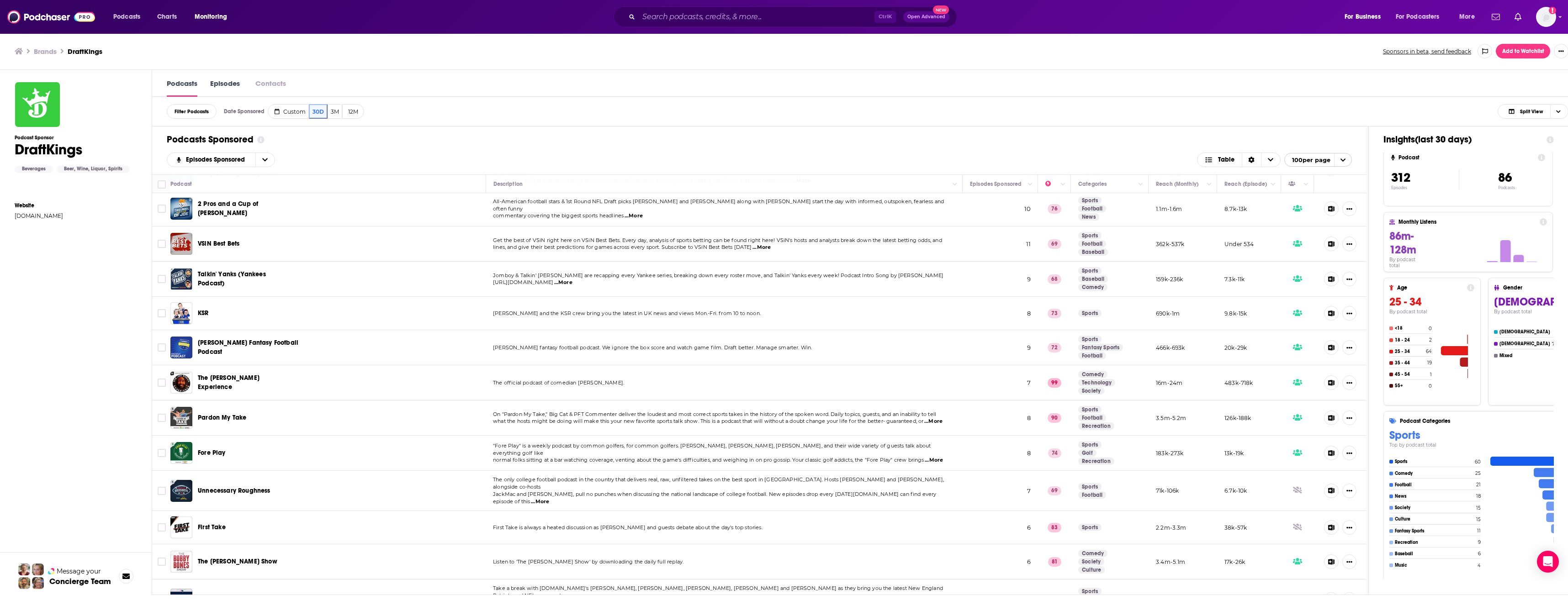
scroll to position [148, 0]
click at [942, 417] on span "...More" at bounding box center [934, 421] width 18 height 7
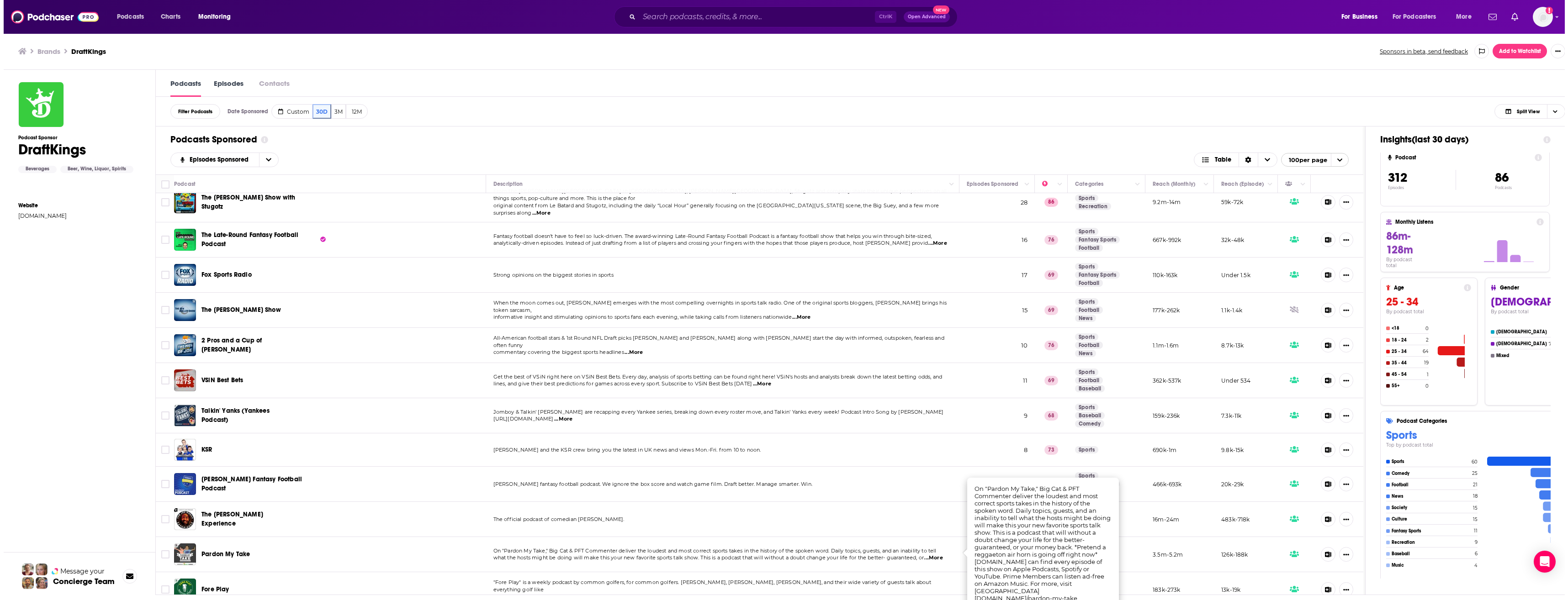
scroll to position [0, 0]
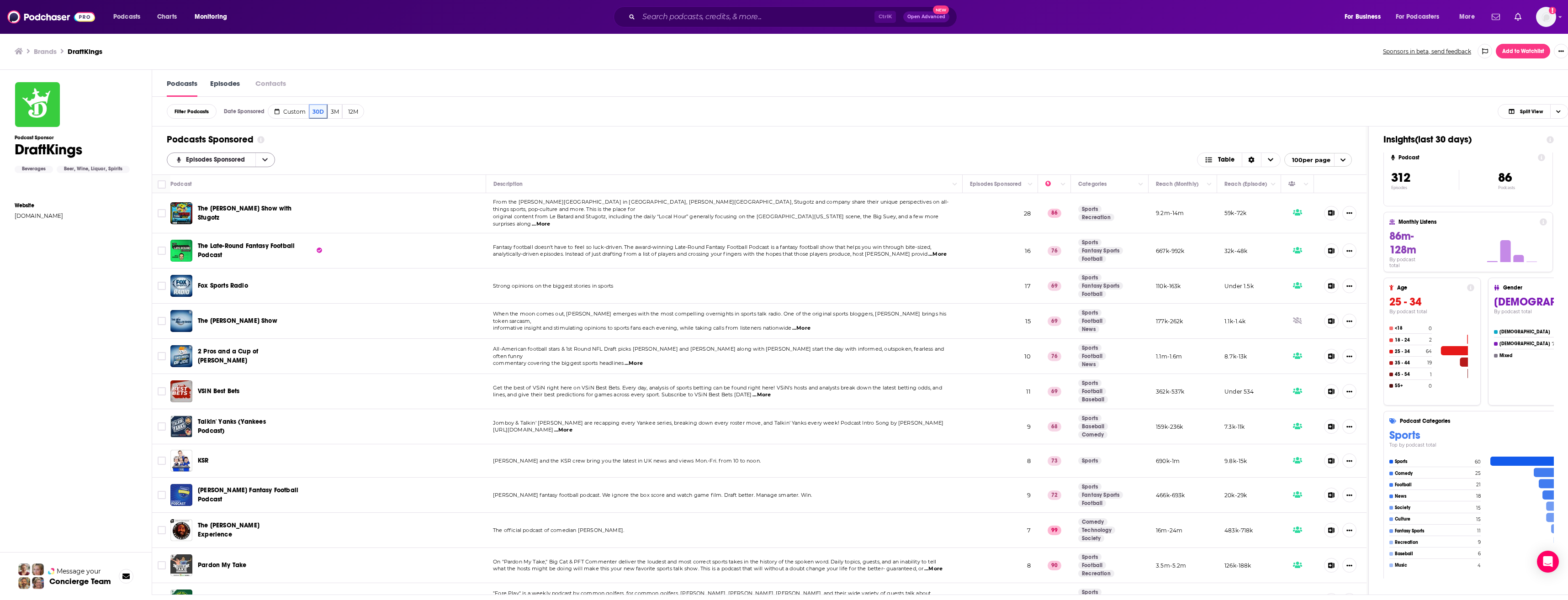
click at [267, 158] on icon "open menu" at bounding box center [265, 160] width 6 height 7
click at [330, 155] on div "Episodes Sponsored Episodes Sponsored By Rating New Power Score Table 100 per p…" at bounding box center [759, 160] width 1185 height 15
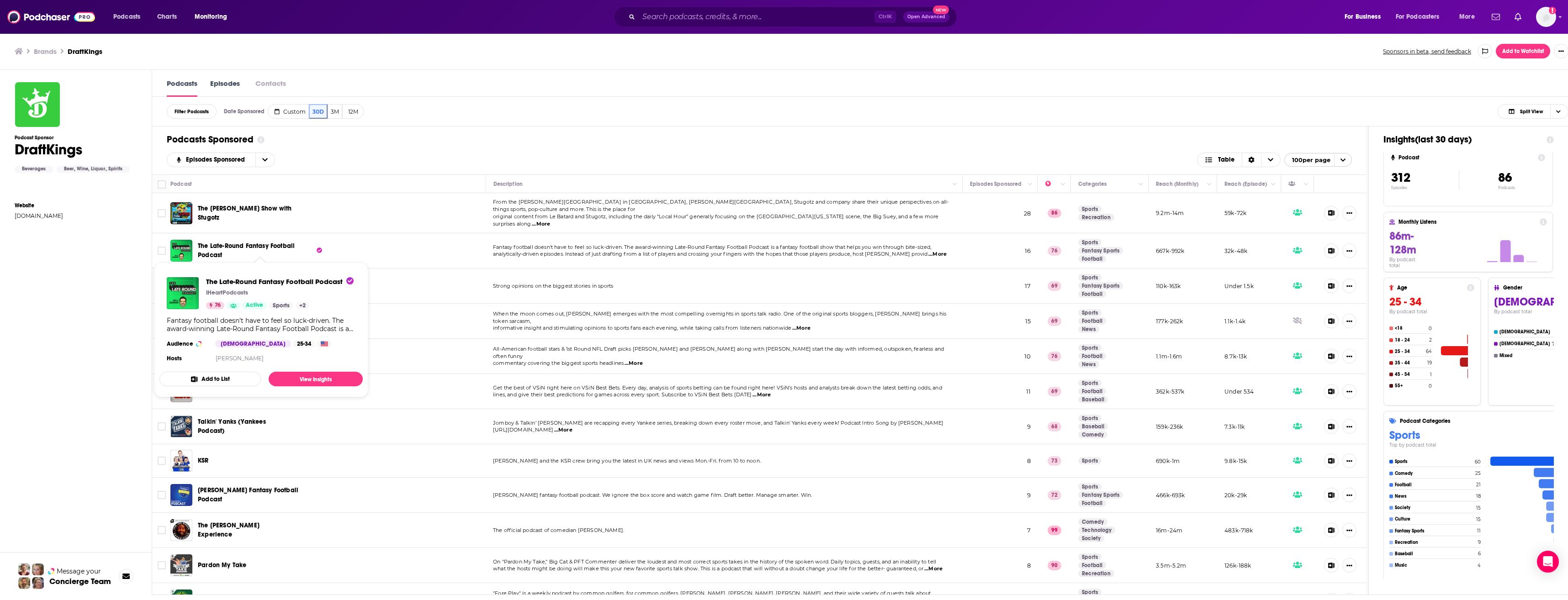
click at [262, 242] on span "The Late-Round Fantasy Football Podcast" at bounding box center [246, 250] width 97 height 17
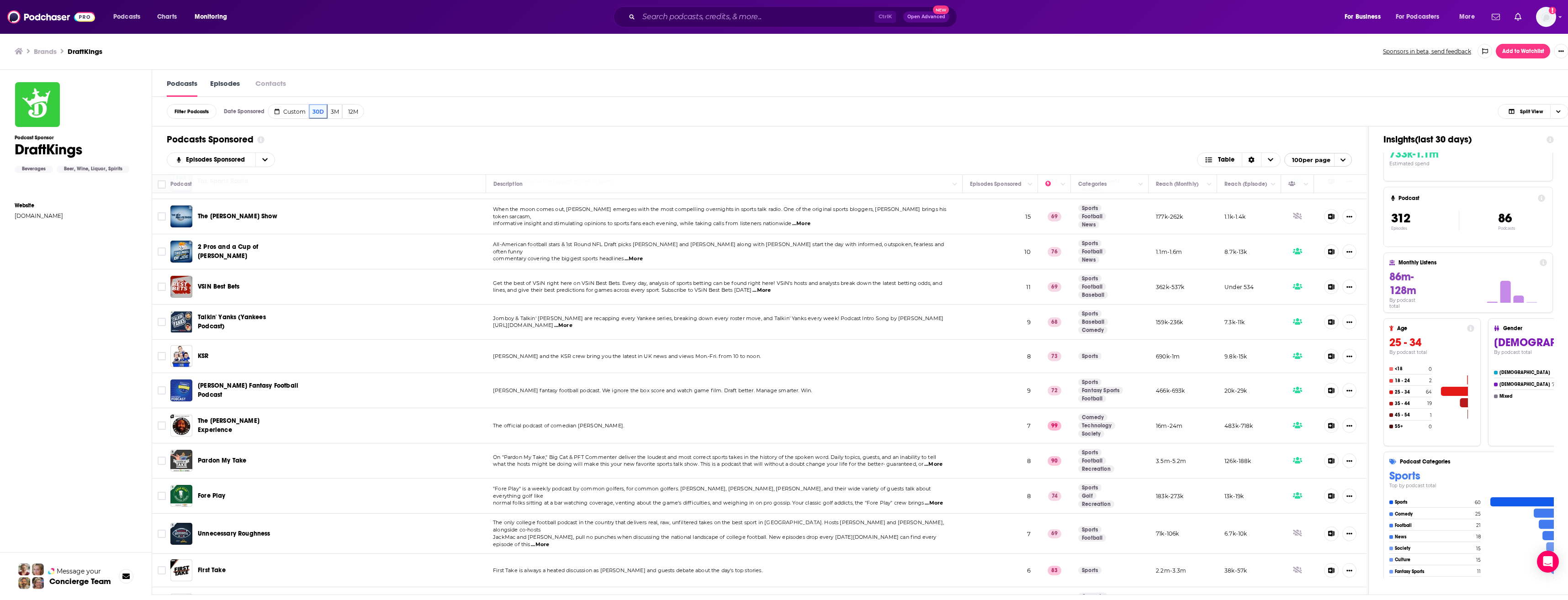
scroll to position [31, 0]
click at [1457, 379] on icon at bounding box center [1451, 398] width 38 height 73
drag, startPoint x: 1457, startPoint y: 379, endPoint x: 1013, endPoint y: 259, distance: 459.9
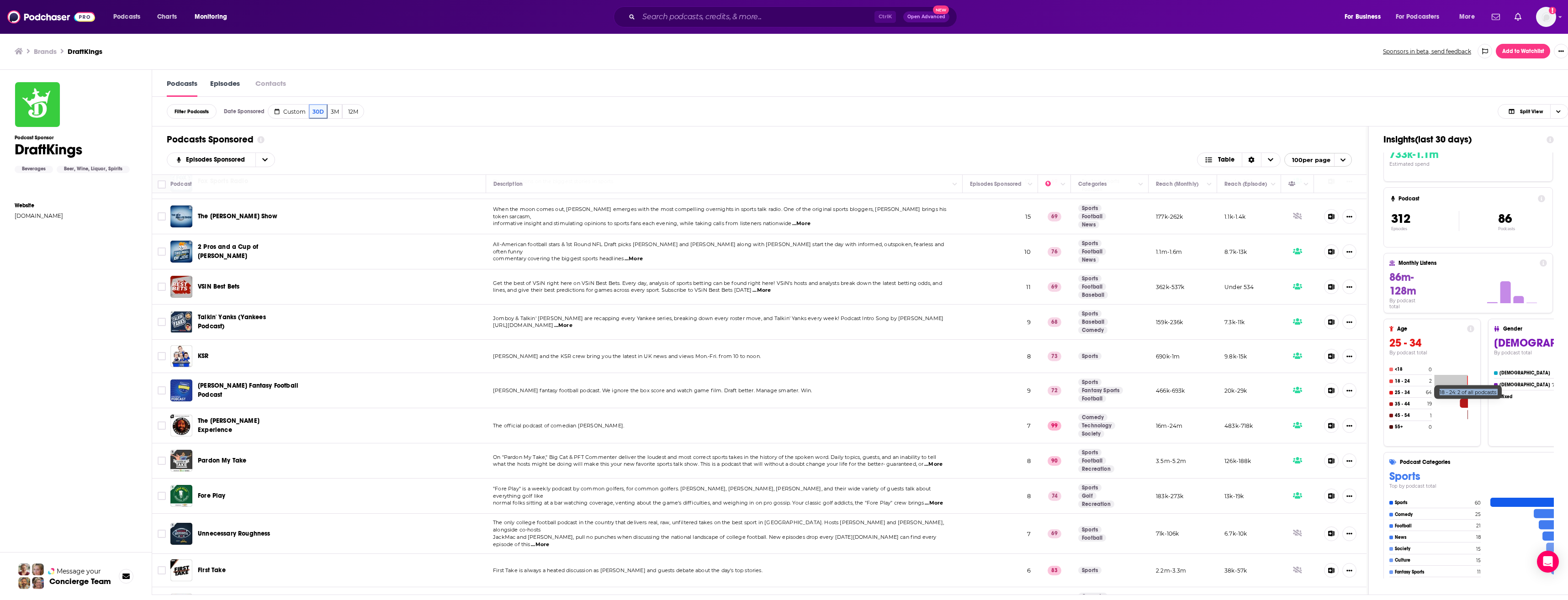
click at [1457, 379] on icon at bounding box center [1451, 398] width 38 height 73
click at [1441, 346] on h3 "25 - 34" at bounding box center [1432, 343] width 85 height 14
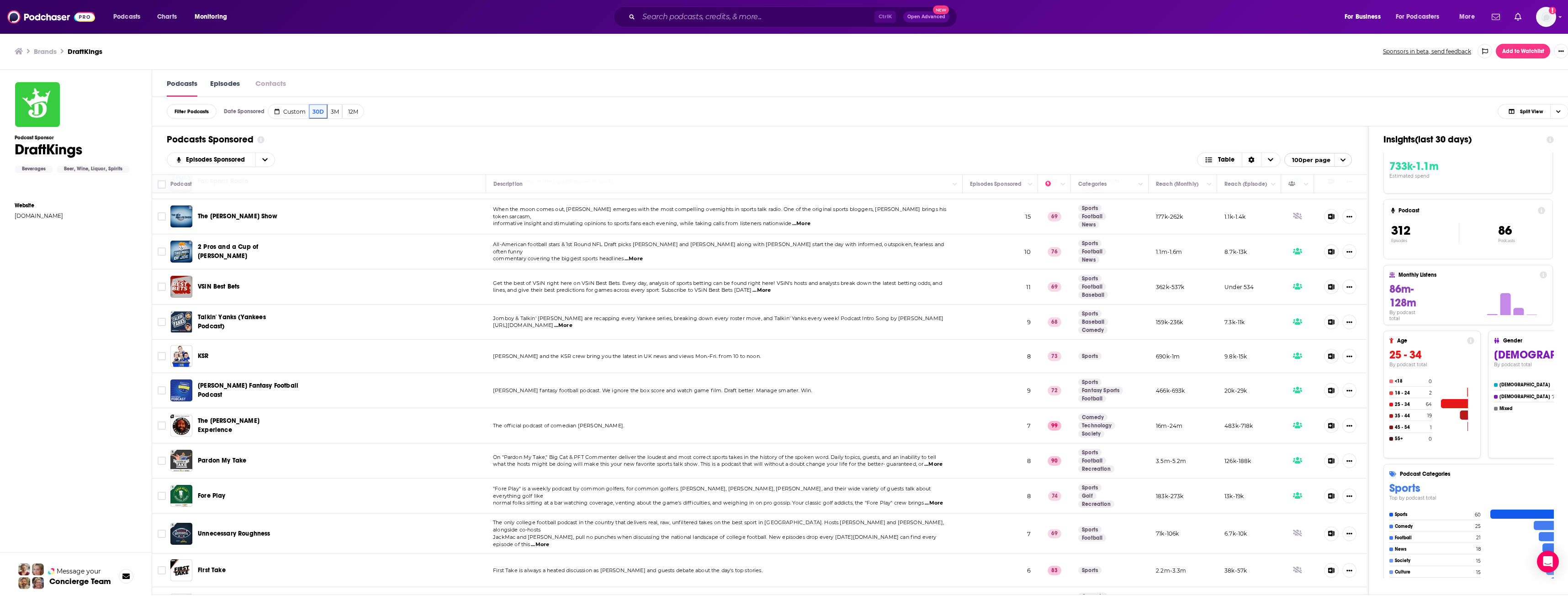
scroll to position [0, 0]
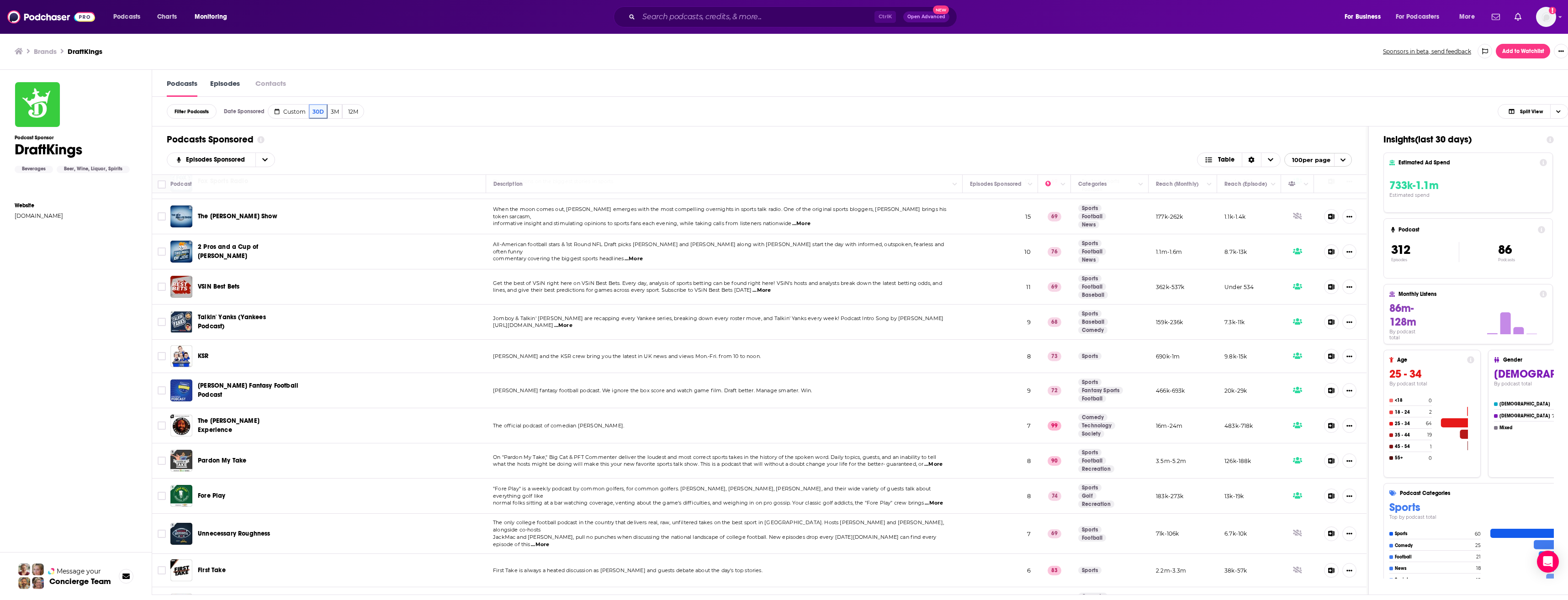
click at [27, 108] on img at bounding box center [37, 104] width 45 height 45
click at [928, 12] on button "Open Advanced New" at bounding box center [926, 17] width 46 height 11
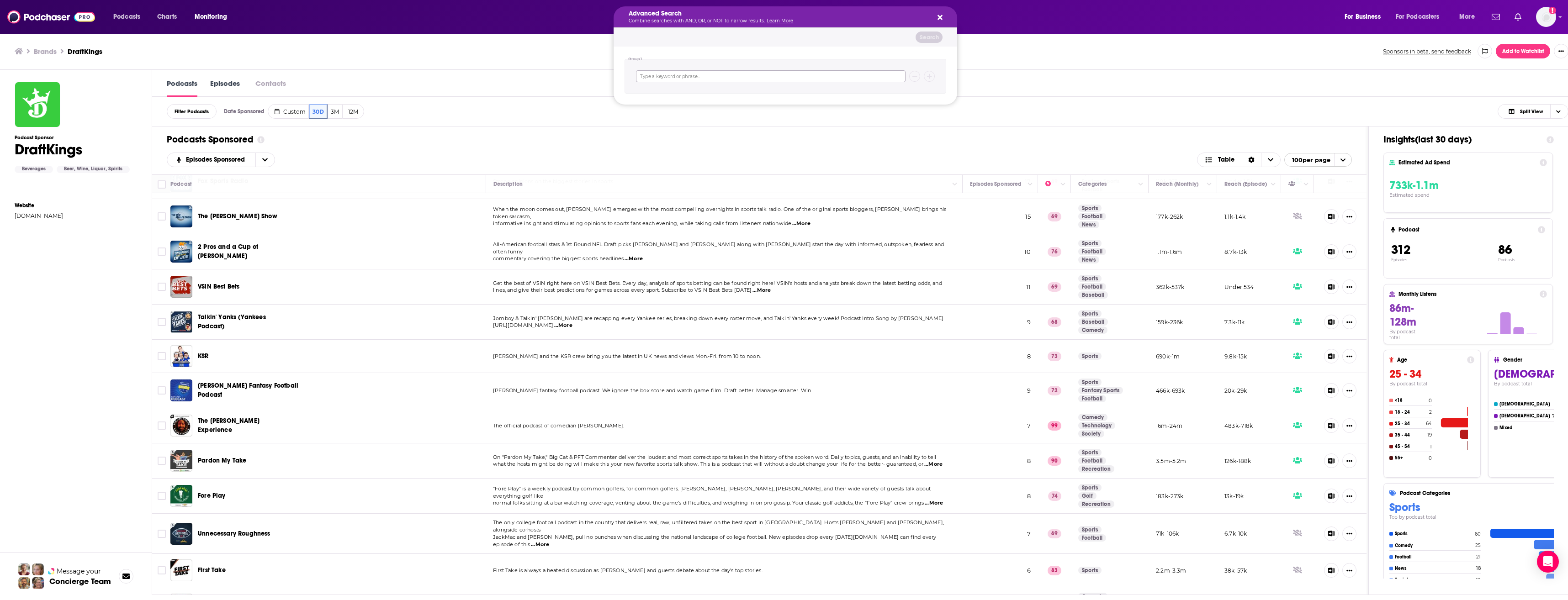
click at [705, 80] on input "Search podcasts, credits, & more..." at bounding box center [771, 76] width 270 height 12
type input "gambling"
click at [935, 37] on button "Search" at bounding box center [929, 37] width 27 height 12
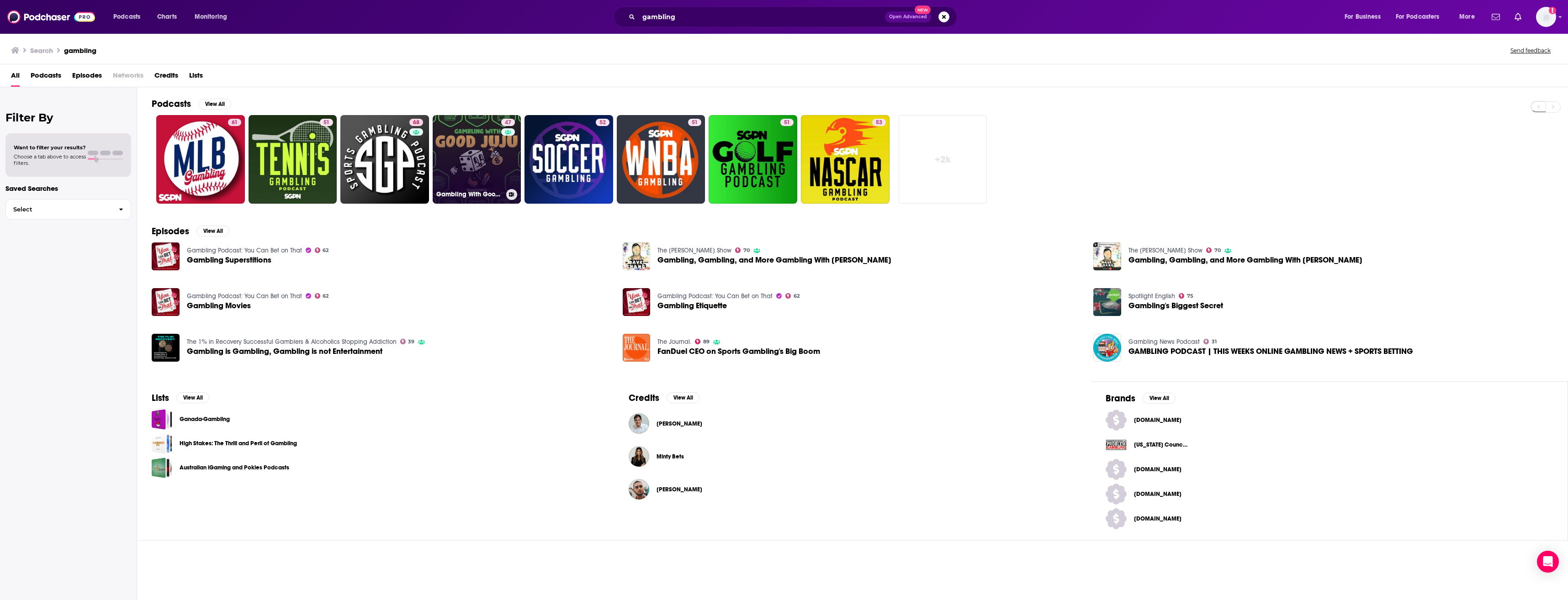
click at [453, 155] on link "47 Gambling With Good JuJu - Sports Betting, Casino Gambling, [GEOGRAPHIC_DATA]…" at bounding box center [476, 159] width 88 height 88
click at [911, 12] on button "Open Advanced New" at bounding box center [908, 17] width 46 height 11
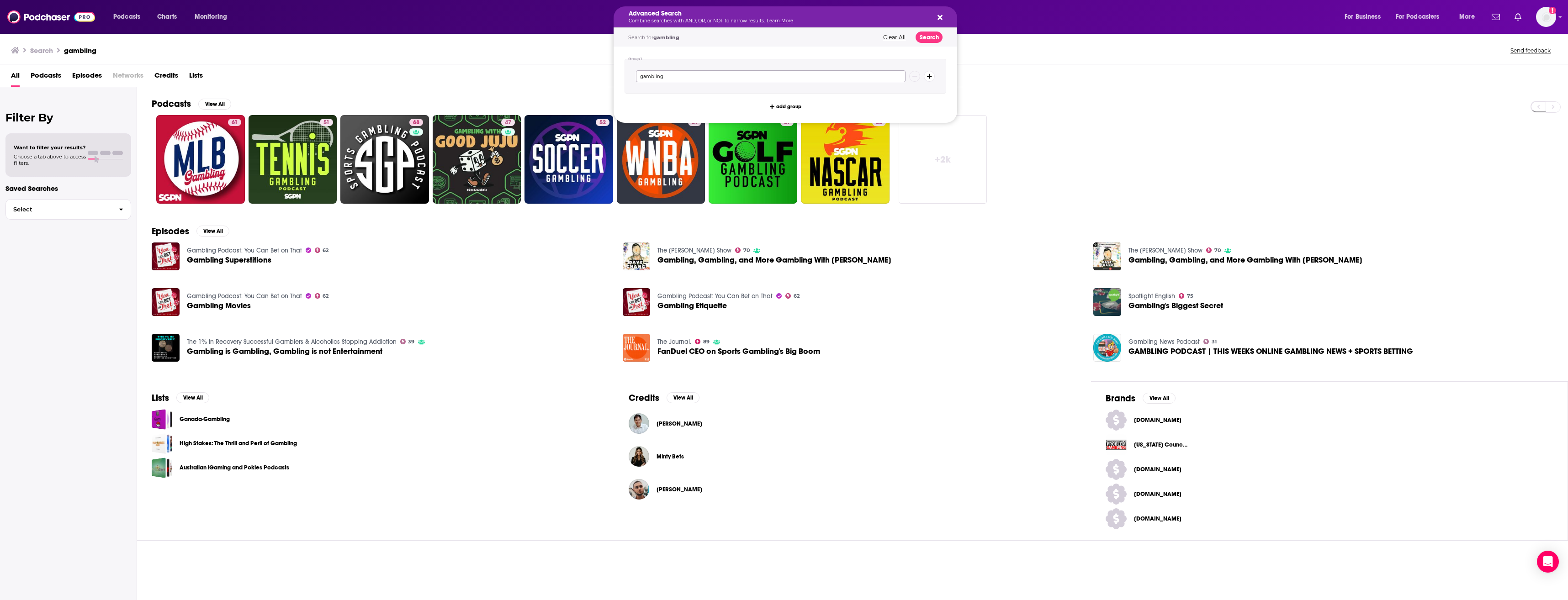
click at [732, 76] on input "gambling" at bounding box center [771, 76] width 270 height 12
type input "g"
type input "fashion"
click at [937, 37] on button "Search" at bounding box center [929, 37] width 27 height 12
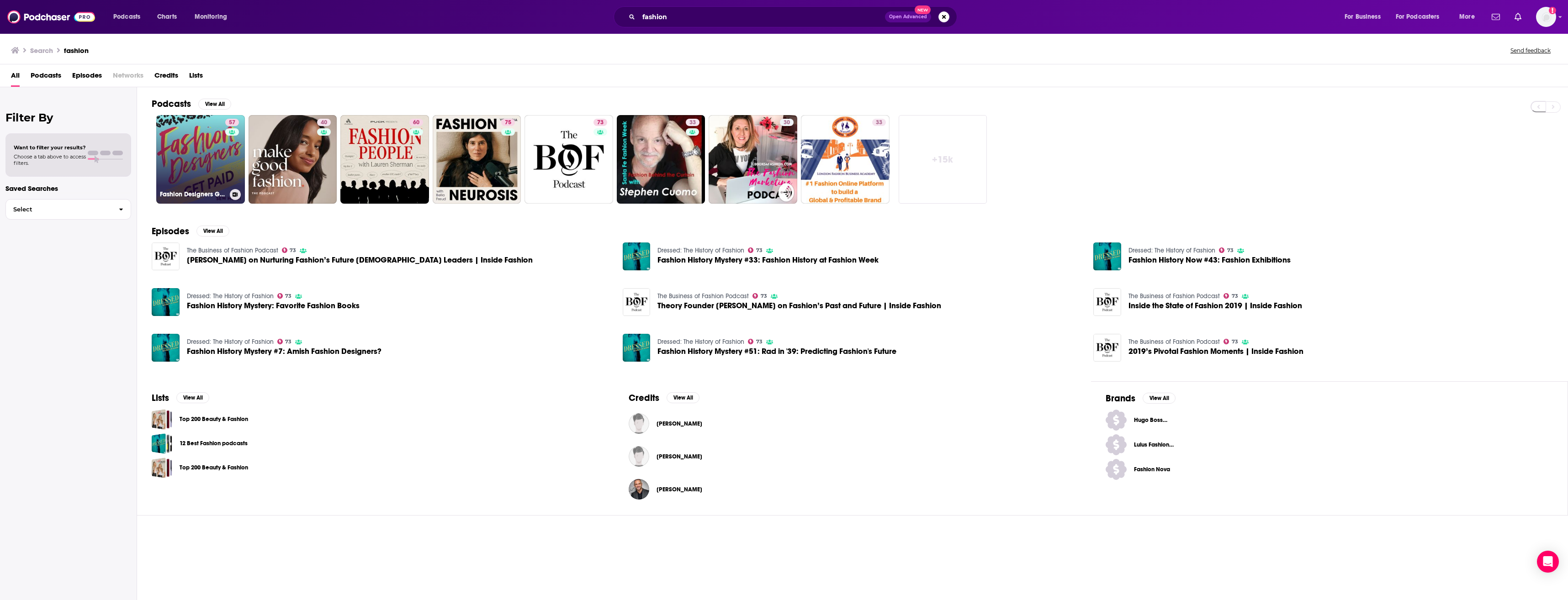
click at [201, 155] on link "57 Fashion Designers Get Paid: Build Your Fashion Career On Your Own Terms" at bounding box center [200, 159] width 88 height 88
click at [53, 72] on span "Podcasts" at bounding box center [45, 77] width 31 height 19
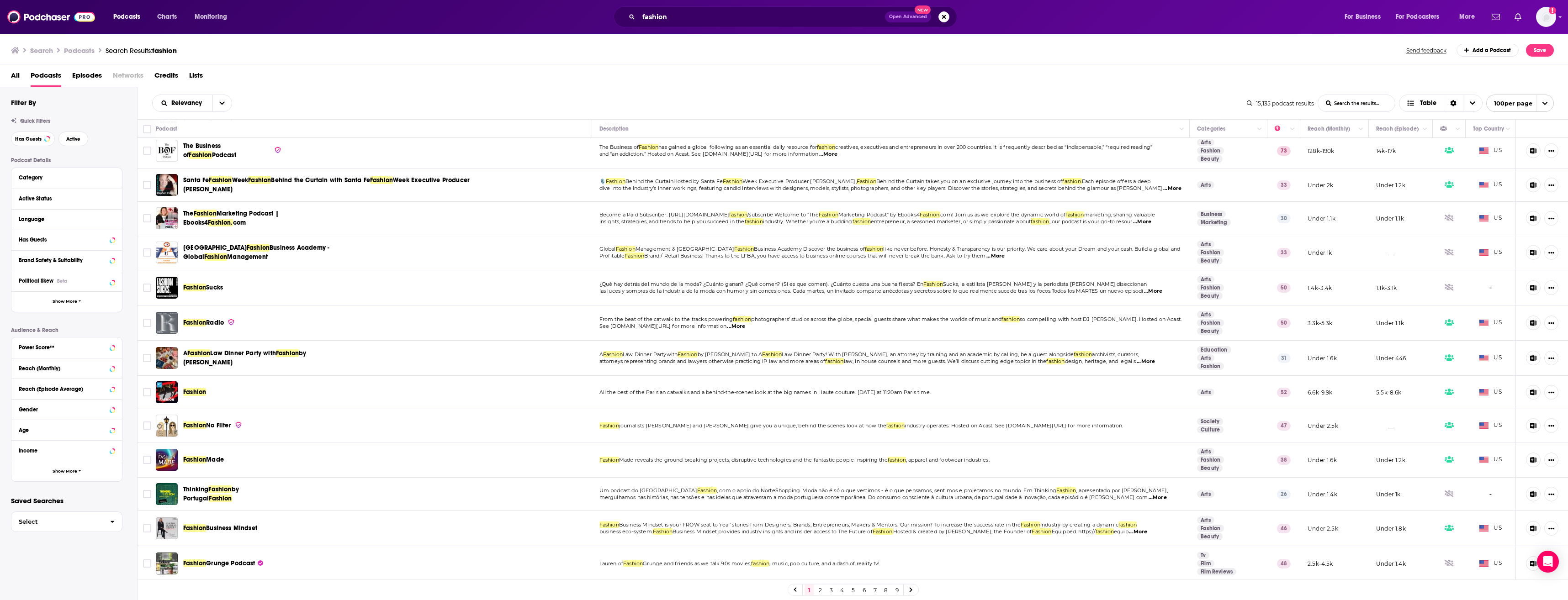
scroll to position [125, 0]
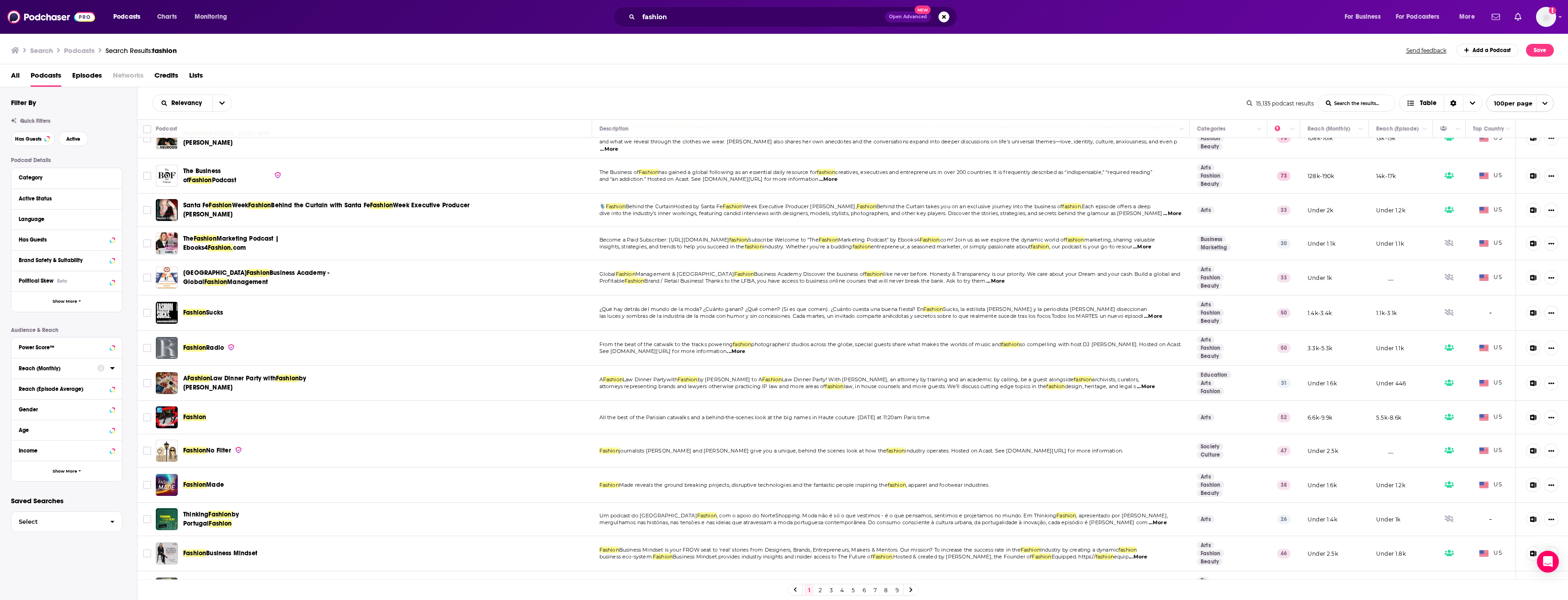
click at [111, 369] on icon at bounding box center [112, 368] width 5 height 7
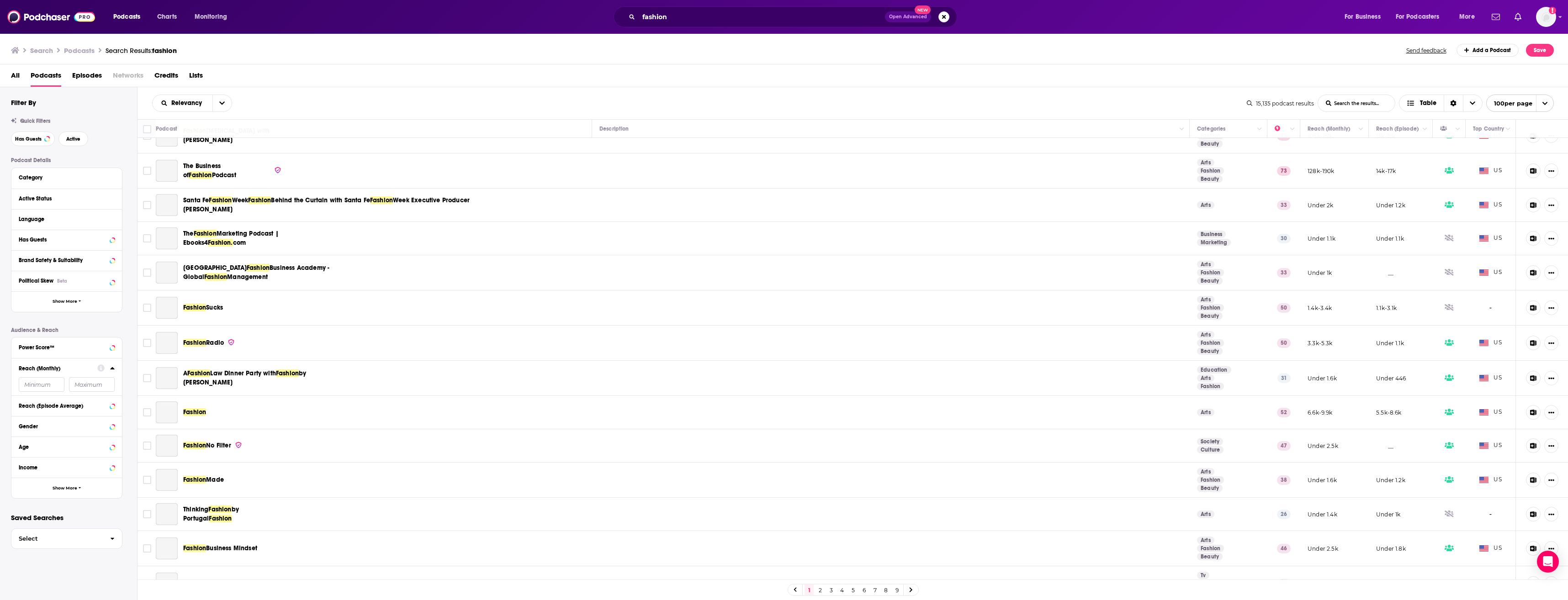
click at [41, 384] on input "number" at bounding box center [41, 384] width 45 height 15
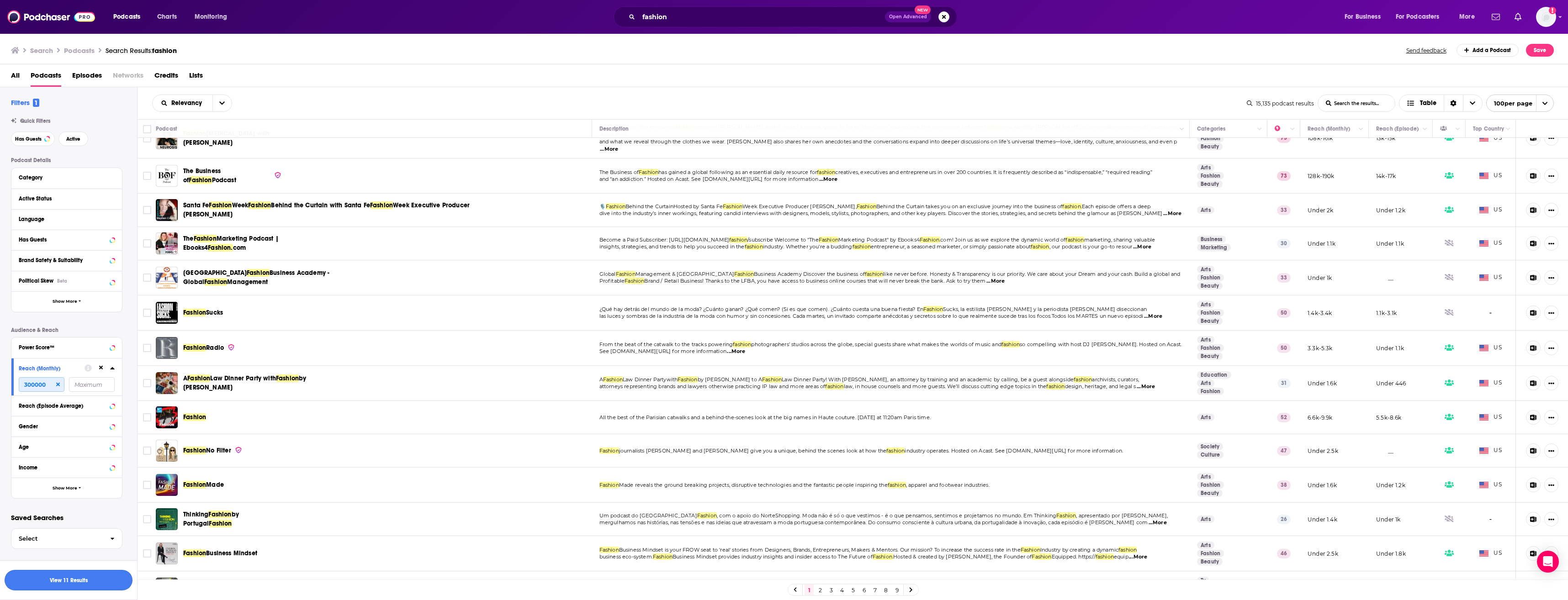
type input "300000"
click at [83, 576] on button "View 11 Results" at bounding box center [69, 580] width 128 height 21
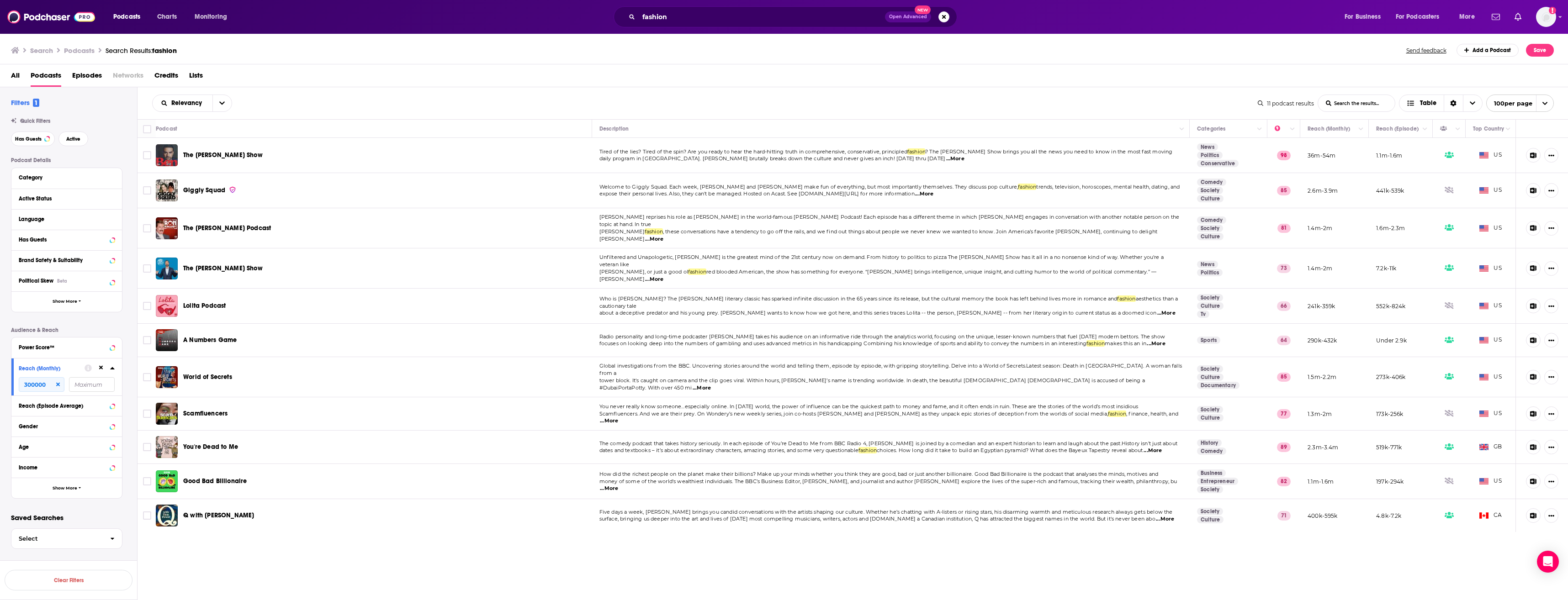
click at [204, 302] on span "Lolita Podcast" at bounding box center [204, 305] width 42 height 7
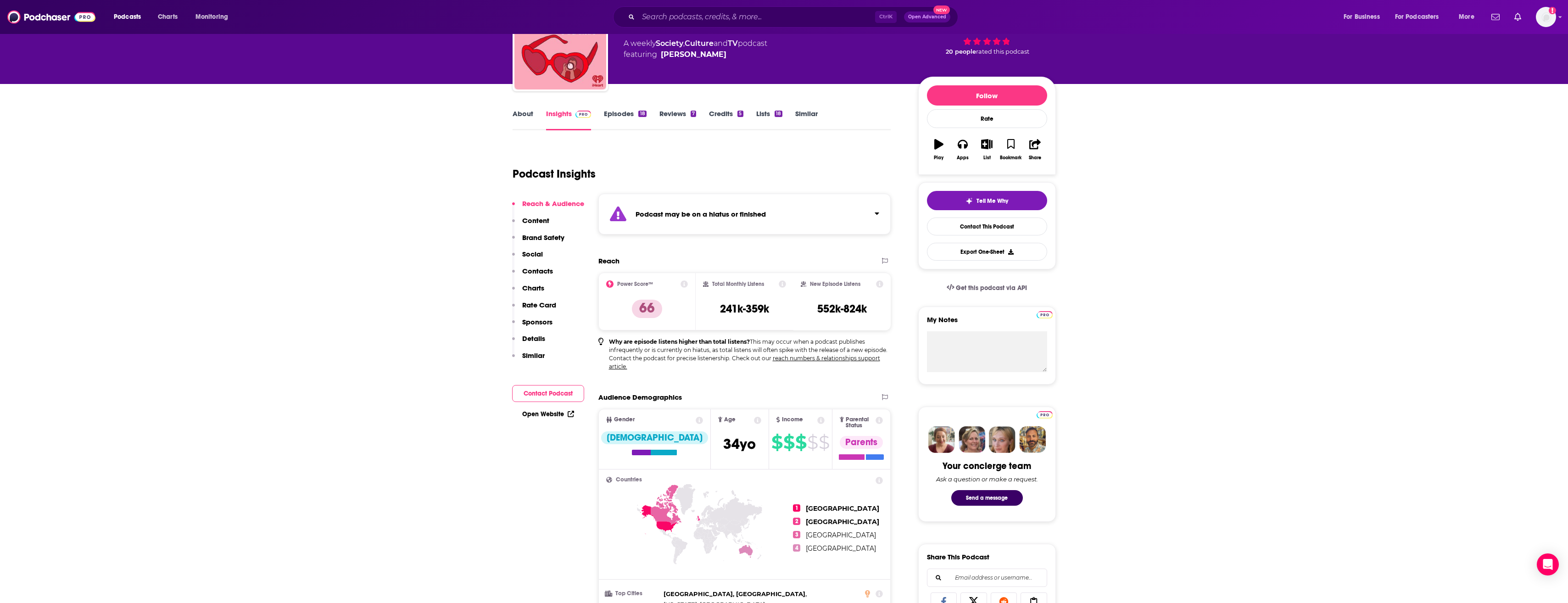
scroll to position [66, 0]
click at [527, 120] on link "About" at bounding box center [522, 119] width 21 height 21
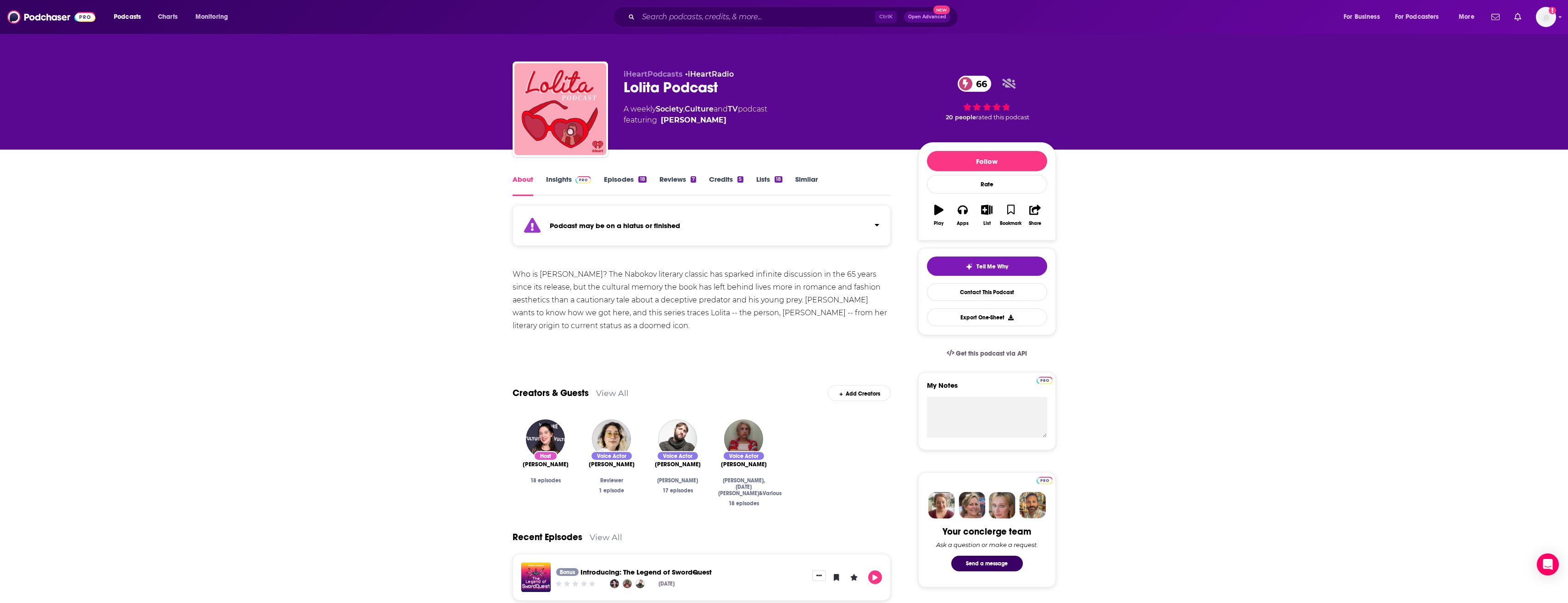
click at [604, 181] on link "Episodes 18" at bounding box center [625, 185] width 42 height 21
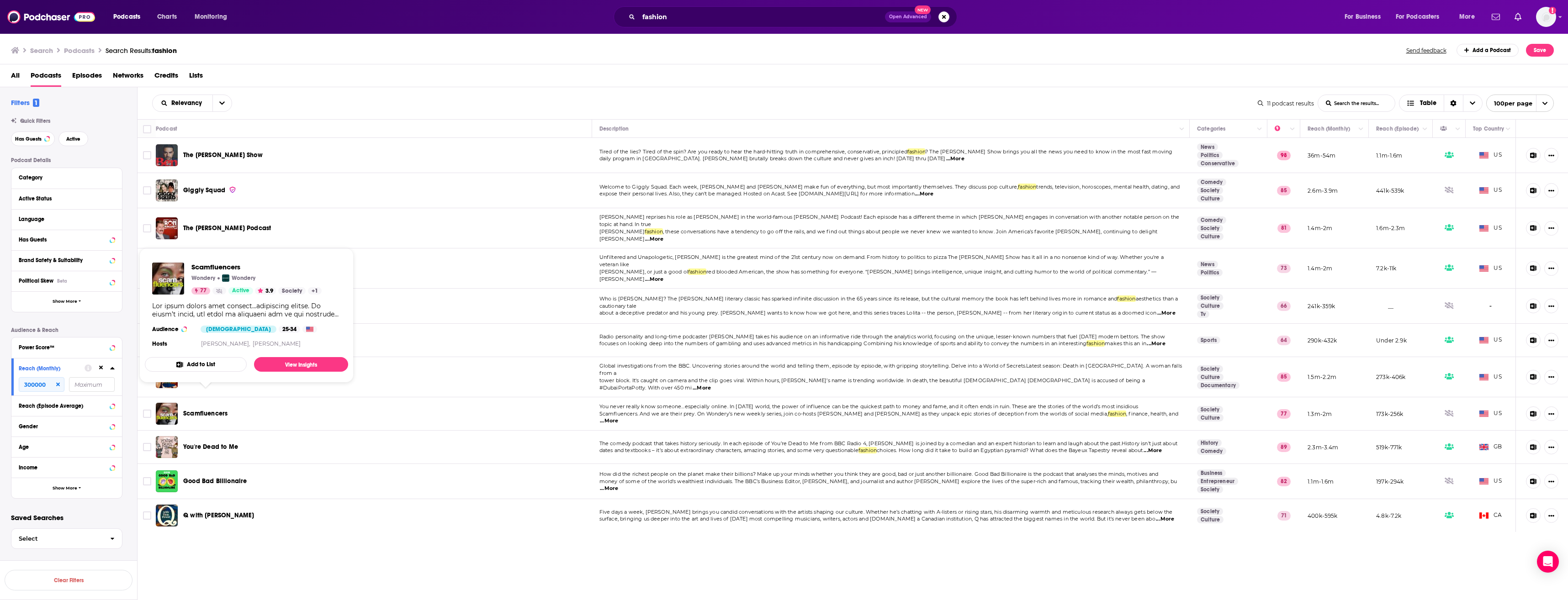
click at [194, 410] on span "Scamfluencers" at bounding box center [206, 413] width 45 height 7
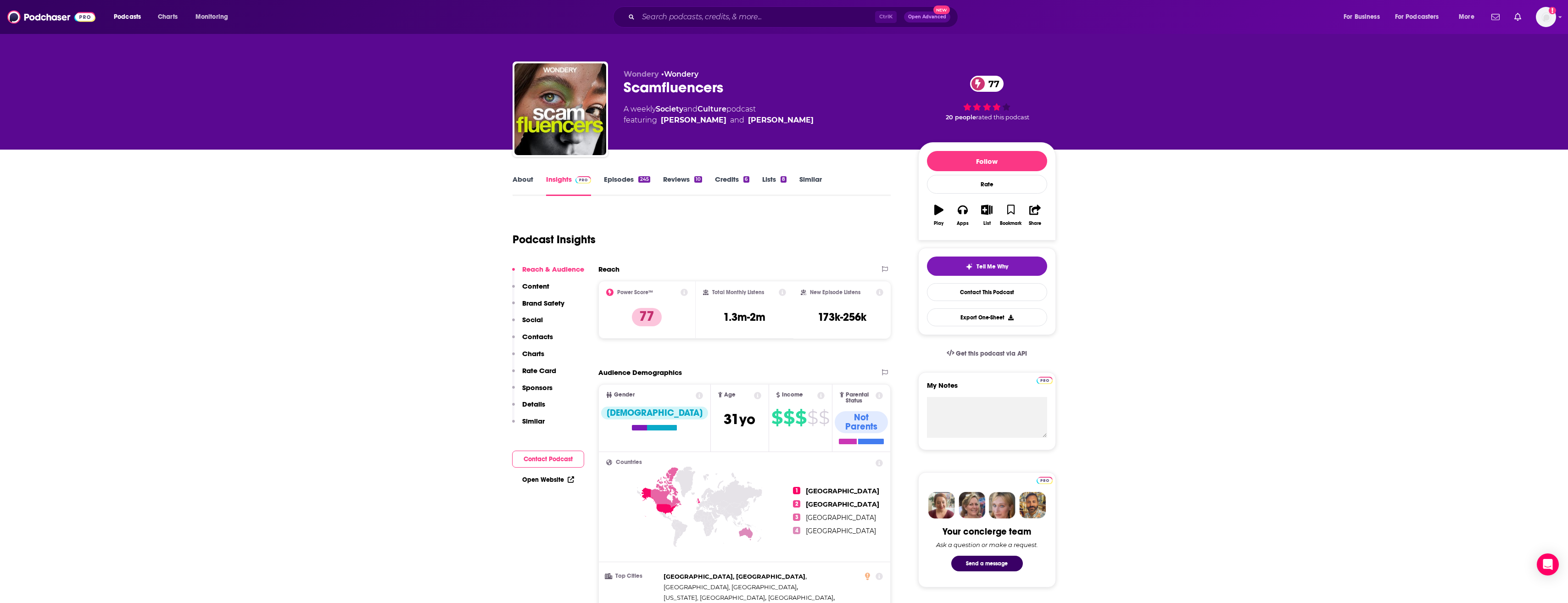
click at [520, 185] on link "About" at bounding box center [522, 185] width 21 height 21
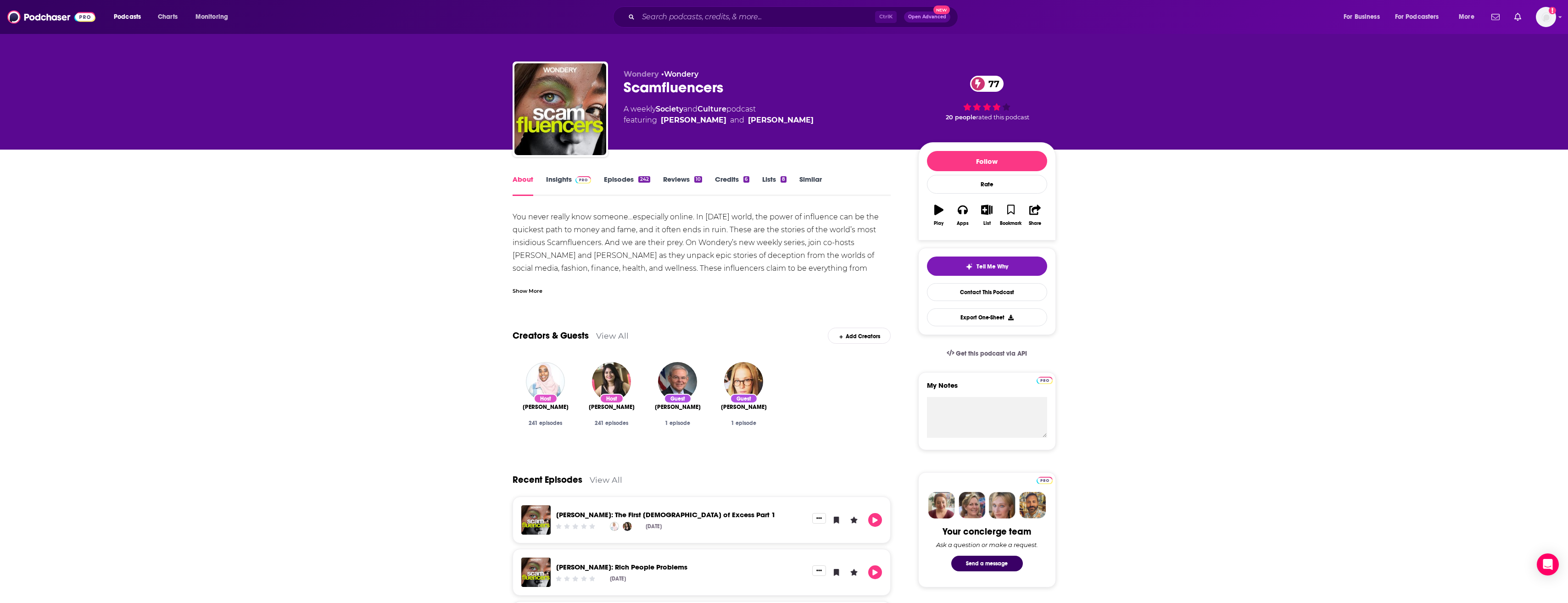
click at [532, 288] on div "Show More" at bounding box center [527, 290] width 30 height 8
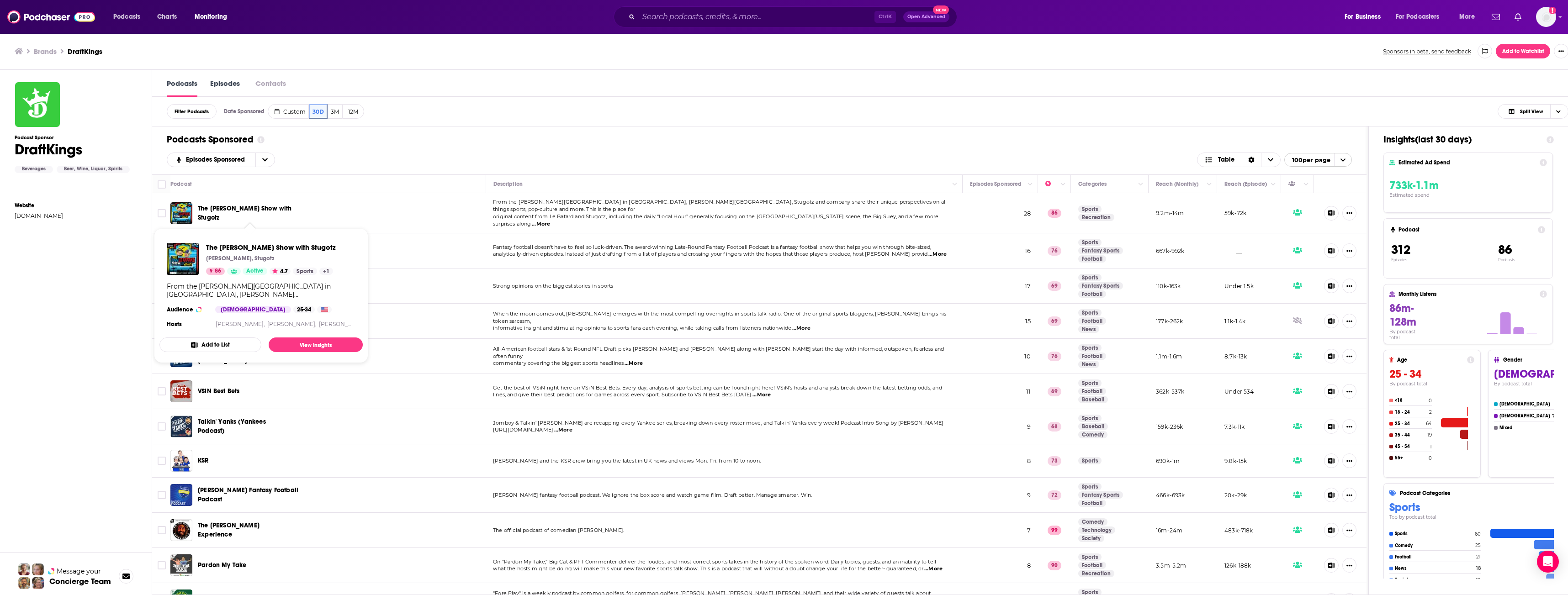
click at [258, 205] on span "The [PERSON_NAME] Show with Stugotz" at bounding box center [245, 213] width 94 height 17
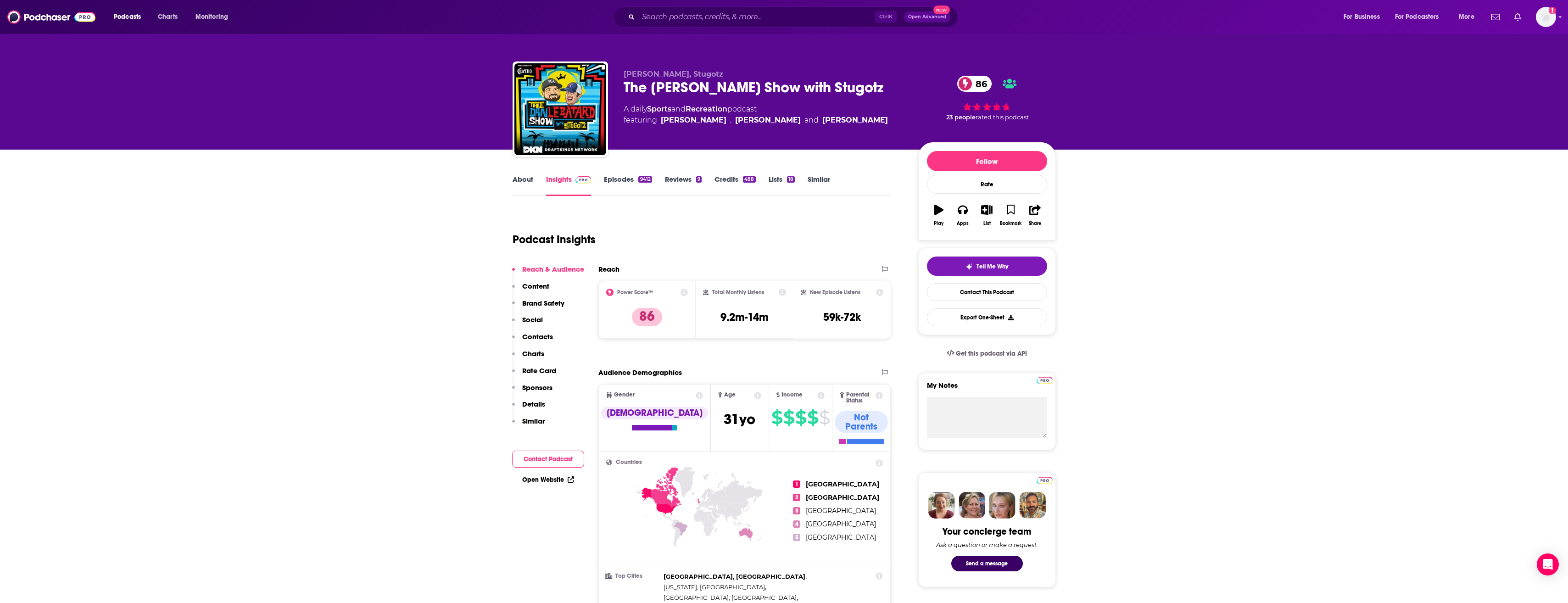
click at [633, 185] on link "Episodes 9412" at bounding box center [627, 185] width 47 height 21
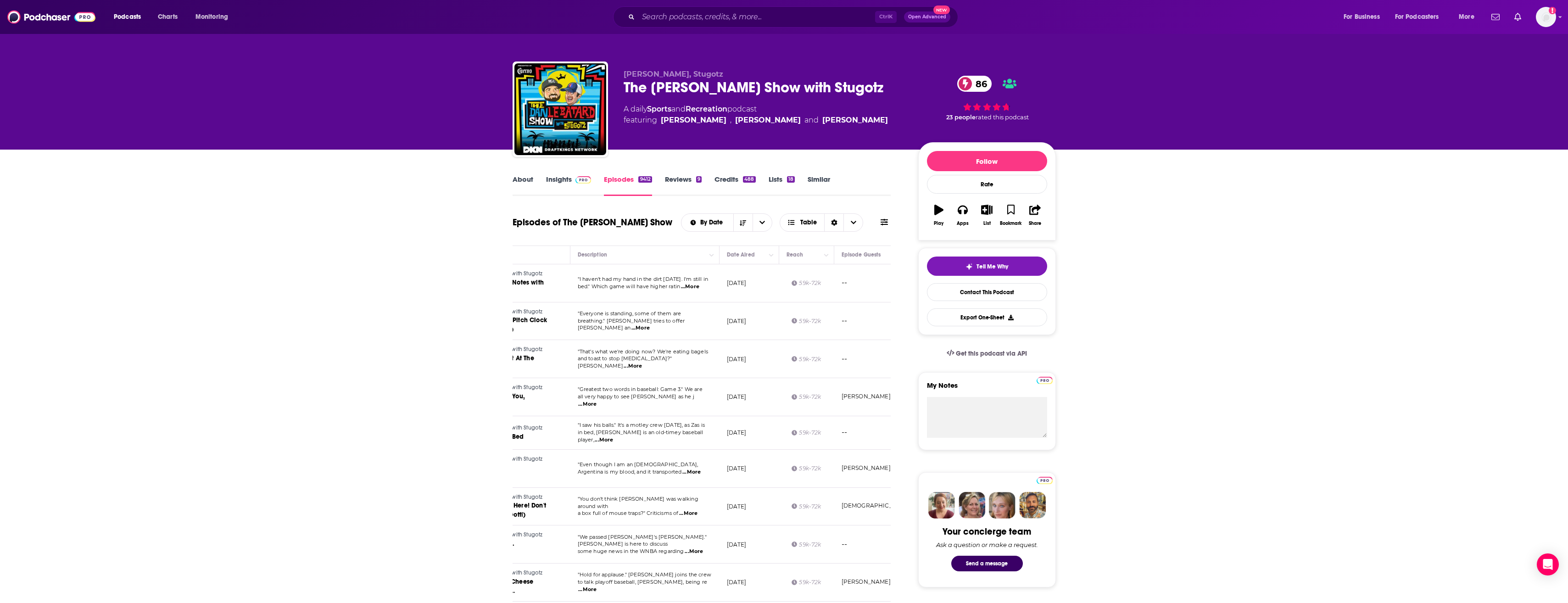
scroll to position [0, 126]
